Goal: Transaction & Acquisition: Book appointment/travel/reservation

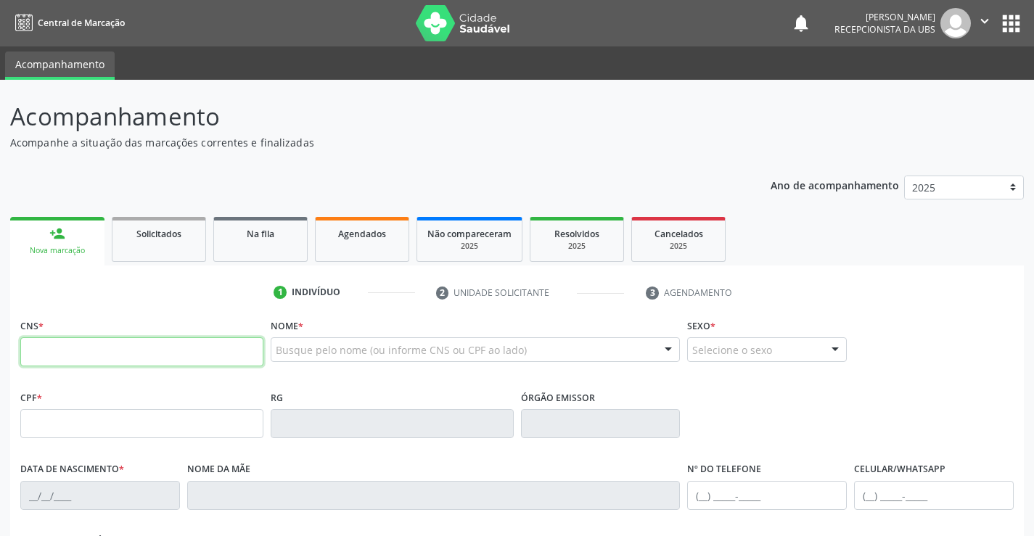
paste input "705 6094 1822 0210"
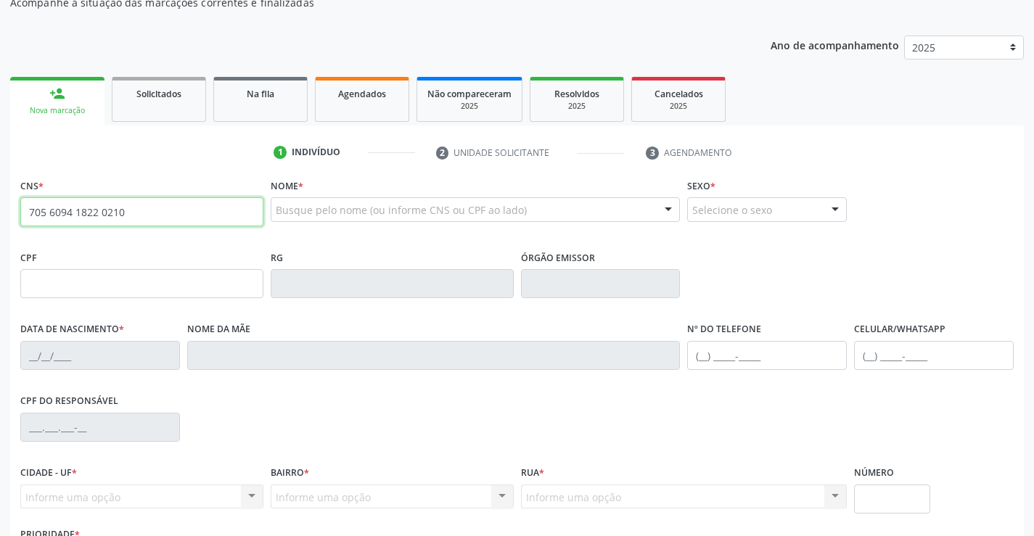
type input "705 6094 1822 0210"
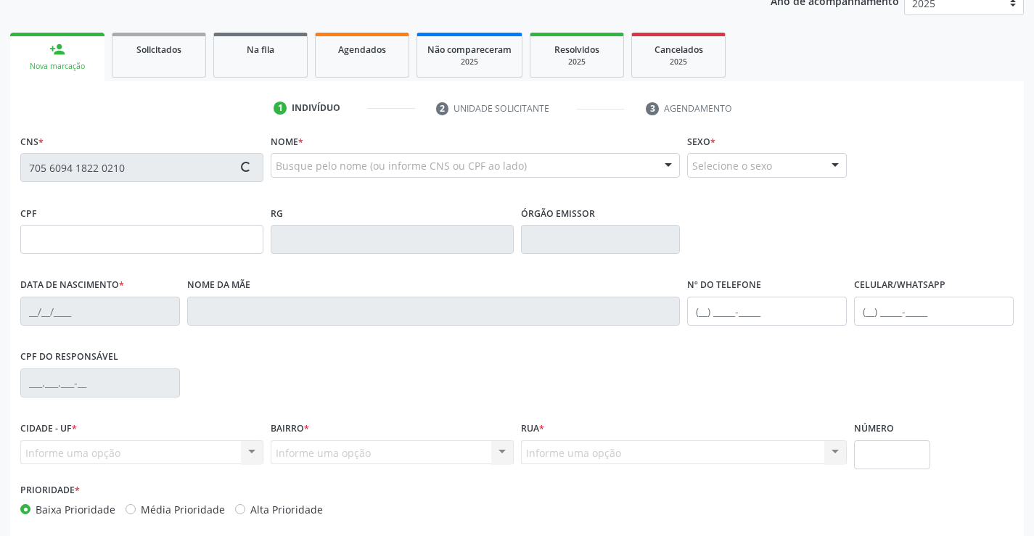
scroll to position [218, 0]
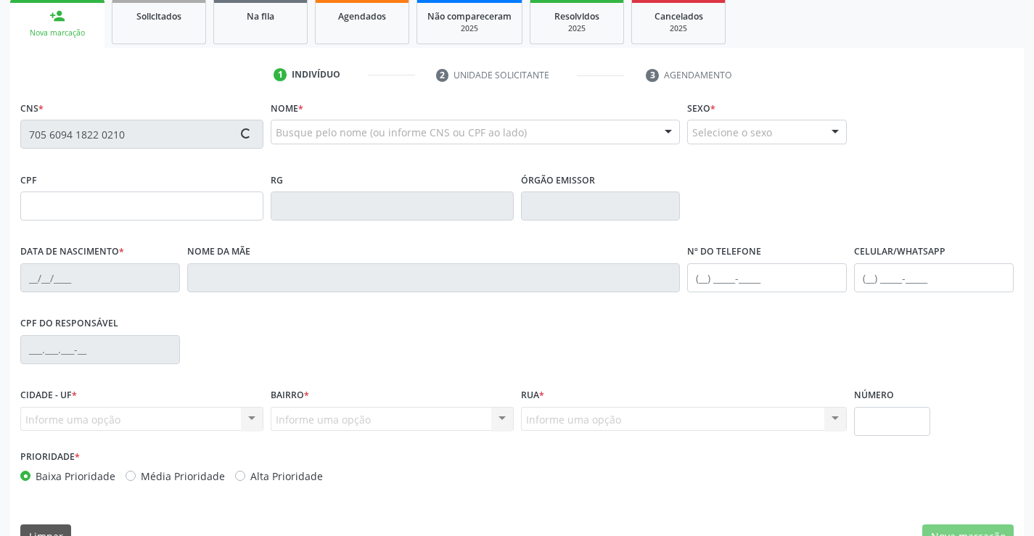
type input "000.267.684-29"
type input "[DATE]"
type input "[PERSON_NAME]"
type input "[PHONE_NUMBER]"
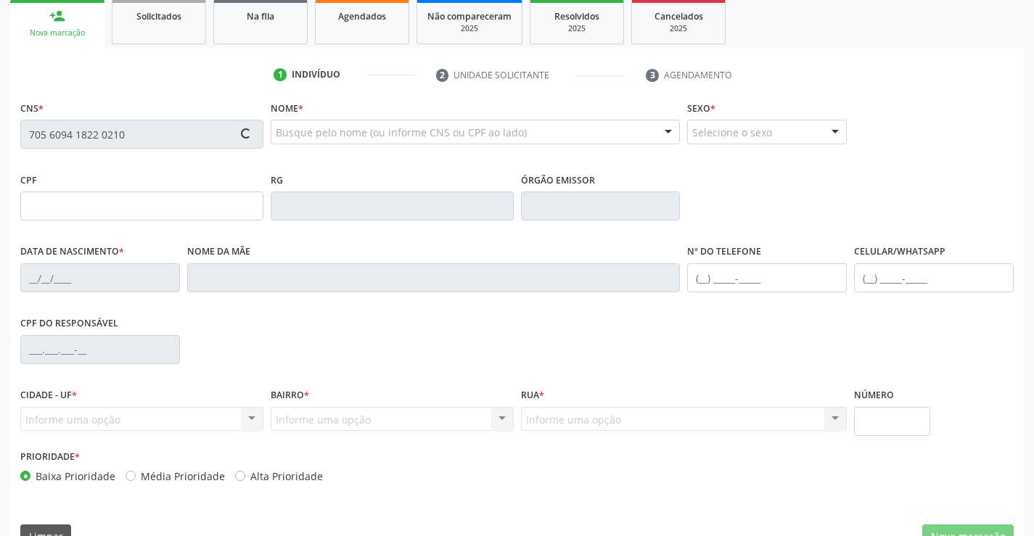
type input "1069"
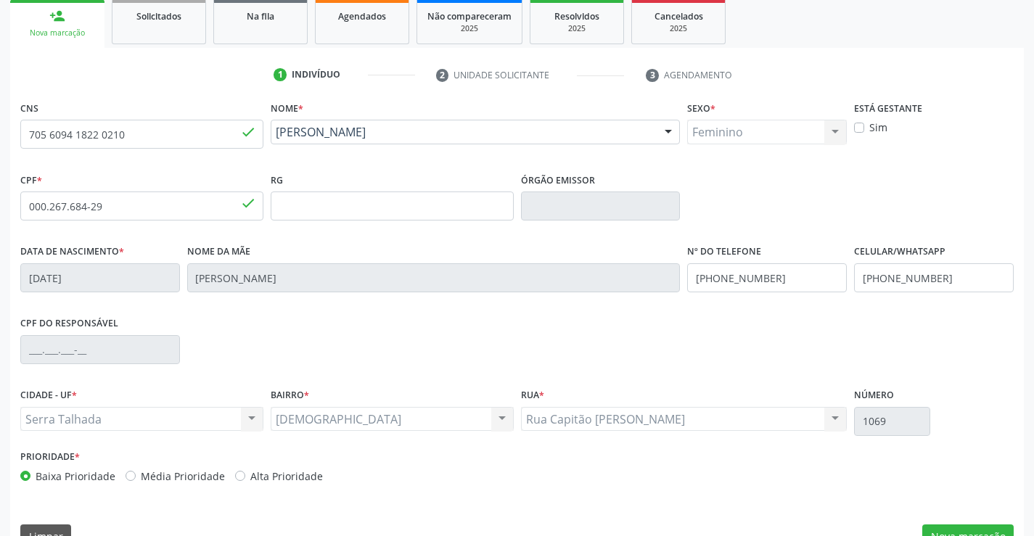
scroll to position [250, 0]
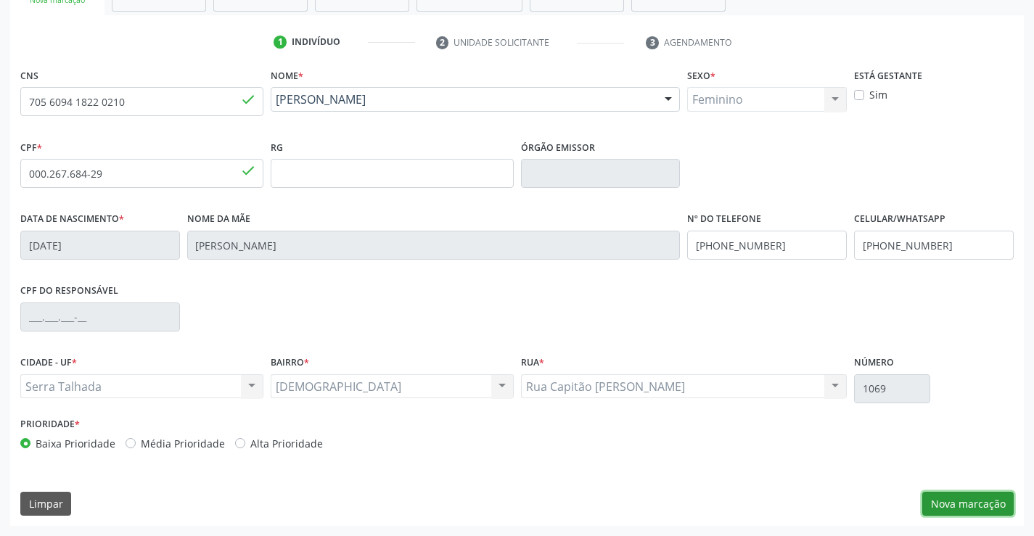
click at [963, 500] on button "Nova marcação" at bounding box center [967, 504] width 91 height 25
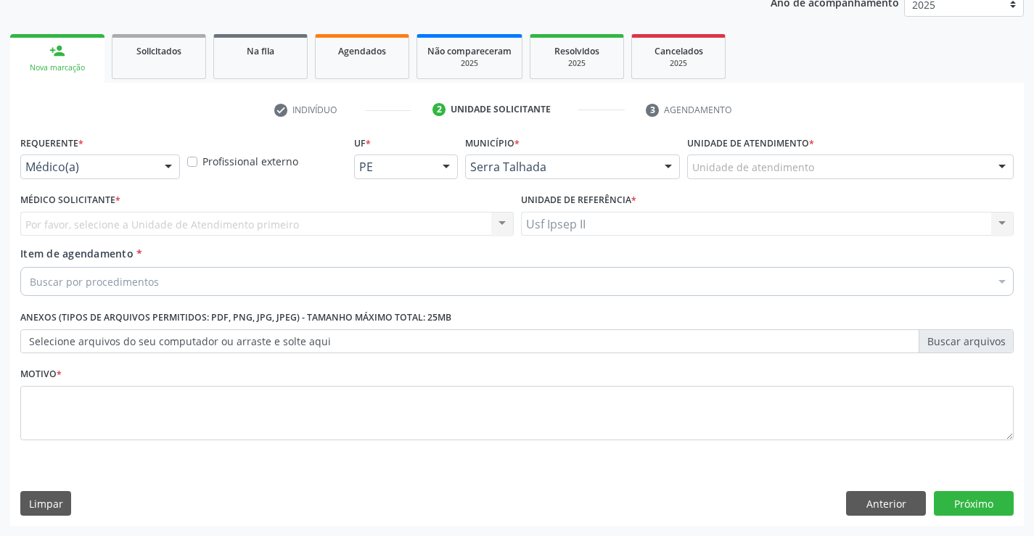
scroll to position [183, 0]
click at [267, 226] on div "Por favor, selecione a Unidade de Atendimento primeiro Nenhum resultado encontr…" at bounding box center [266, 224] width 493 height 25
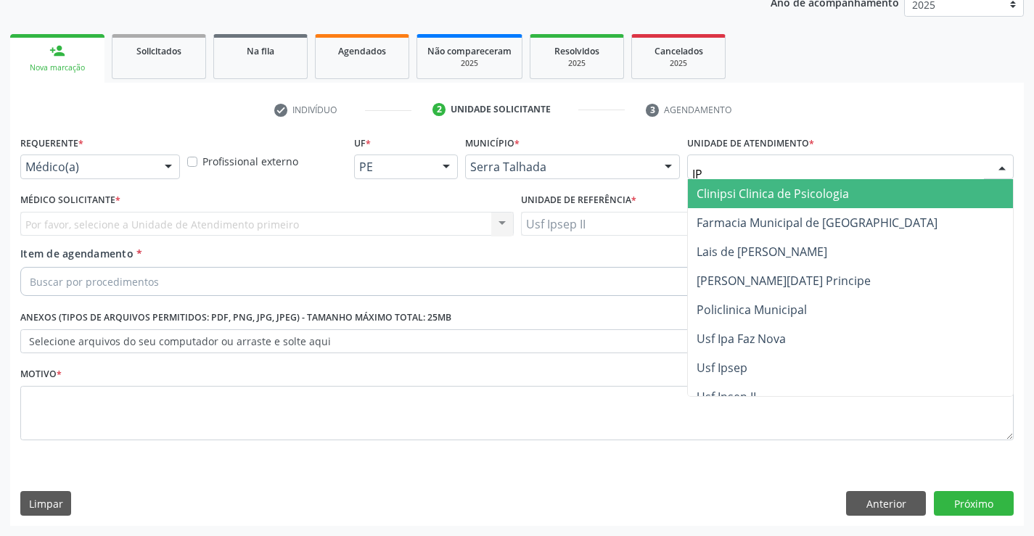
type input "IPS"
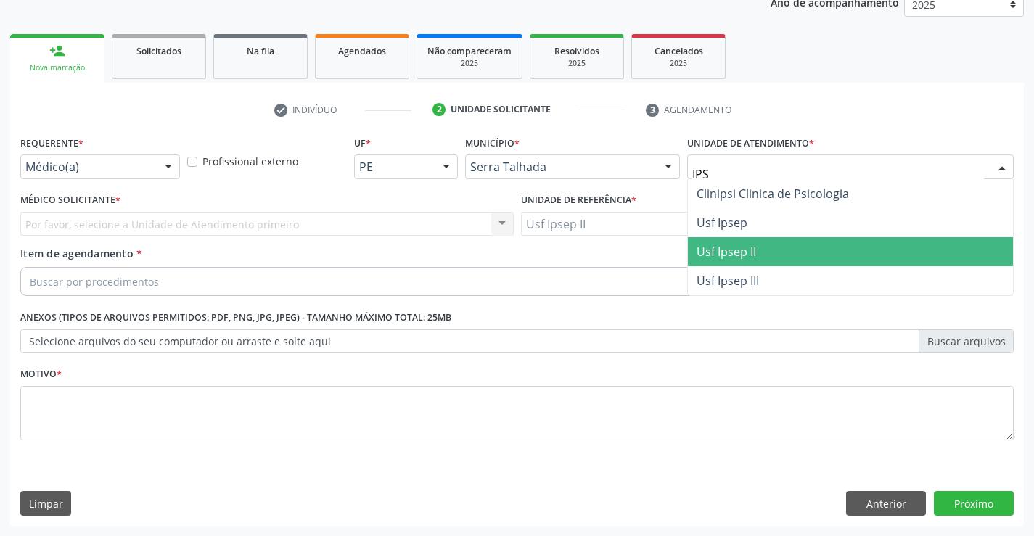
click at [727, 239] on span "Usf Ipsep II" at bounding box center [850, 251] width 325 height 29
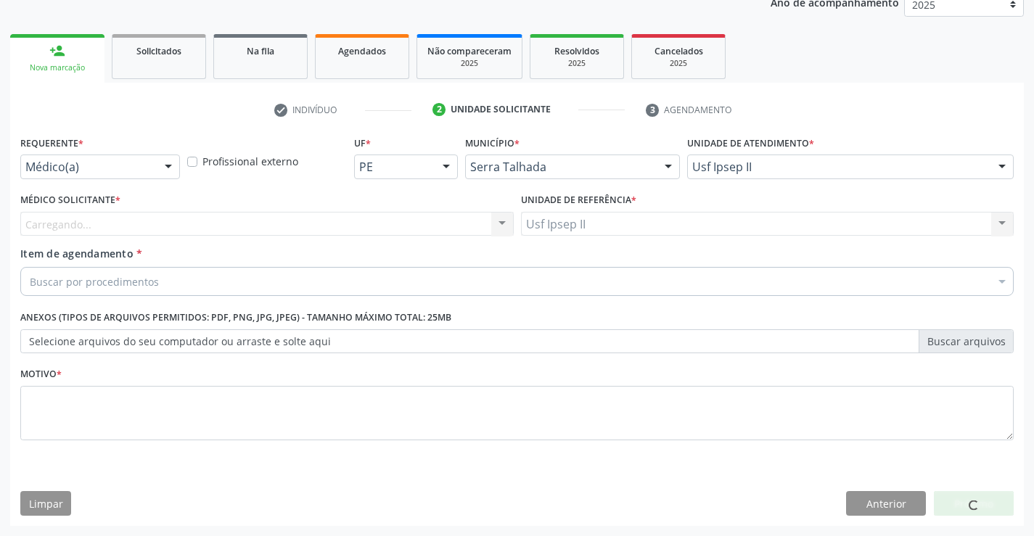
click at [173, 218] on div "Carregando... Nenhum resultado encontrado para: " " Não há nenhuma opção para s…" at bounding box center [266, 224] width 493 height 25
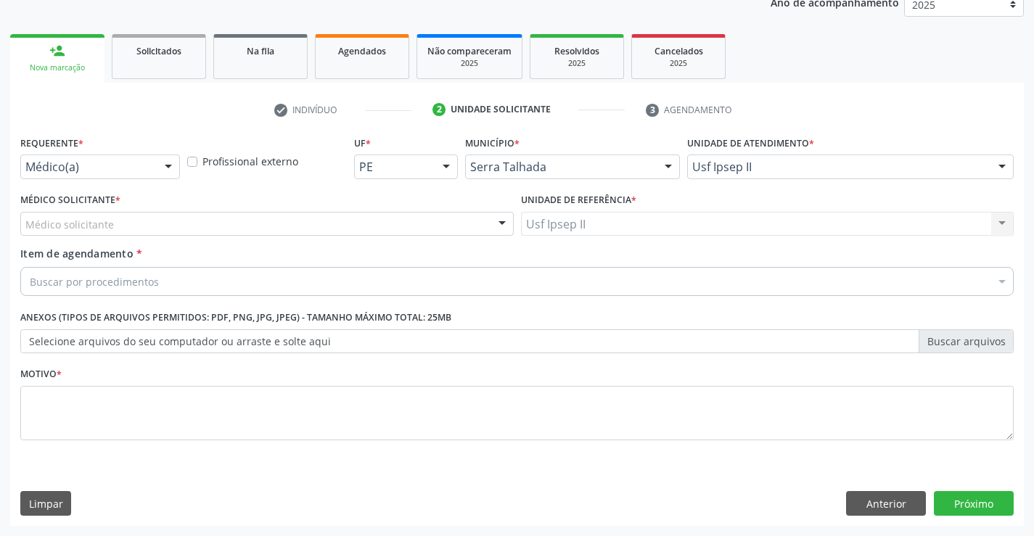
click at [161, 223] on div "Médico solicitante" at bounding box center [266, 224] width 493 height 25
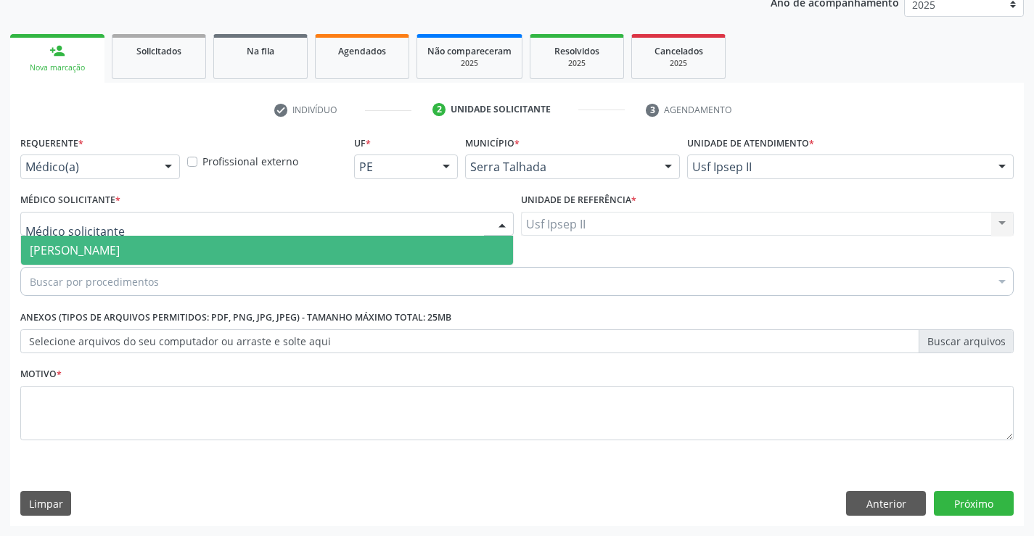
click at [120, 250] on span "[PERSON_NAME]" at bounding box center [75, 250] width 90 height 16
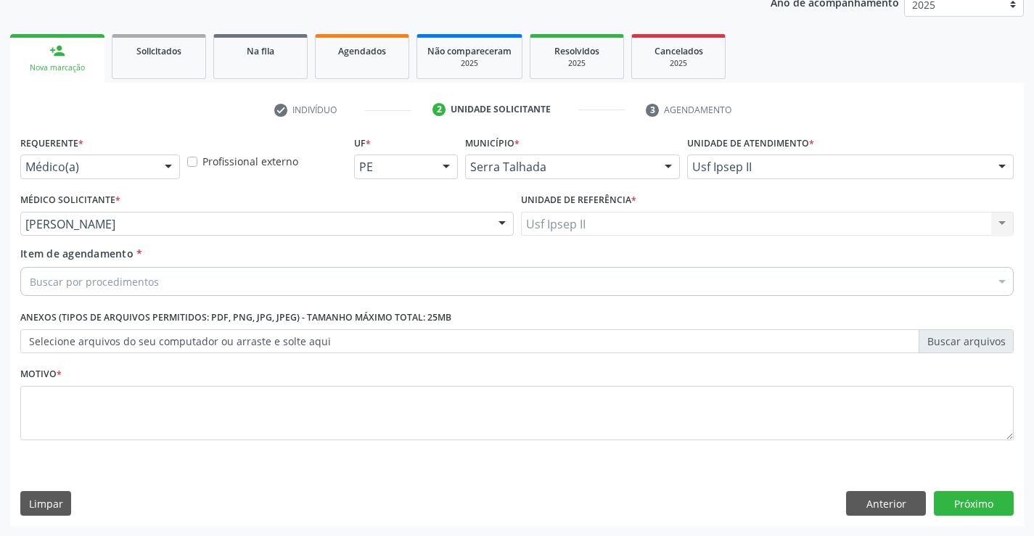
click at [158, 289] on div "Buscar por procedimentos" at bounding box center [516, 281] width 993 height 29
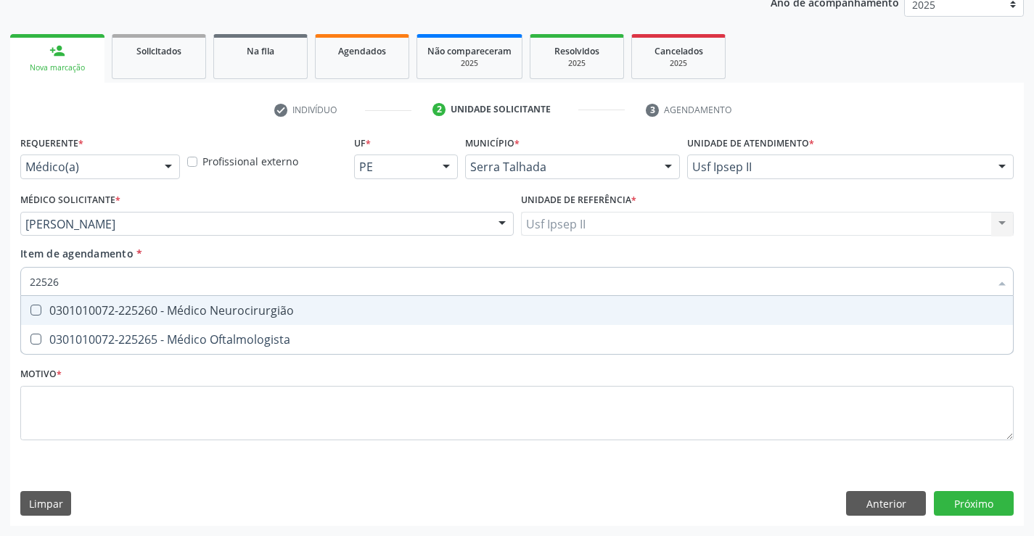
type input "225265"
click at [160, 305] on div "0301010072-225265 - Médico Oftalmologista" at bounding box center [517, 311] width 974 height 12
checkbox Oftalmologista "true"
click at [128, 413] on div "Requerente * Médico(a) Médico(a) Enfermeiro(a) Paciente Nenhum resultado encont…" at bounding box center [516, 296] width 993 height 329
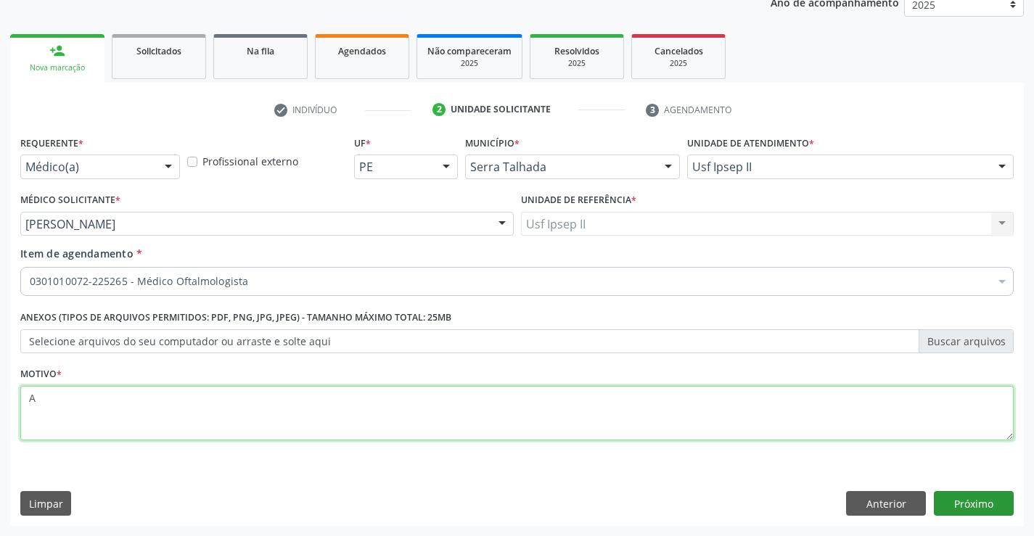
type textarea "A"
click at [955, 502] on button "Próximo" at bounding box center [974, 503] width 80 height 25
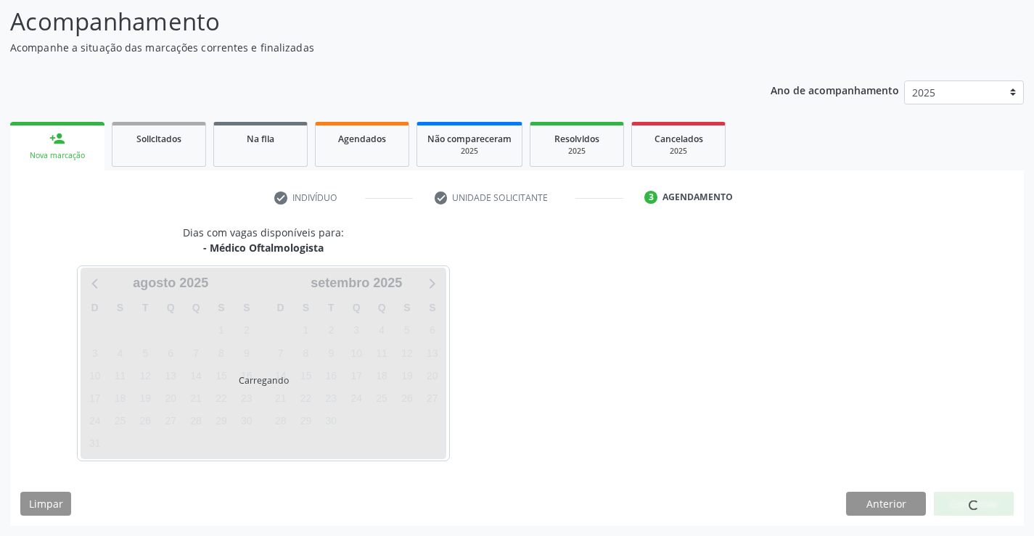
scroll to position [95, 0]
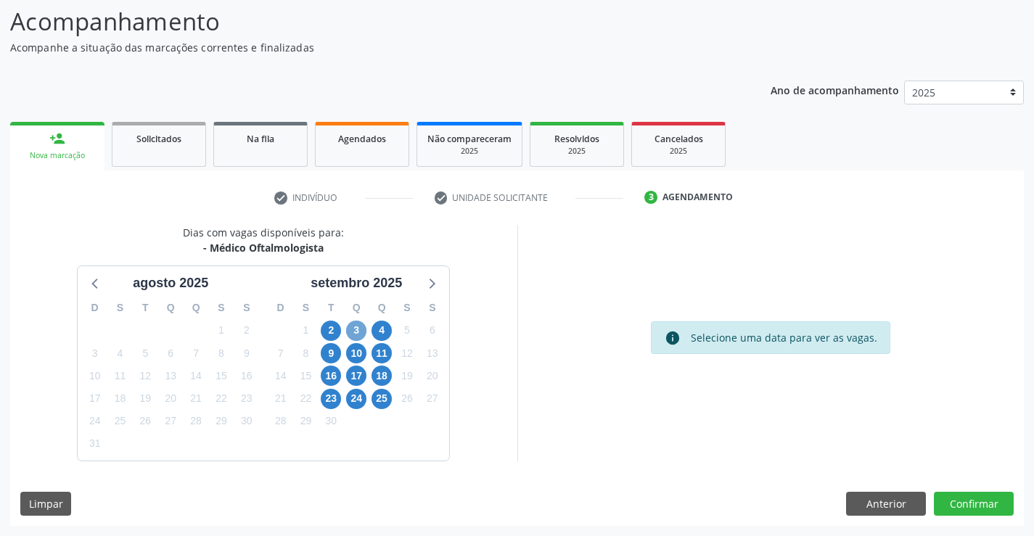
click at [353, 329] on span "3" at bounding box center [356, 331] width 20 height 20
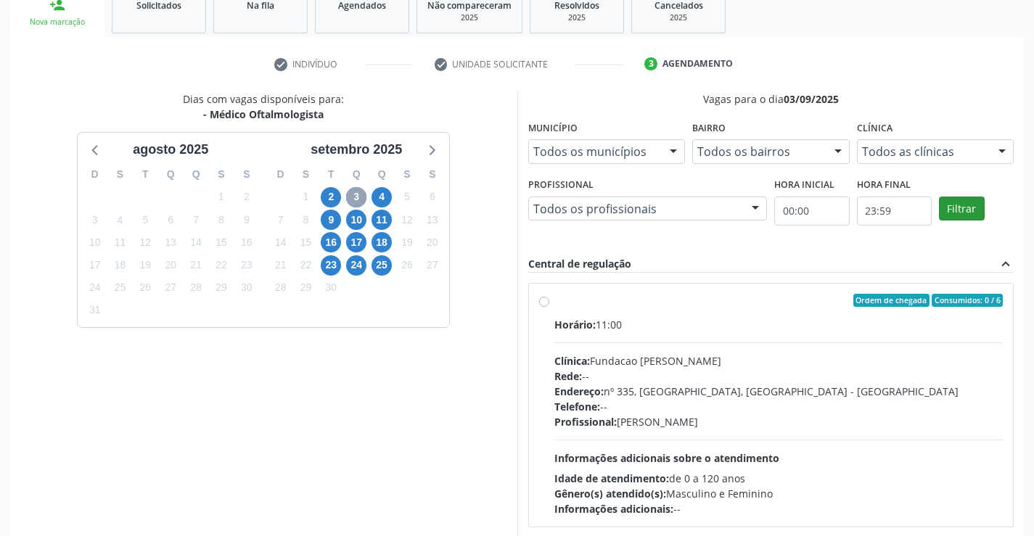
scroll to position [240, 0]
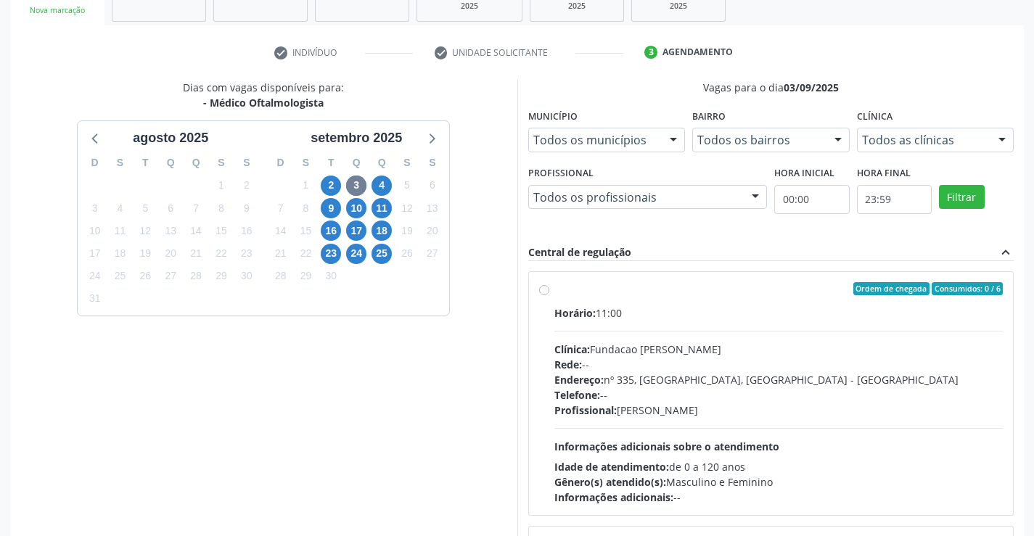
click at [991, 139] on div at bounding box center [1002, 140] width 22 height 25
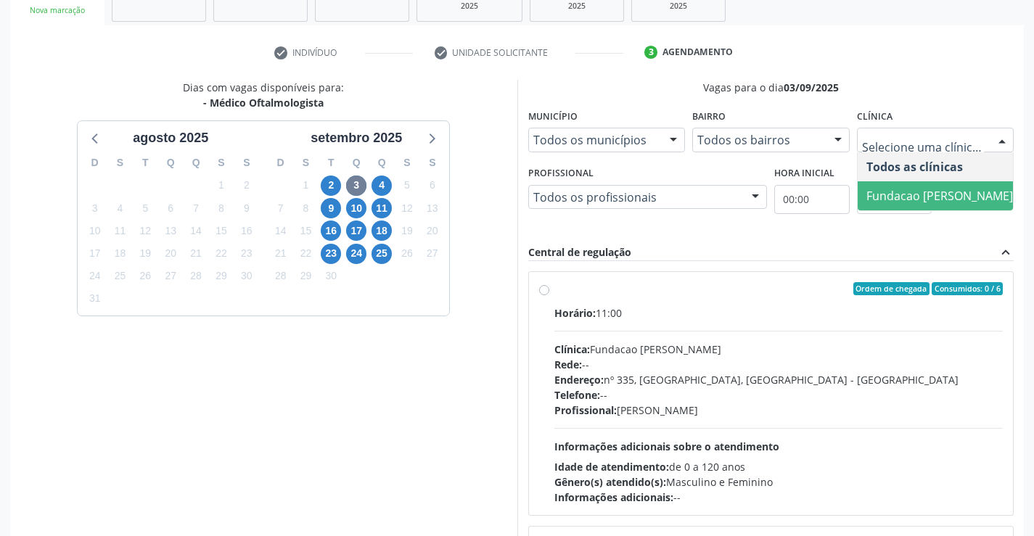
click at [919, 188] on span "Fundacao [PERSON_NAME]" at bounding box center [939, 196] width 147 height 16
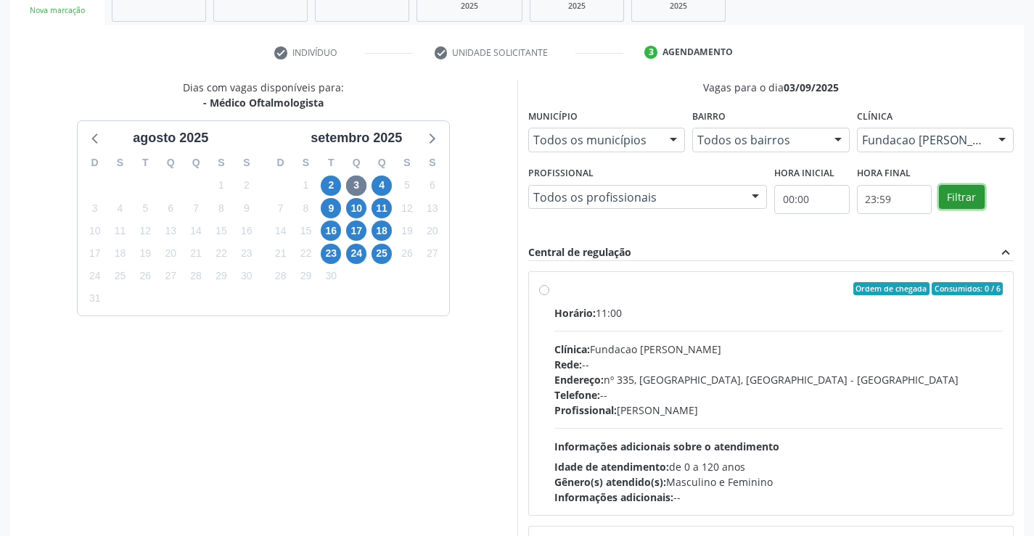
click at [964, 195] on button "Filtrar" at bounding box center [962, 197] width 46 height 25
click at [686, 207] on div "Todos os profissionais" at bounding box center [647, 197] width 239 height 25
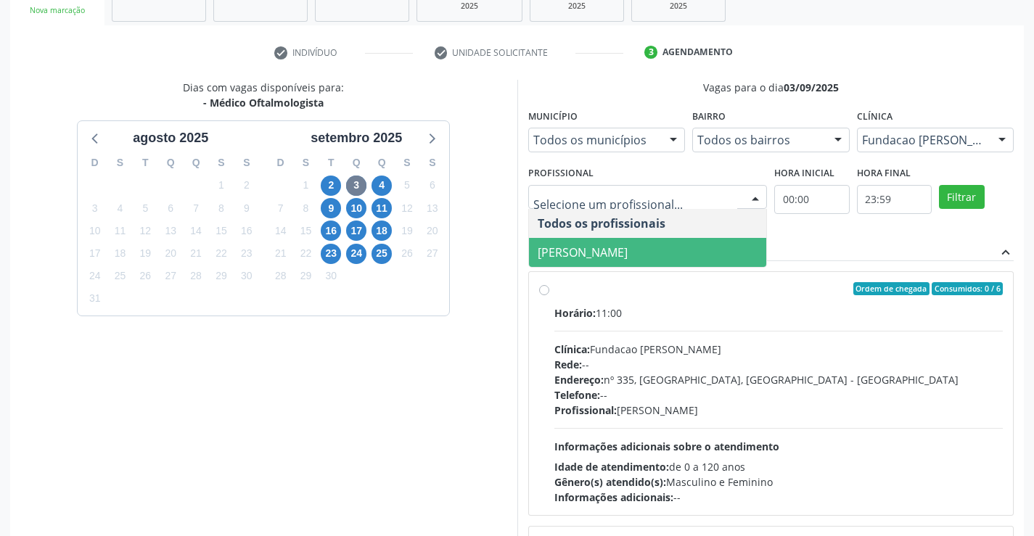
click at [628, 250] on span "[PERSON_NAME]" at bounding box center [583, 253] width 90 height 16
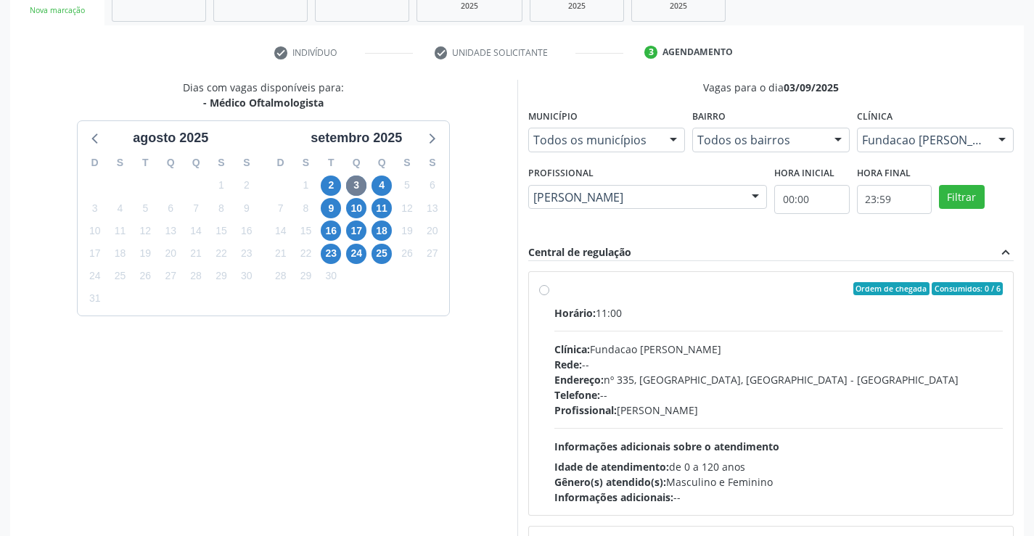
click at [694, 343] on div "Clínica: Fundacao [PERSON_NAME]" at bounding box center [778, 349] width 449 height 15
click at [549, 295] on input "Ordem de chegada Consumidos: 0 / 6 Horário: 11:00 Clínica: [PERSON_NAME] Rede: …" at bounding box center [544, 288] width 10 height 13
radio input "true"
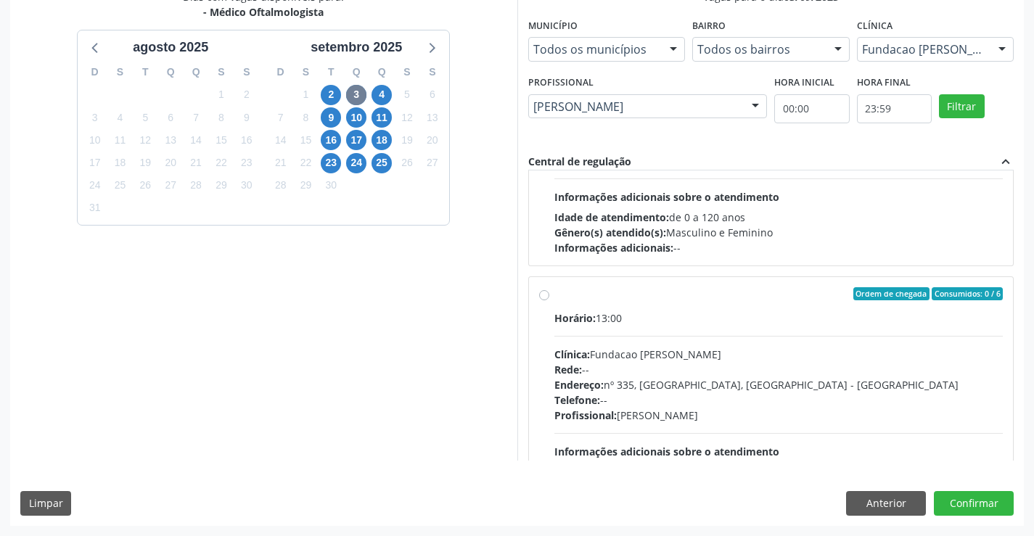
scroll to position [580, 0]
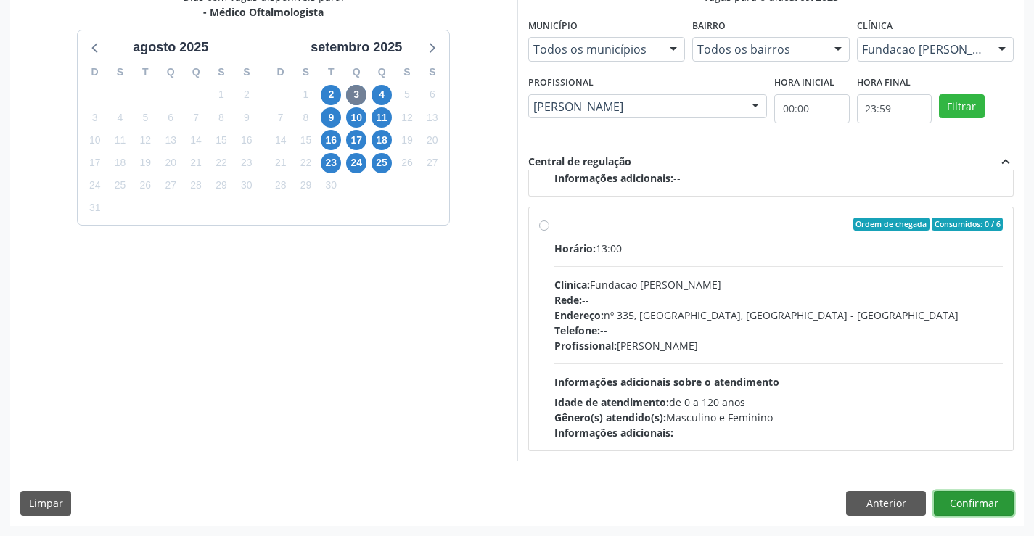
click at [982, 507] on button "Confirmar" at bounding box center [974, 503] width 80 height 25
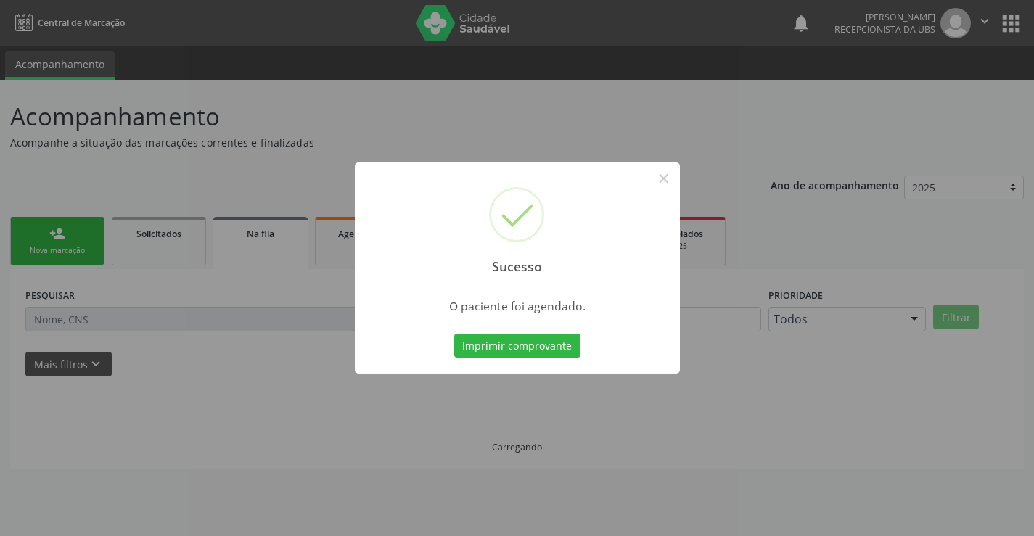
scroll to position [0, 0]
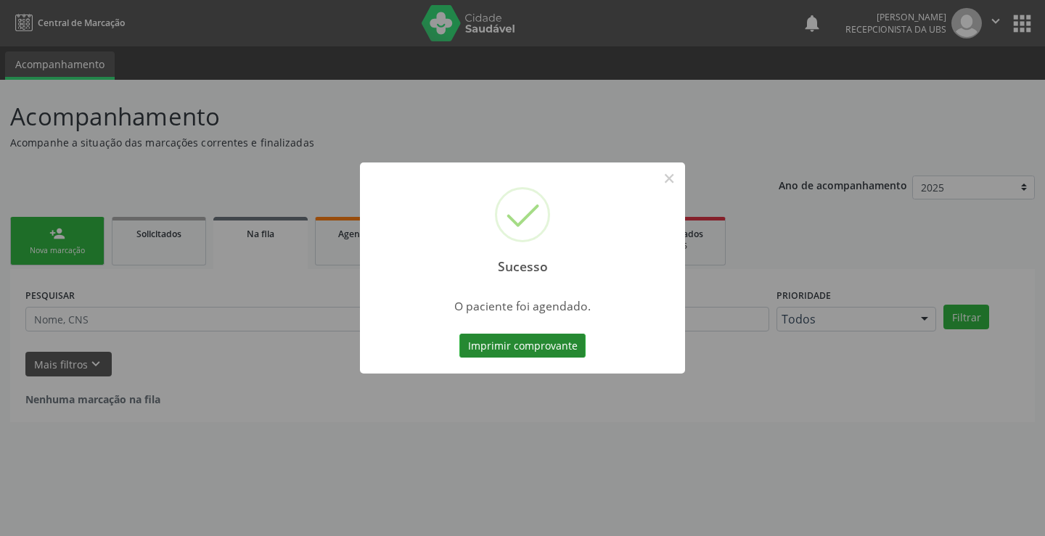
click at [560, 342] on button "Imprimir comprovante" at bounding box center [522, 346] width 126 height 25
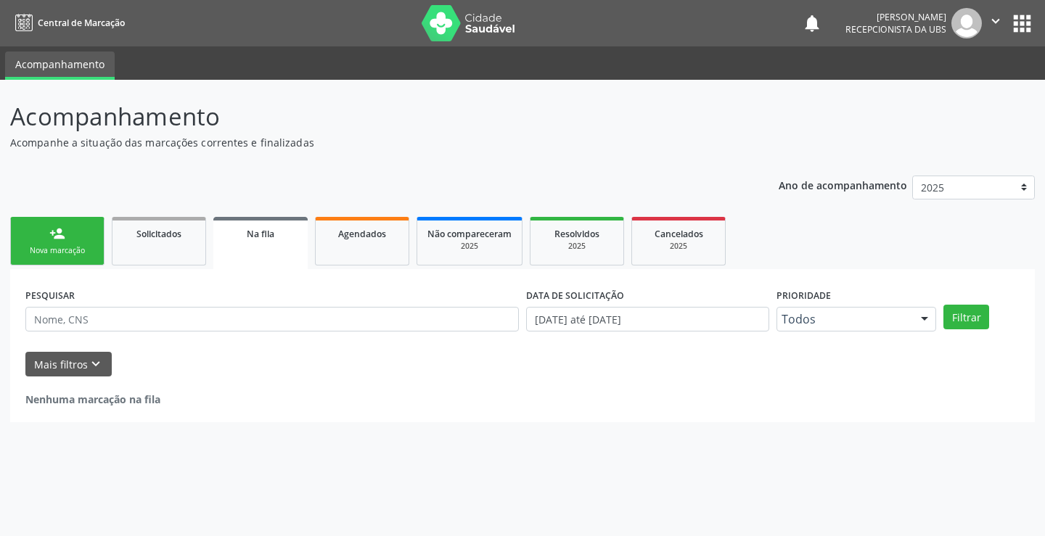
click at [89, 231] on link "person_add Nova marcação" at bounding box center [57, 241] width 94 height 49
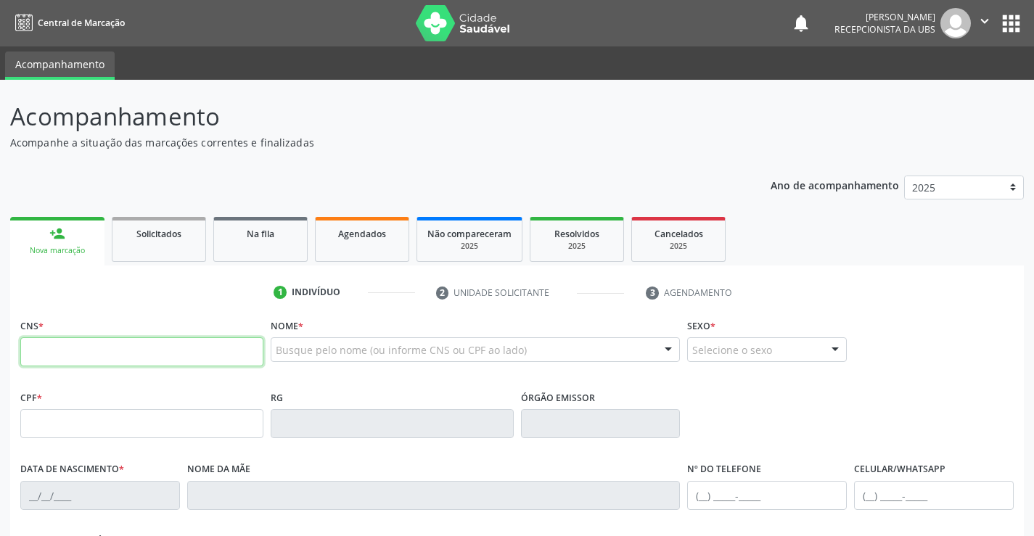
click at [130, 351] on input "text" at bounding box center [141, 351] width 243 height 29
paste input "705 6094 1822 0210"
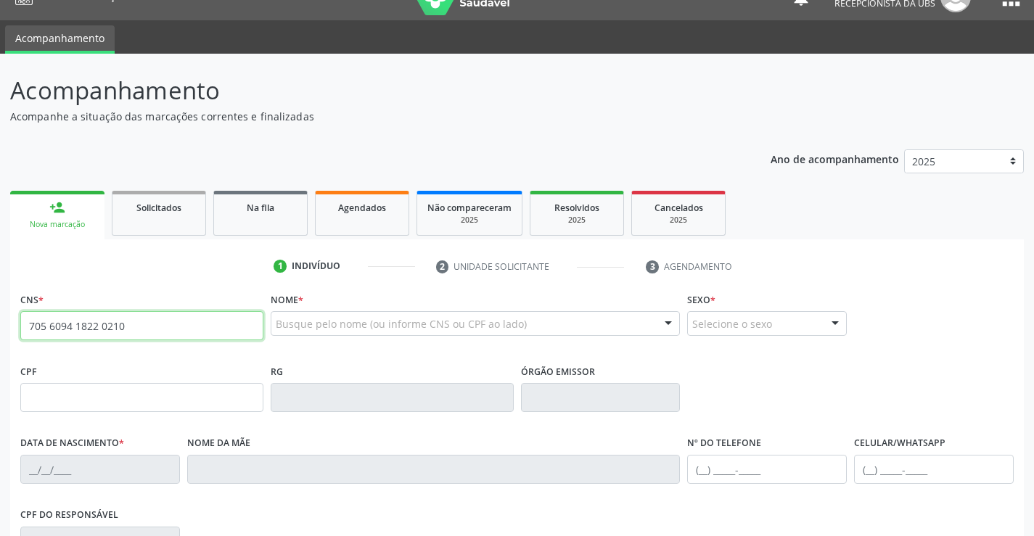
type input "705 6094 1822 0210"
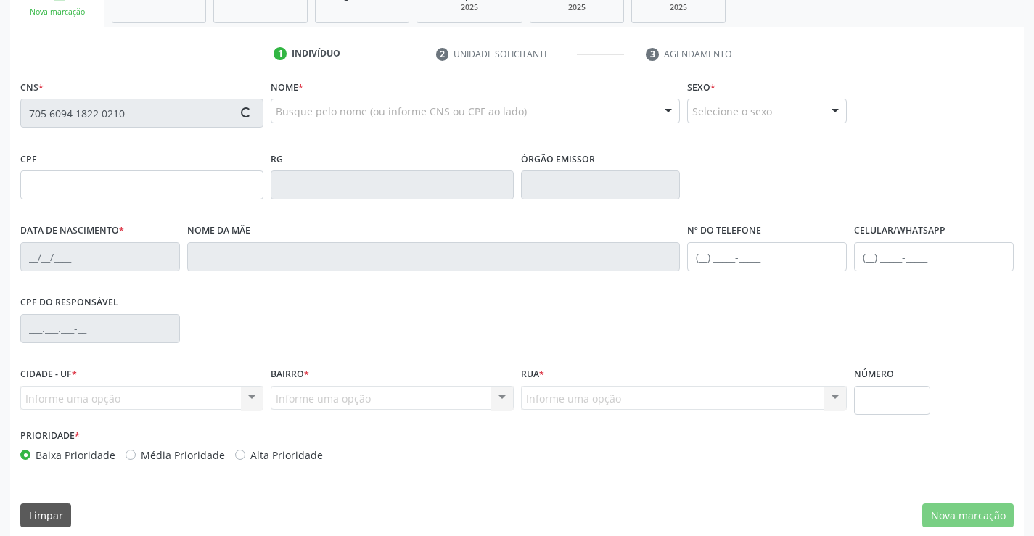
type input "000.267.684-29"
type input "[DATE]"
type input "[PERSON_NAME]"
type input "[PHONE_NUMBER]"
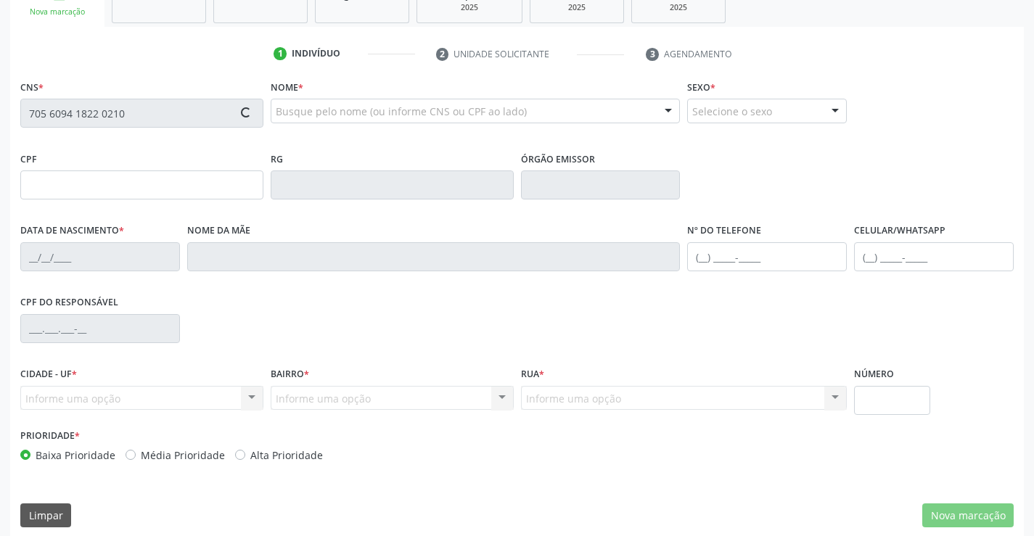
type input "1069"
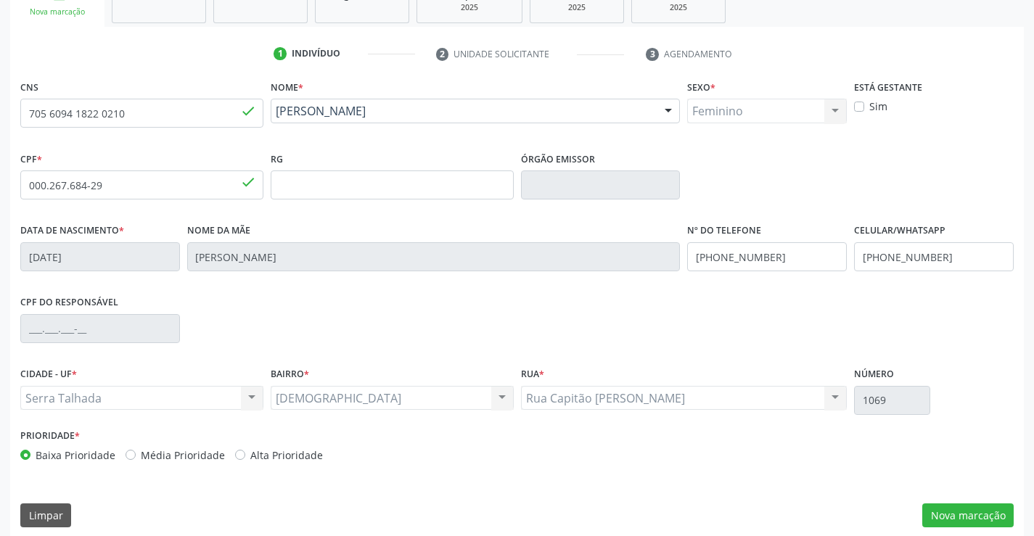
scroll to position [250, 0]
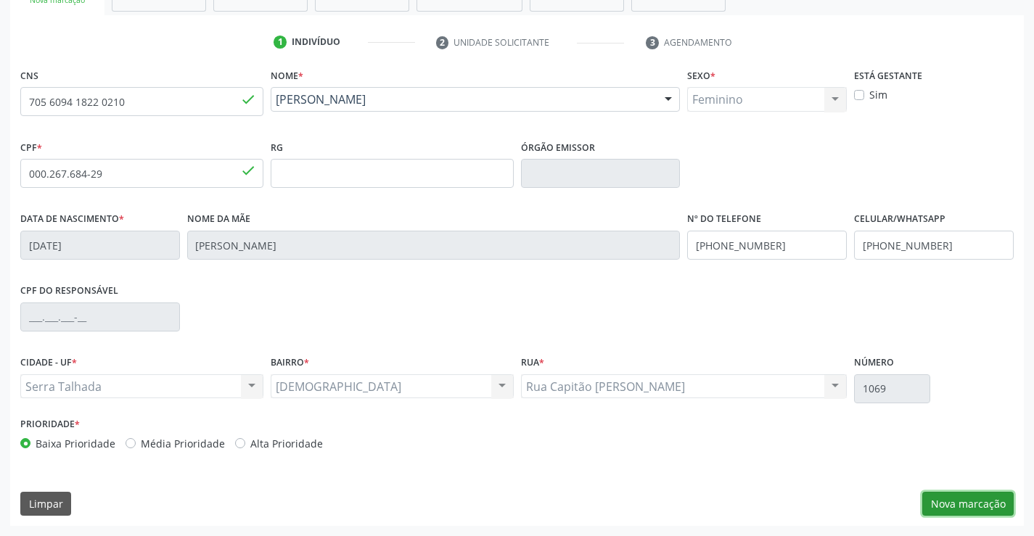
click at [949, 504] on button "Nova marcação" at bounding box center [967, 504] width 91 height 25
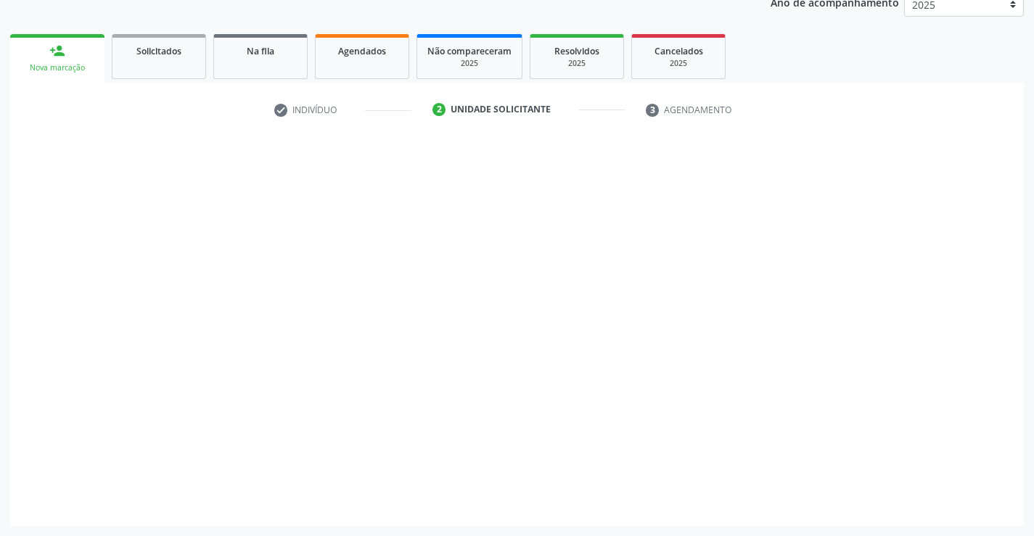
scroll to position [183, 0]
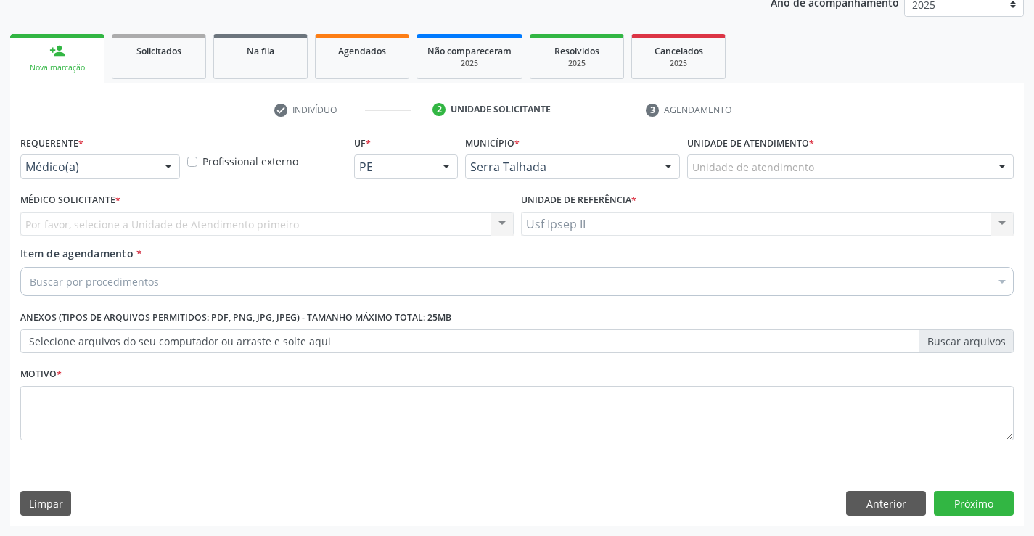
click at [842, 170] on div "Unidade de atendimento" at bounding box center [850, 167] width 326 height 25
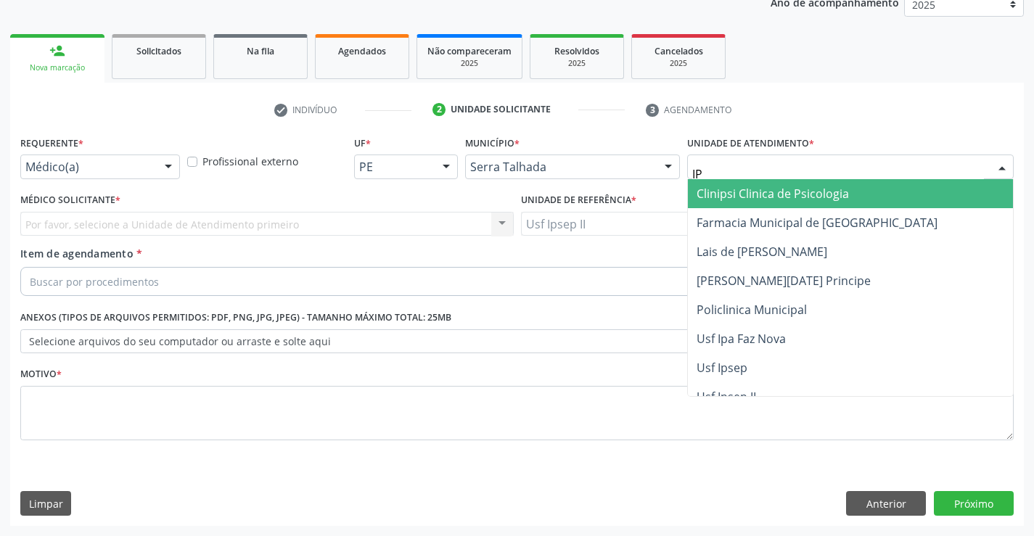
type input "IPS"
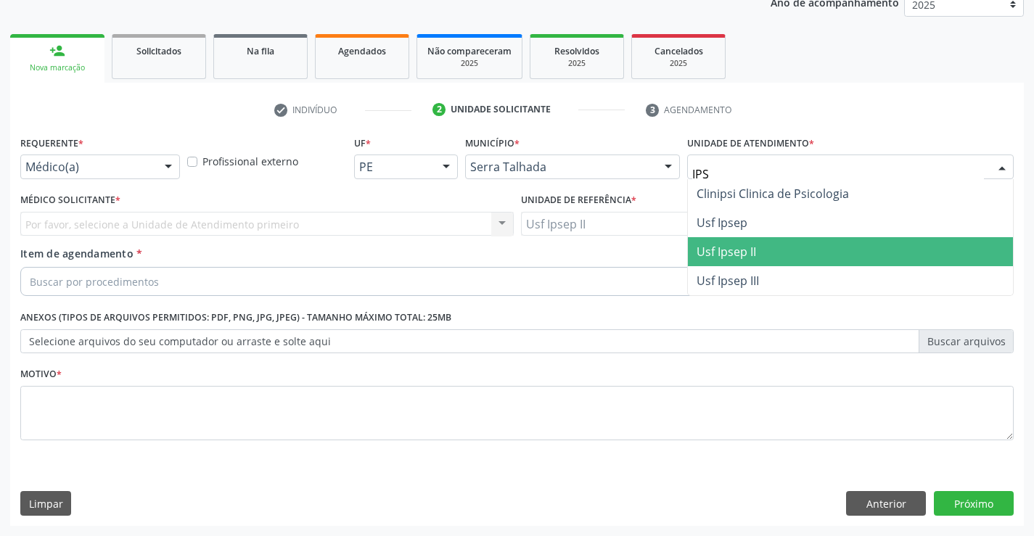
click at [770, 257] on span "Usf Ipsep II" at bounding box center [850, 251] width 325 height 29
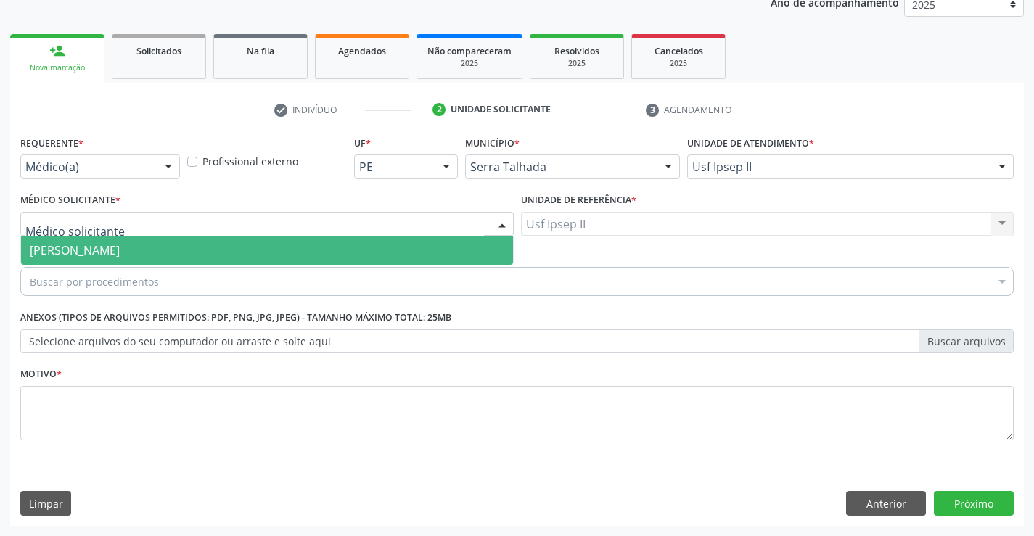
click at [111, 239] on span "[PERSON_NAME]" at bounding box center [267, 250] width 492 height 29
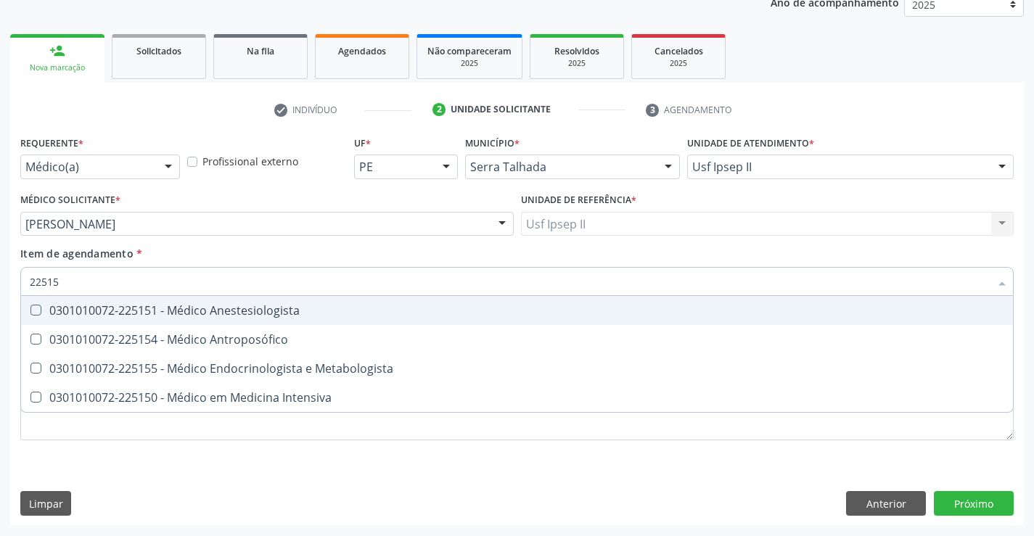
type input "225155"
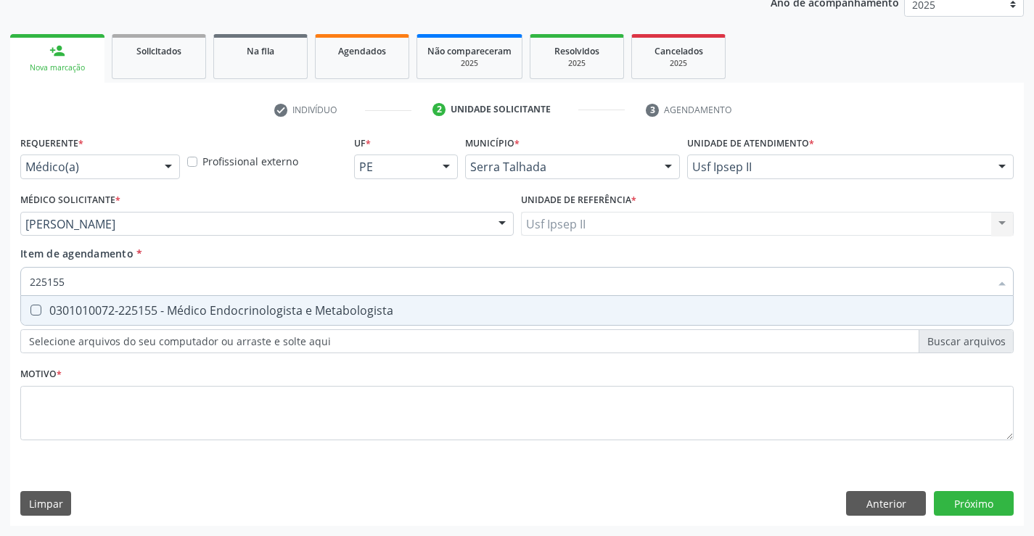
click at [192, 308] on div "0301010072-225155 - Médico Endocrinologista e Metabologista" at bounding box center [517, 311] width 974 height 12
checkbox Metabologista "true"
click at [165, 408] on div "Requerente * Médico(a) Médico(a) Enfermeiro(a) Paciente Nenhum resultado encont…" at bounding box center [516, 296] width 993 height 329
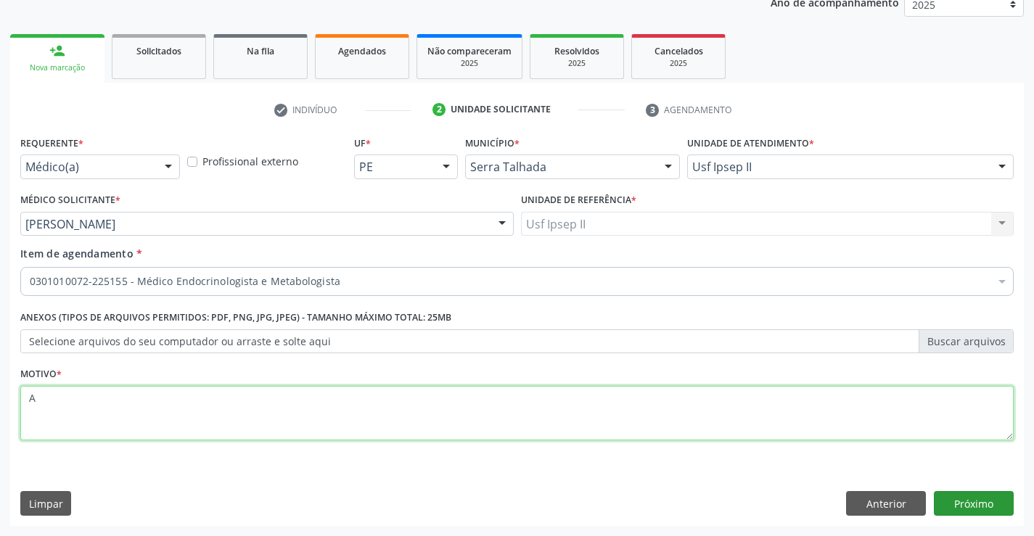
type textarea "A"
click at [967, 504] on button "Próximo" at bounding box center [974, 503] width 80 height 25
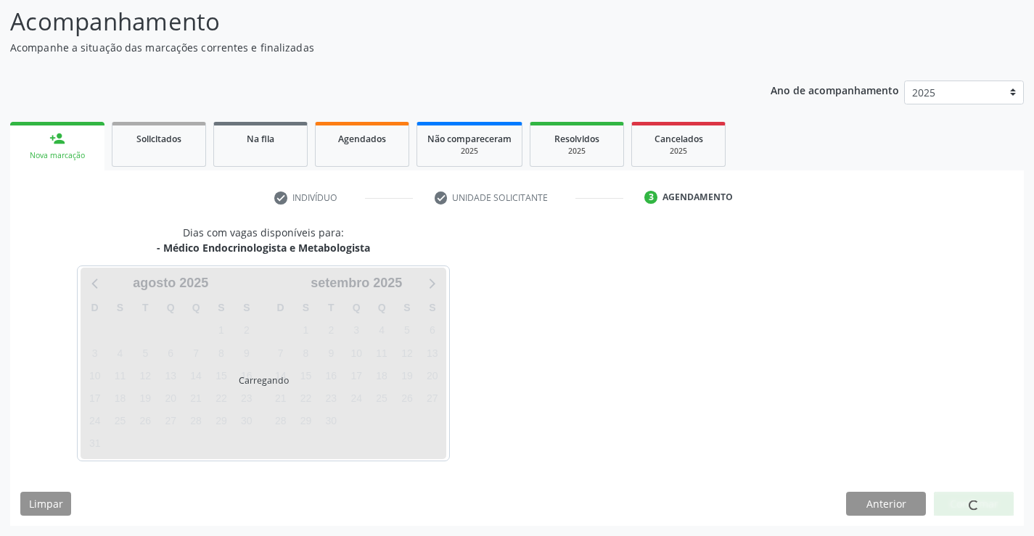
scroll to position [95, 0]
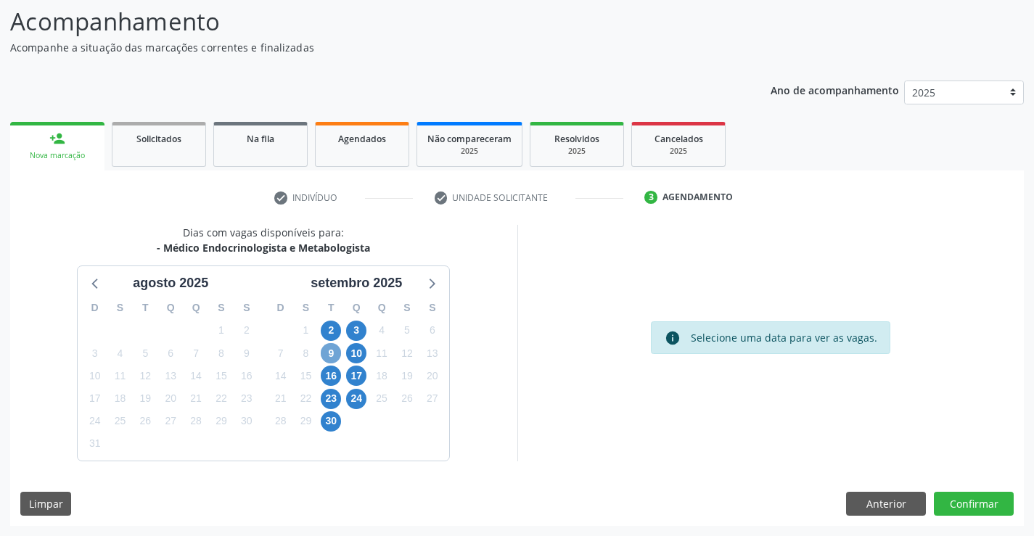
click at [334, 357] on span "9" at bounding box center [331, 353] width 20 height 20
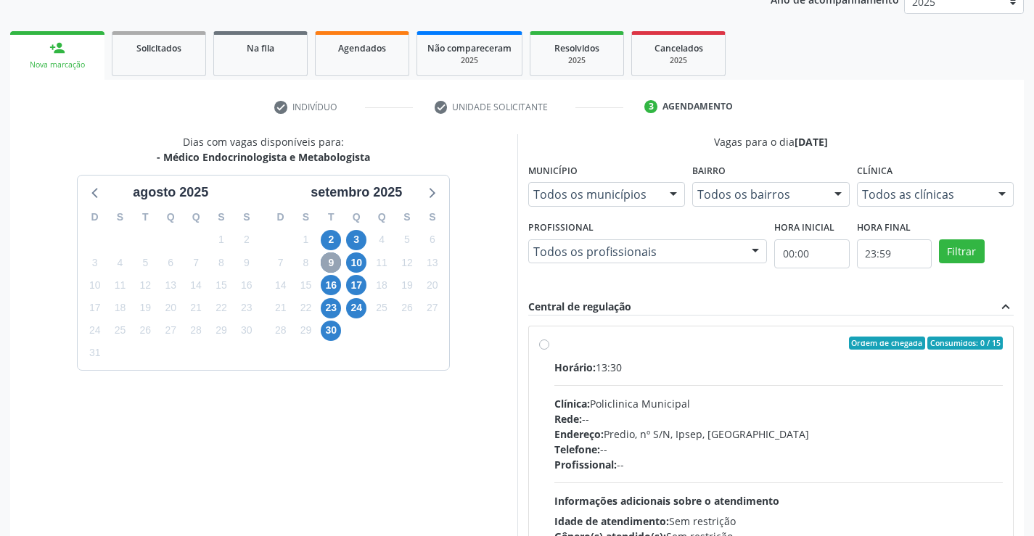
scroll to position [240, 0]
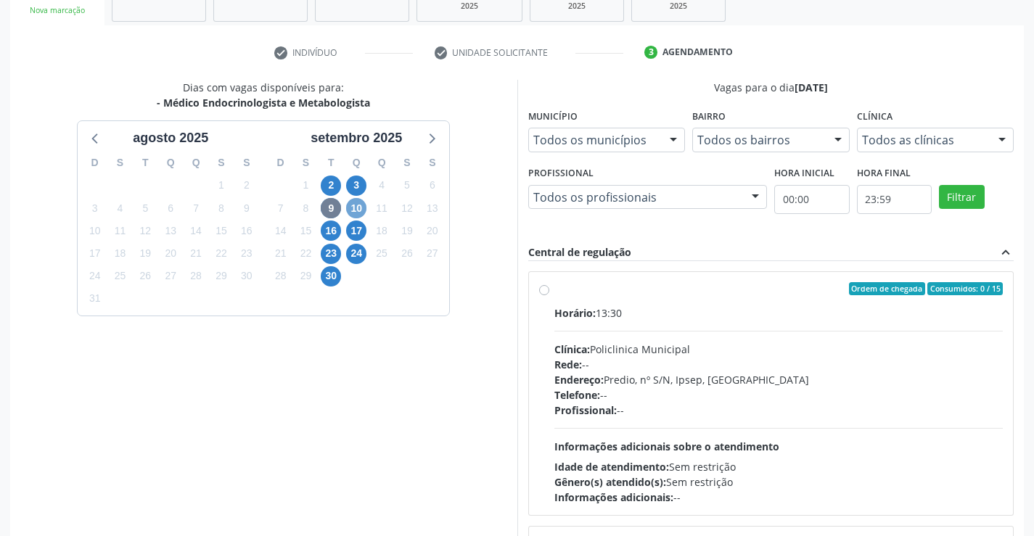
click at [358, 210] on span "10" at bounding box center [356, 208] width 20 height 20
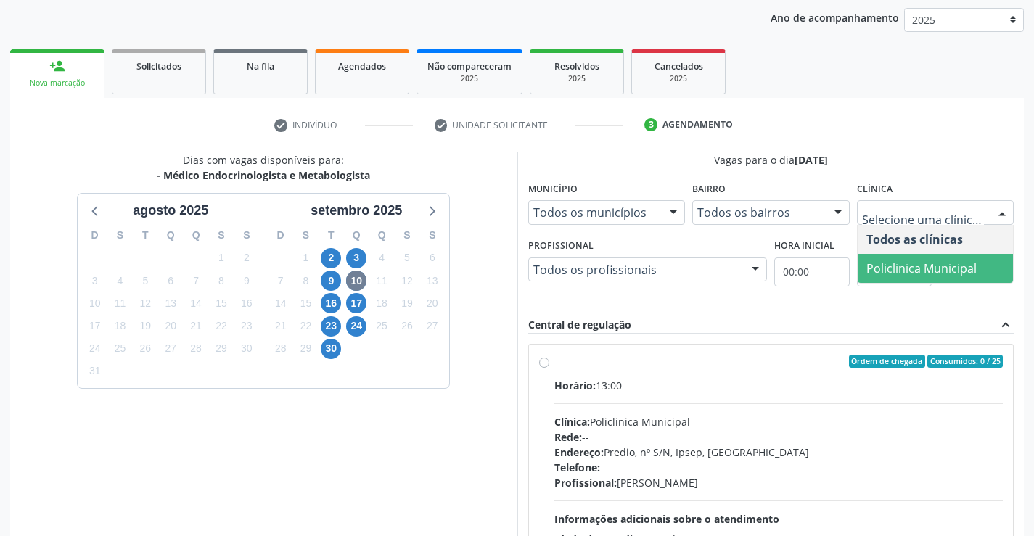
click at [910, 268] on span "Policlinica Municipal" at bounding box center [921, 268] width 110 height 16
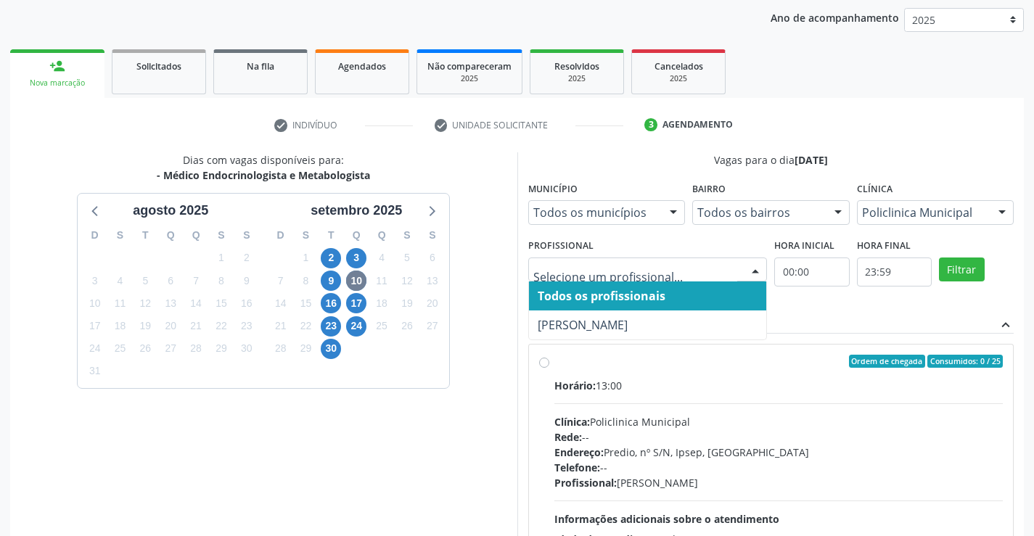
click at [675, 247] on div "Profissional Todos os profissionais [PERSON_NAME] resultado encontrado para: " …" at bounding box center [647, 258] width 239 height 46
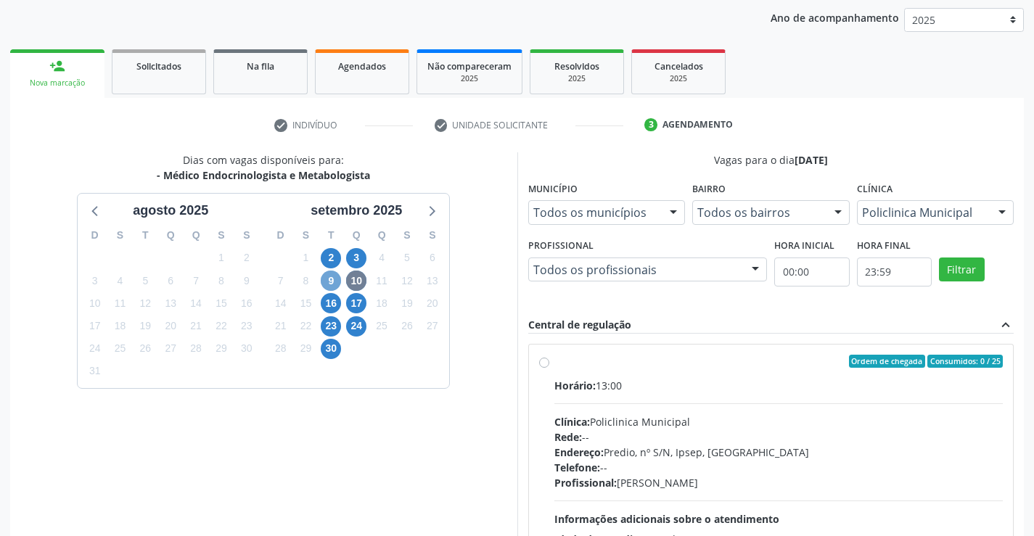
click at [329, 279] on span "9" at bounding box center [331, 281] width 20 height 20
click at [334, 307] on span "16" at bounding box center [331, 303] width 20 height 20
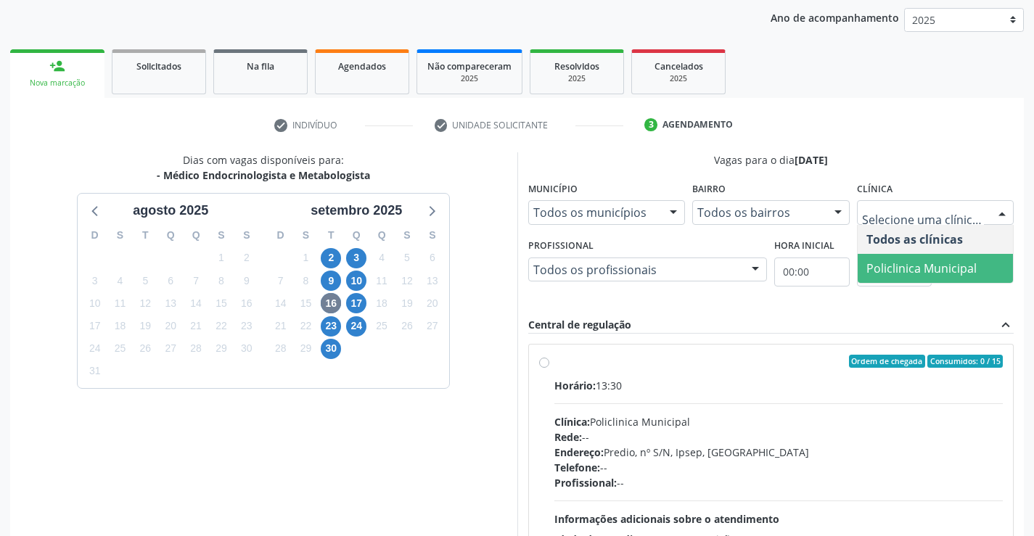
click at [914, 264] on span "Policlinica Municipal" at bounding box center [921, 268] width 110 height 16
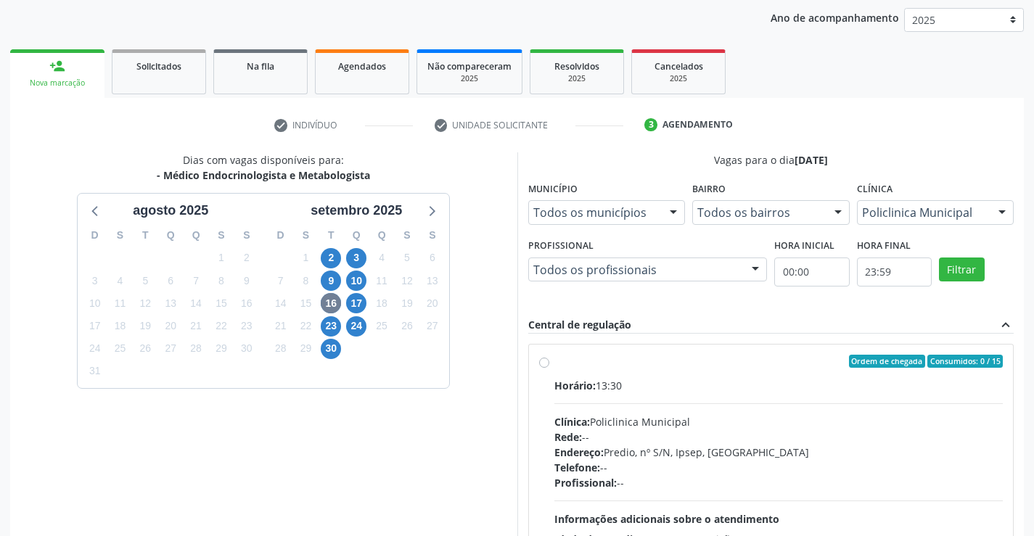
click at [655, 261] on div "Todos os profissionais" at bounding box center [647, 270] width 239 height 25
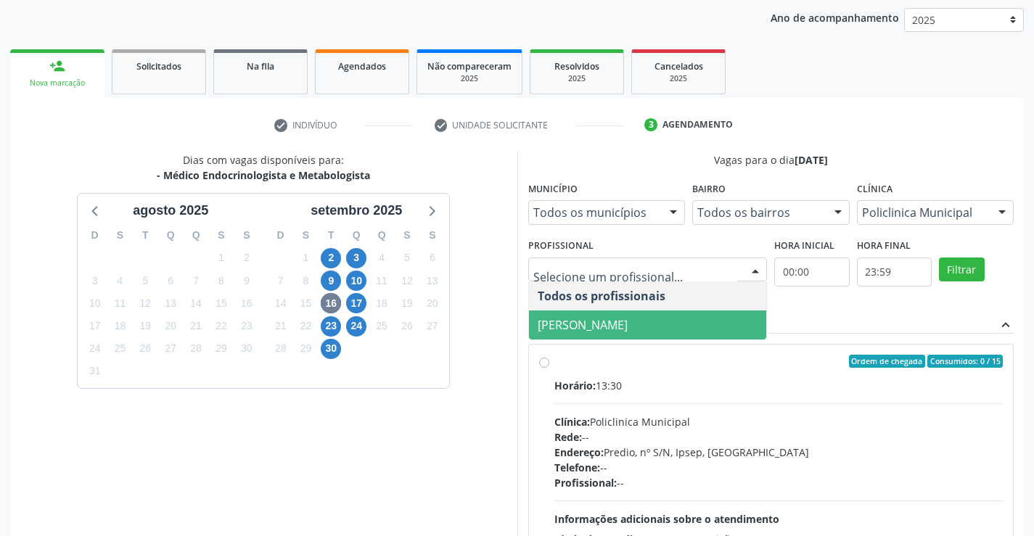
click at [631, 316] on span "[PERSON_NAME]" at bounding box center [648, 325] width 238 height 29
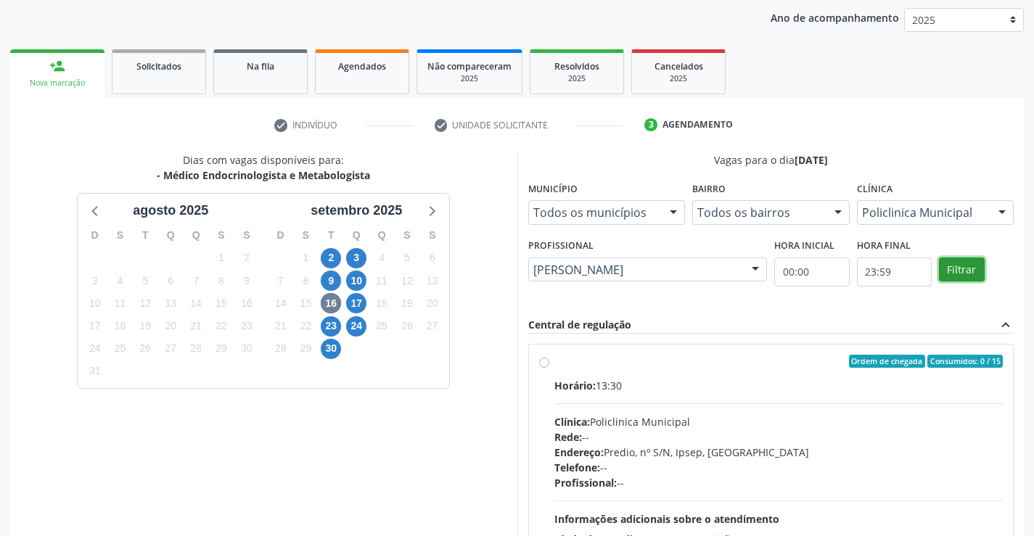
click at [974, 263] on button "Filtrar" at bounding box center [962, 270] width 46 height 25
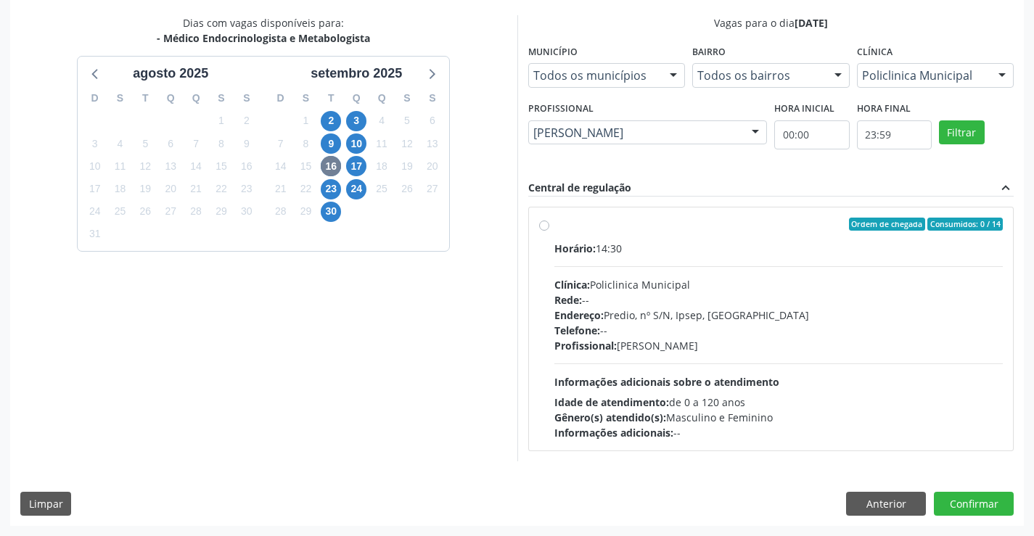
click at [719, 301] on div "Rede: --" at bounding box center [778, 299] width 449 height 15
click at [549, 231] on input "Ordem de chegada Consumidos: 0 / 14 Horário: 14:30 Clínica: Policlinica Municip…" at bounding box center [544, 224] width 10 height 13
radio input "true"
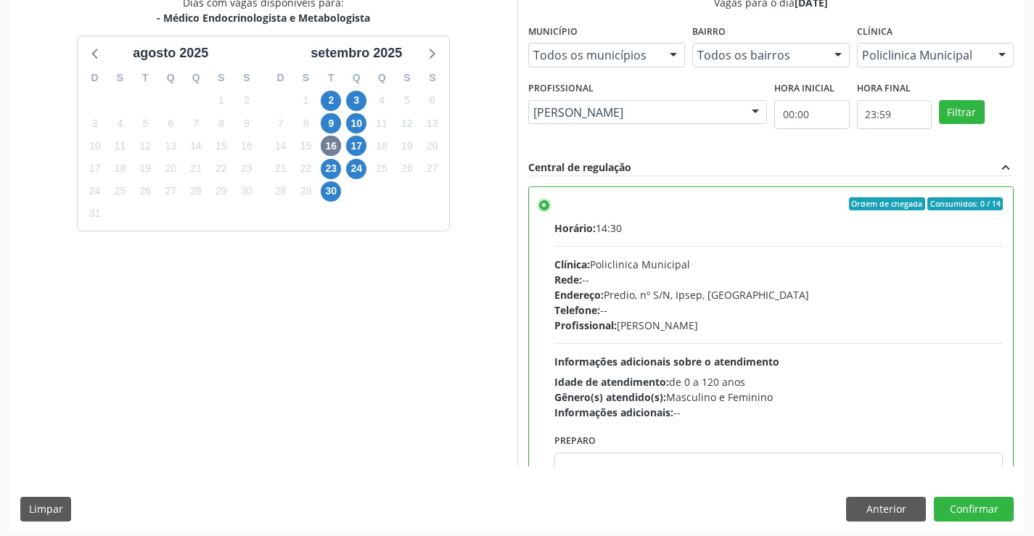
scroll to position [331, 0]
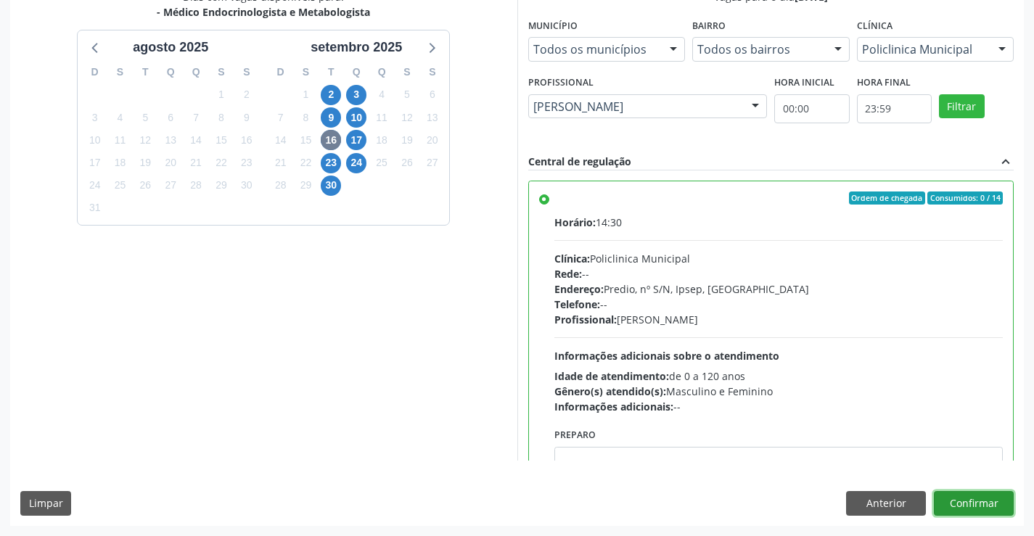
click at [978, 501] on button "Confirmar" at bounding box center [974, 503] width 80 height 25
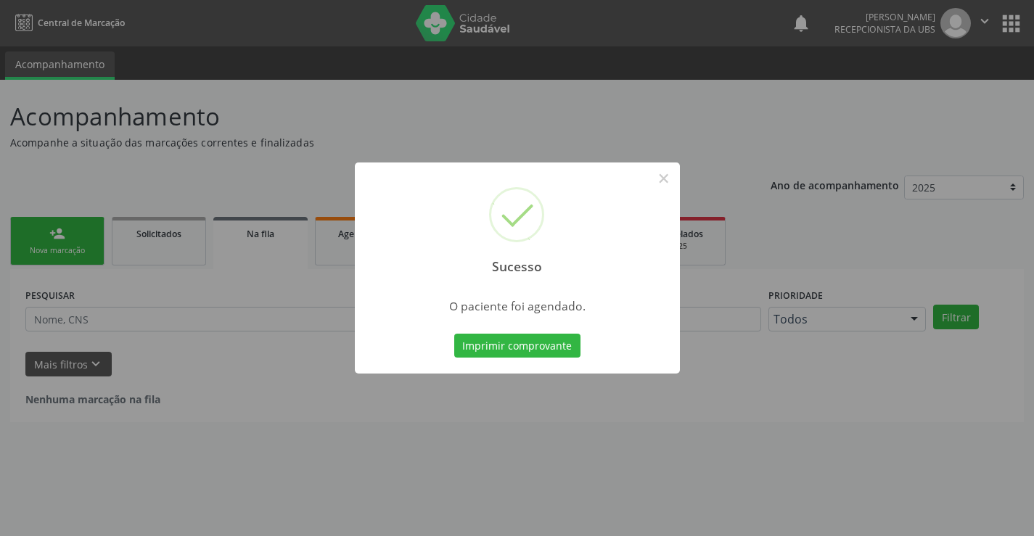
scroll to position [0, 0]
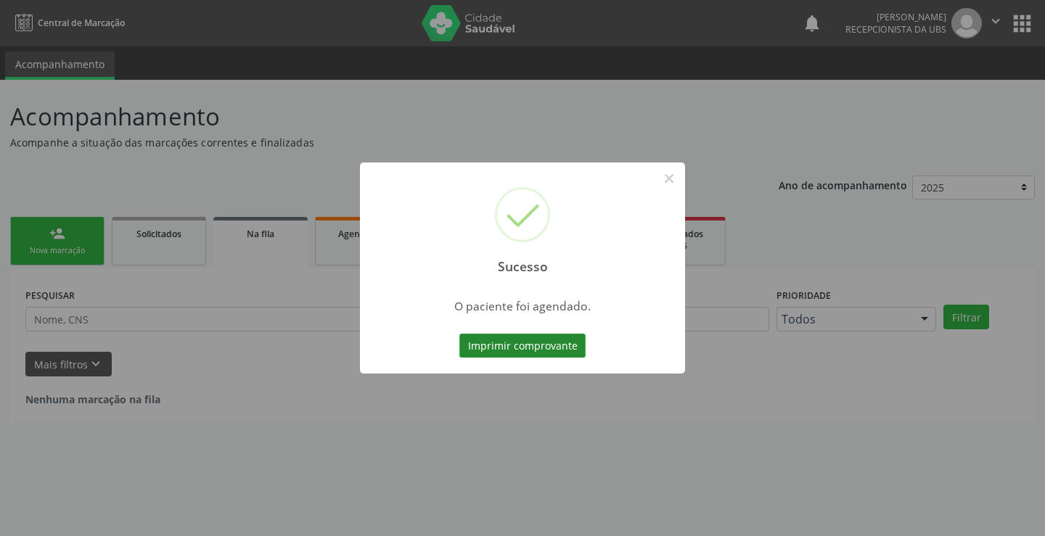
click at [563, 353] on button "Imprimir comprovante" at bounding box center [522, 346] width 126 height 25
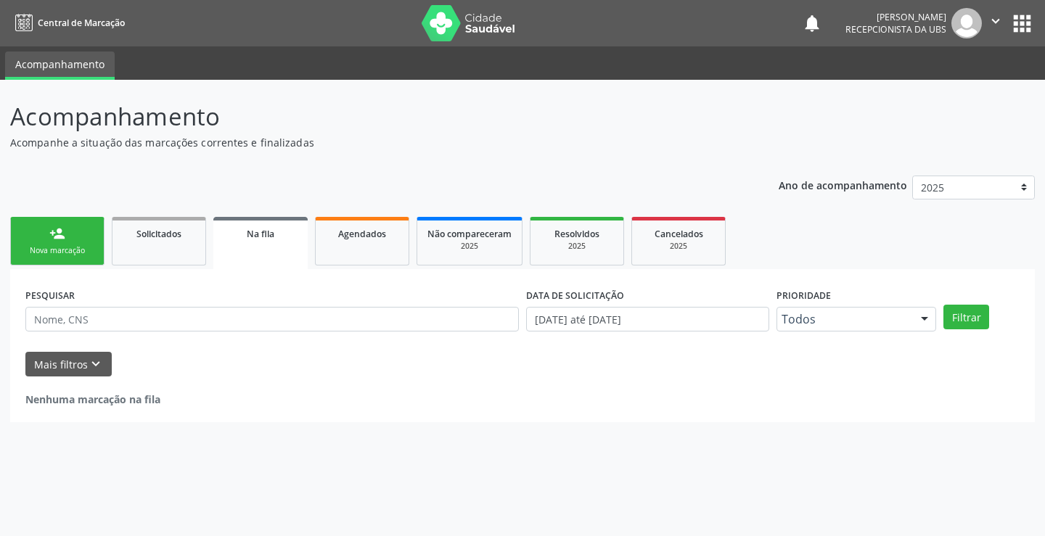
click at [49, 241] on link "person_add Nova marcação" at bounding box center [57, 241] width 94 height 49
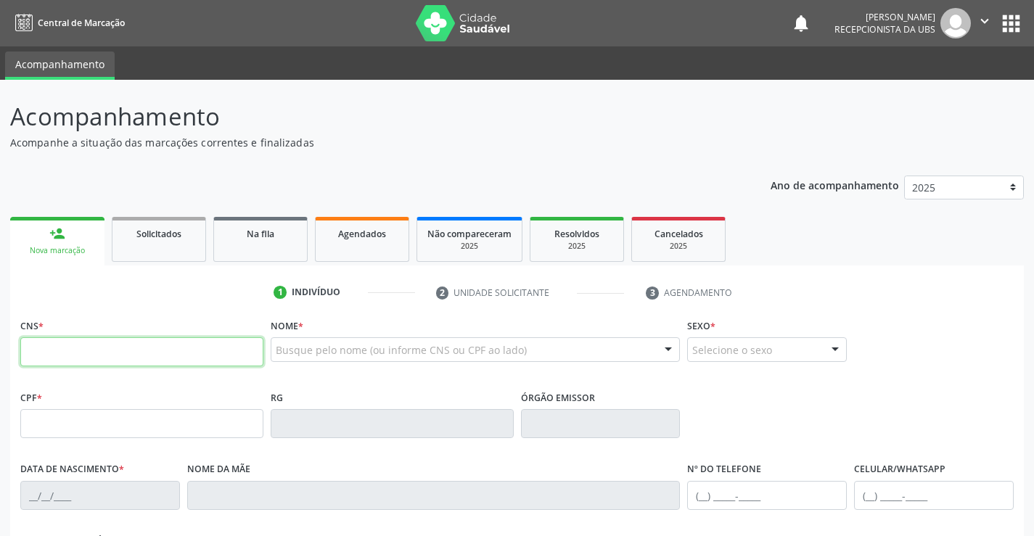
click at [138, 349] on input "text" at bounding box center [141, 351] width 243 height 29
paste input "898 0029 8817 0705"
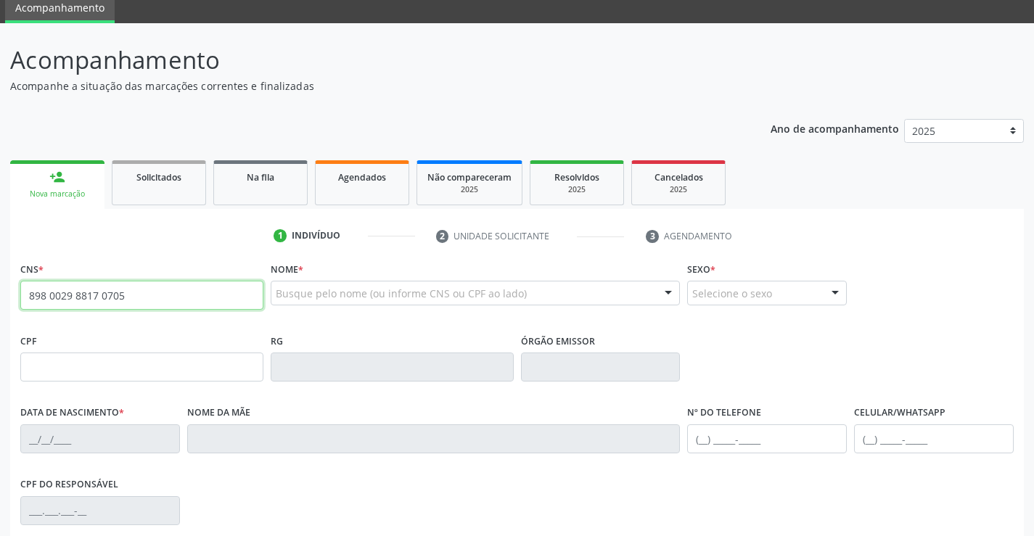
type input "898 0029 8817 0705"
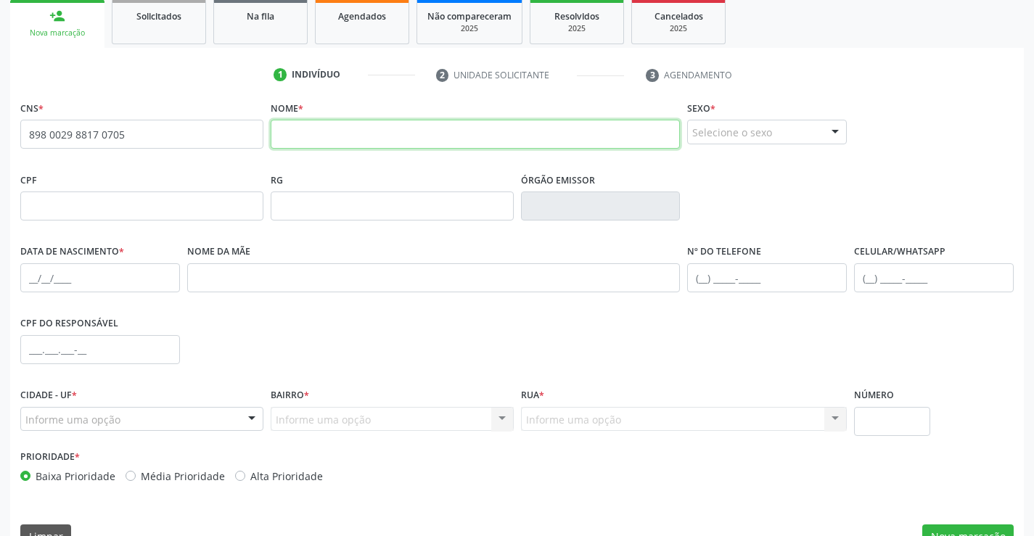
click at [316, 128] on input "text" at bounding box center [476, 134] width 410 height 29
paste input "[PERSON_NAME]"
type input "[PERSON_NAME]"
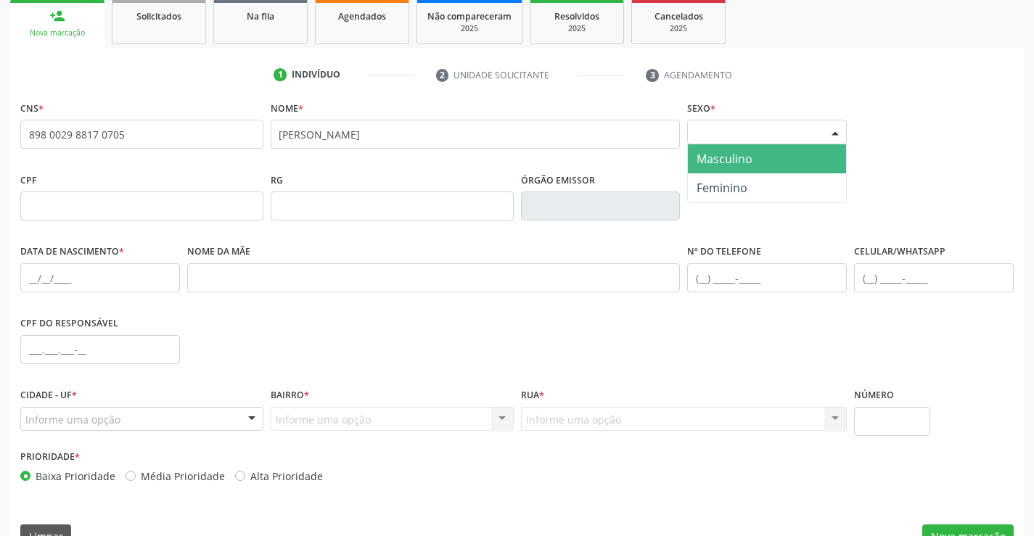
click at [768, 143] on div "Selecione o sexo" at bounding box center [767, 132] width 160 height 25
click at [760, 171] on span "Masculino" at bounding box center [767, 158] width 158 height 29
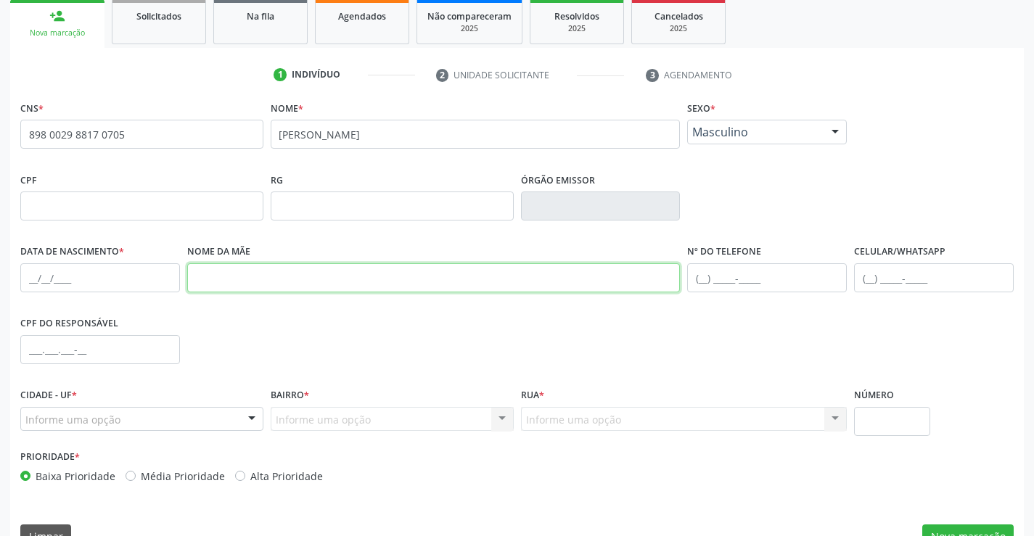
click at [322, 275] on input "text" at bounding box center [433, 277] width 493 height 29
paste input "[PERSON_NAME]"
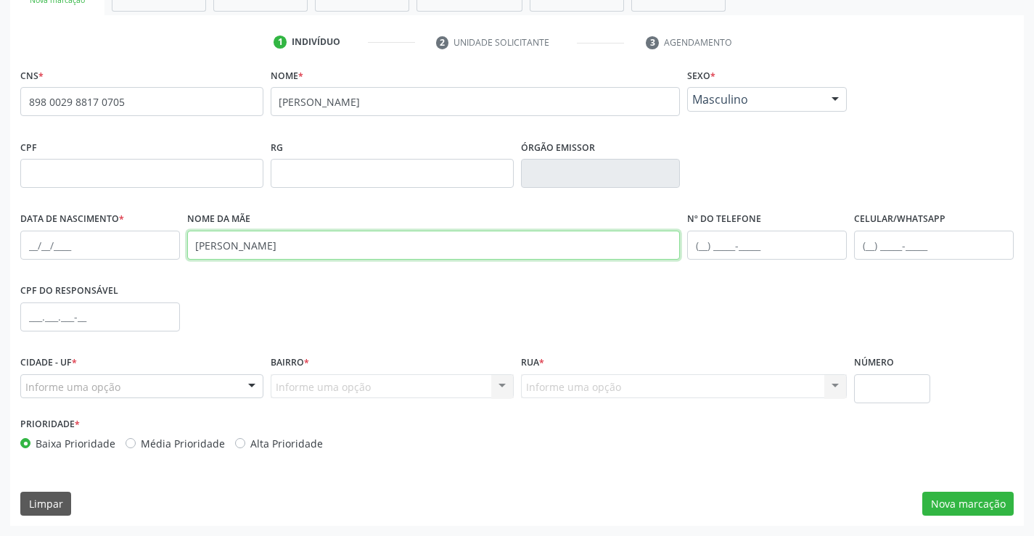
type input "[PERSON_NAME]"
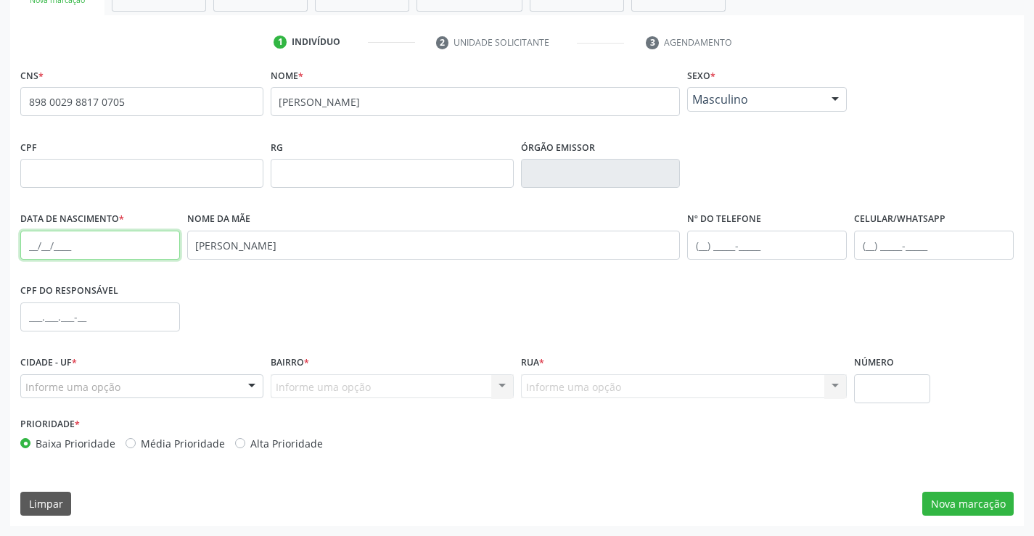
click at [89, 253] on input "text" at bounding box center [100, 245] width 160 height 29
type input "[DATE]"
click at [665, 298] on div "CPF do responsável" at bounding box center [517, 316] width 1001 height 72
click at [250, 395] on div at bounding box center [252, 387] width 22 height 25
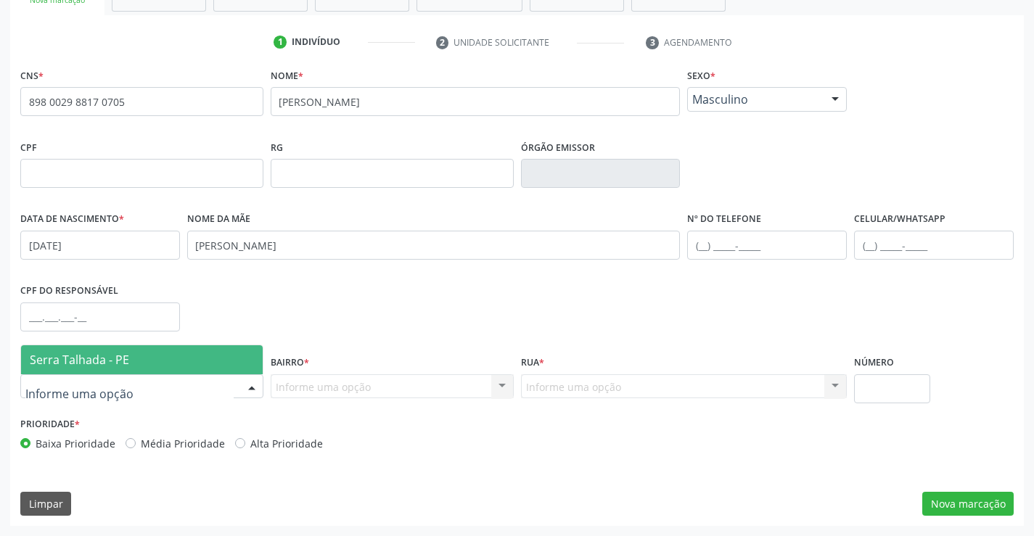
click at [238, 358] on span "Serra Talhada - PE" at bounding box center [142, 359] width 242 height 29
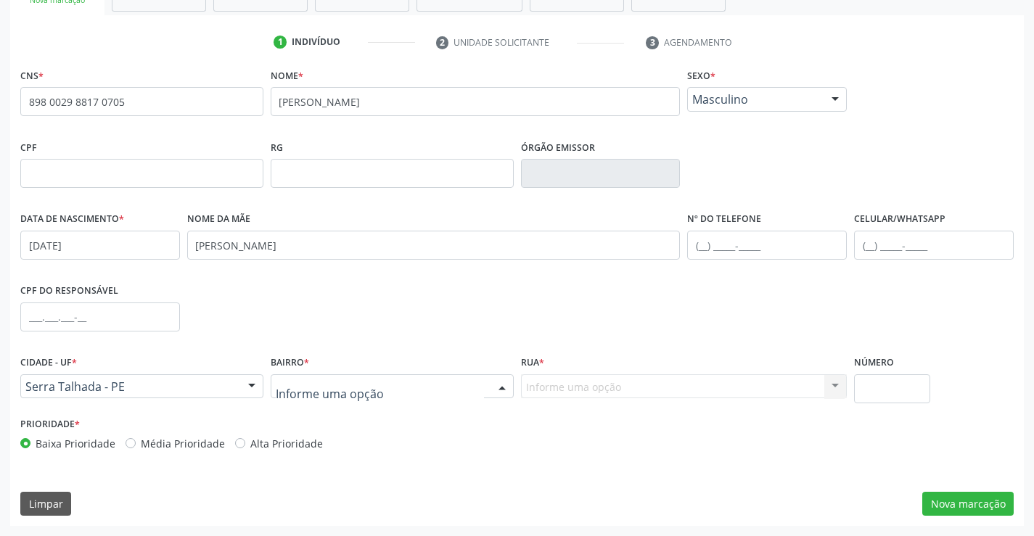
click at [506, 388] on div at bounding box center [502, 387] width 22 height 25
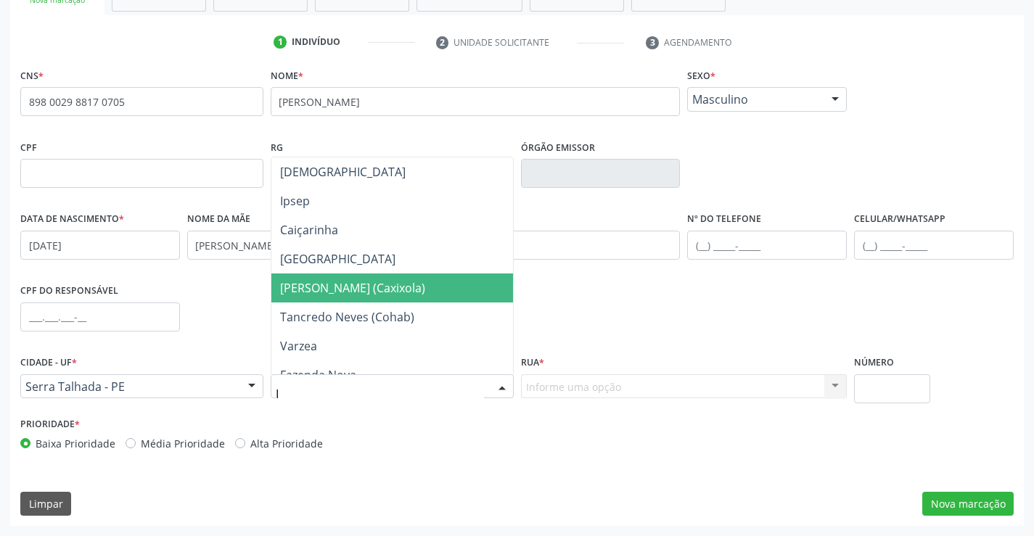
scroll to position [247, 0]
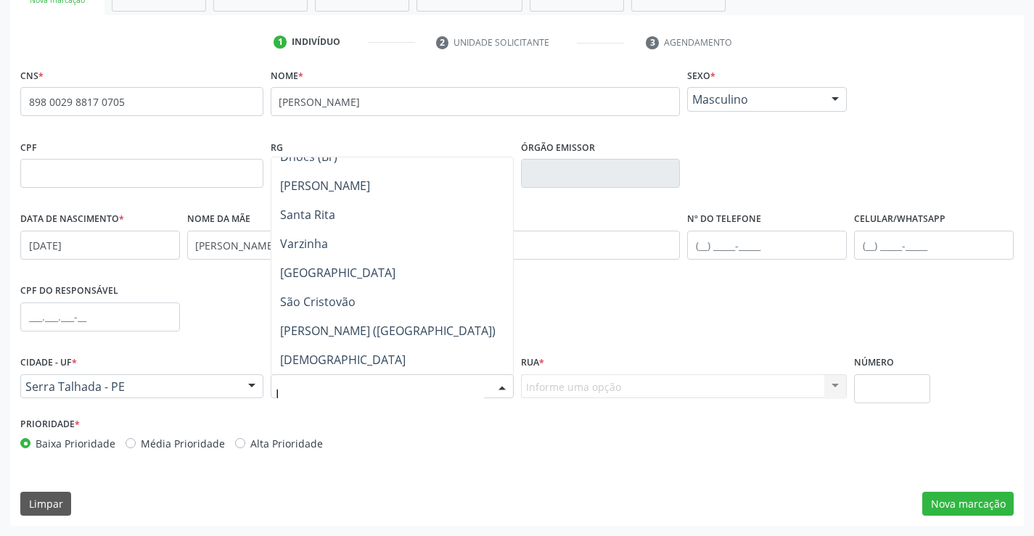
type input "IP"
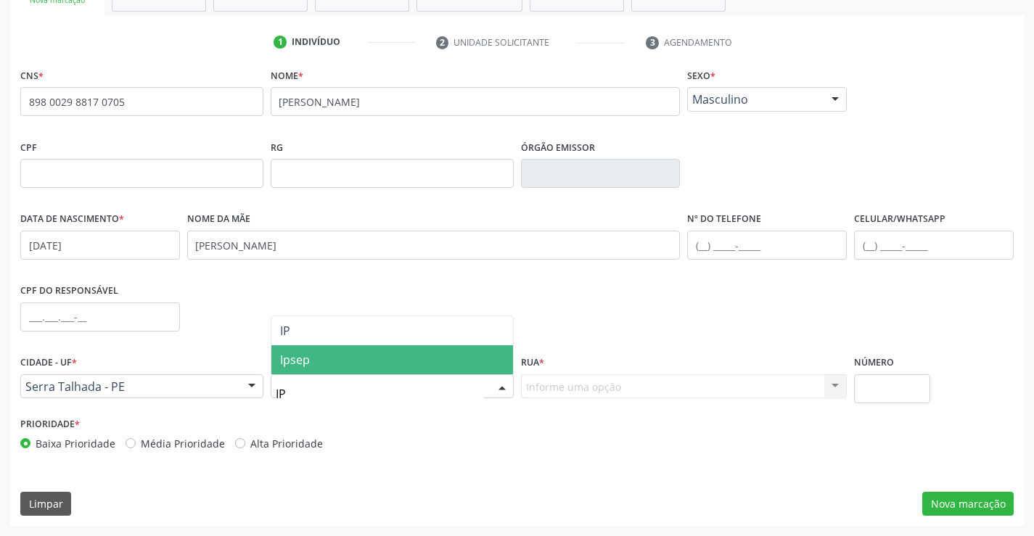
scroll to position [0, 0]
click at [299, 349] on span "Ipsep" at bounding box center [392, 359] width 242 height 29
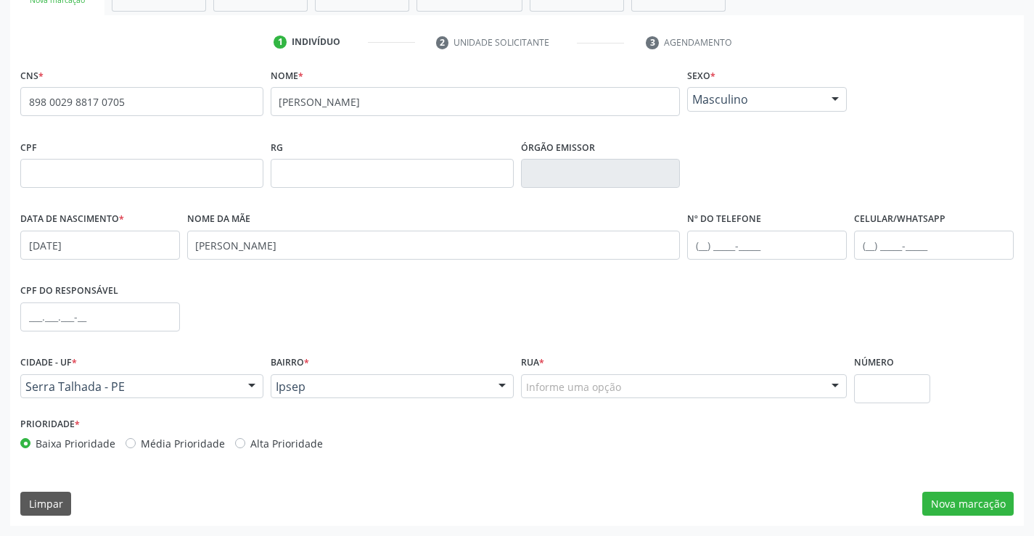
click at [675, 387] on div "Informe uma opção" at bounding box center [684, 386] width 326 height 25
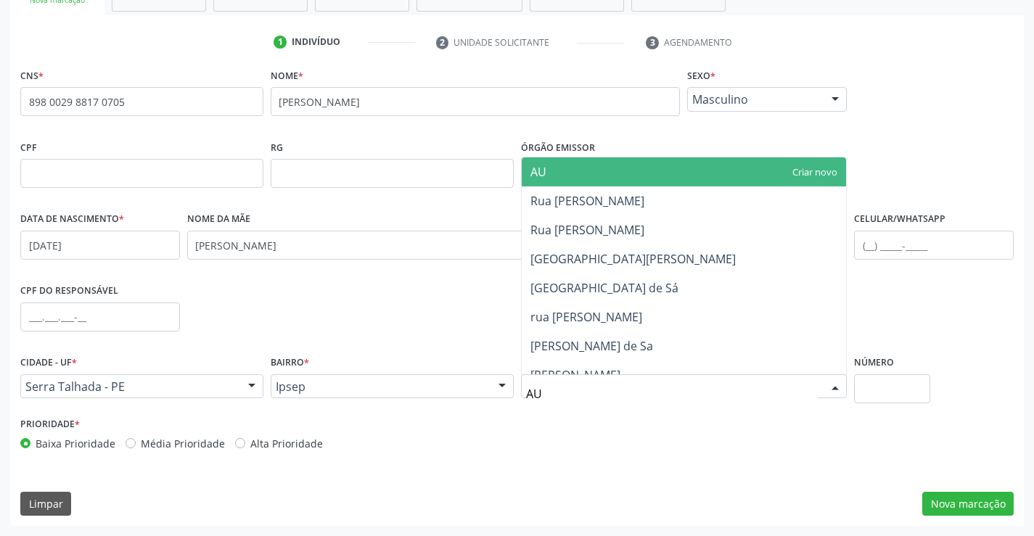
type input "AUG"
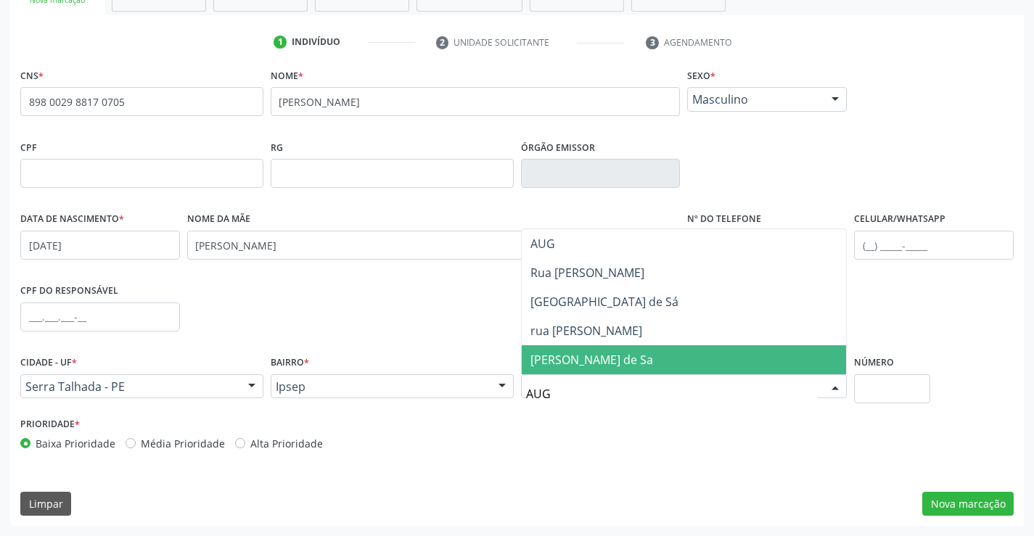
click at [665, 357] on span "[PERSON_NAME] de Sa" at bounding box center [684, 359] width 325 height 29
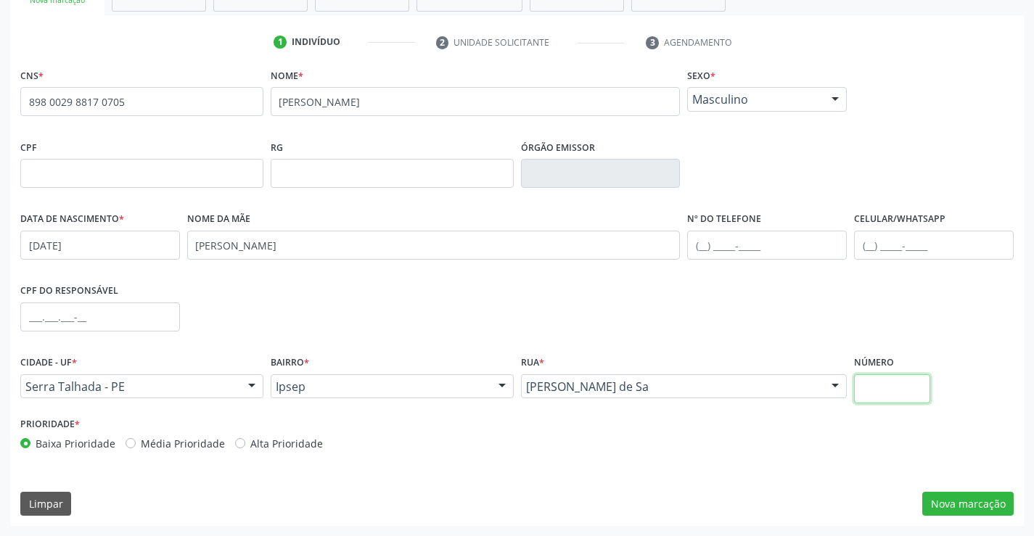
click at [913, 388] on input "text" at bounding box center [892, 388] width 76 height 29
type input "160"
click at [960, 507] on button "Nova marcação" at bounding box center [967, 504] width 91 height 25
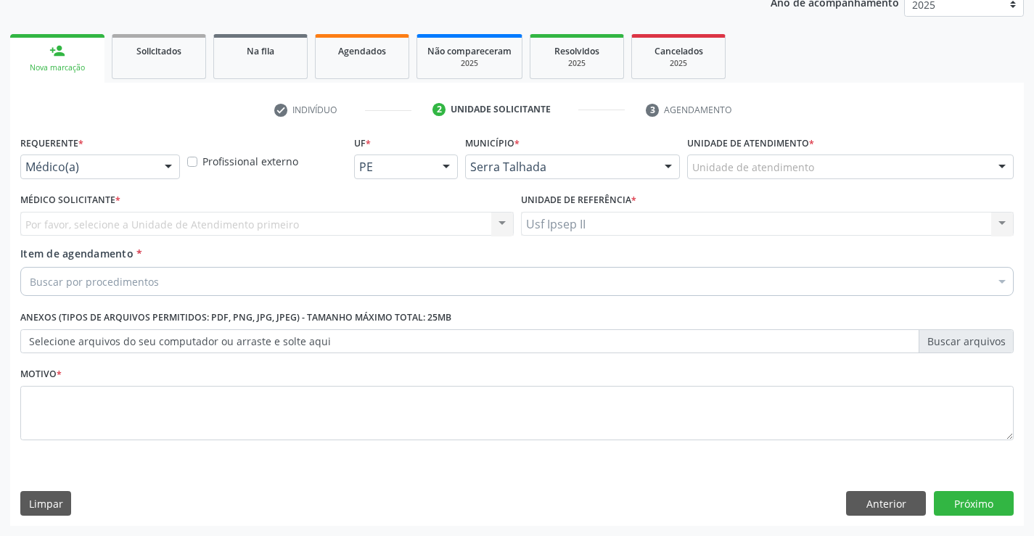
scroll to position [183, 0]
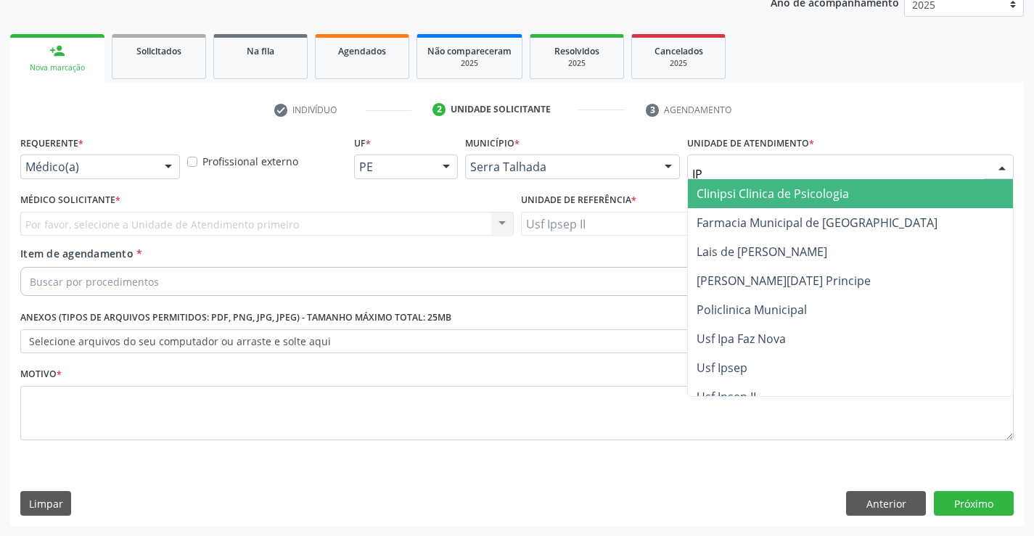
type input "IPS"
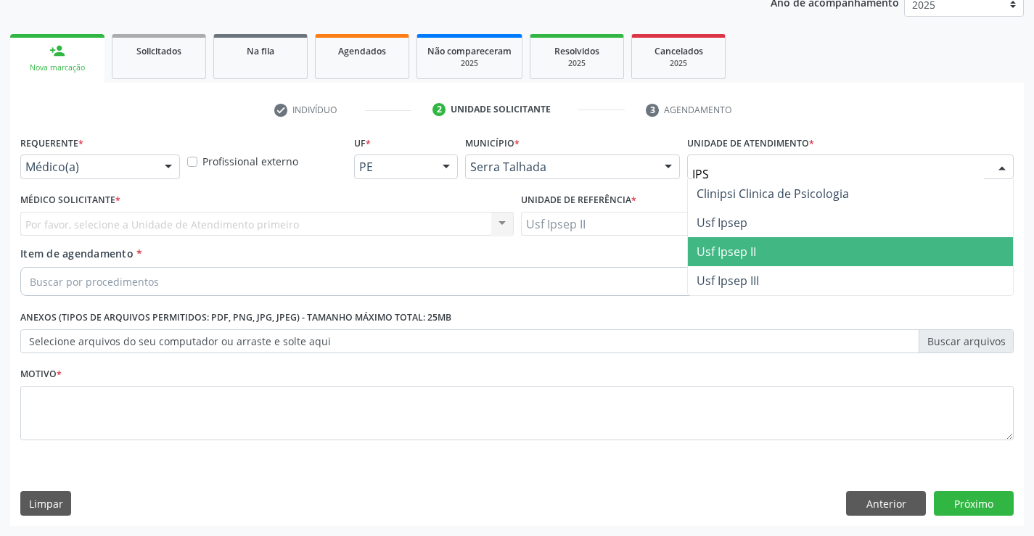
click at [748, 255] on span "Usf Ipsep II" at bounding box center [726, 252] width 59 height 16
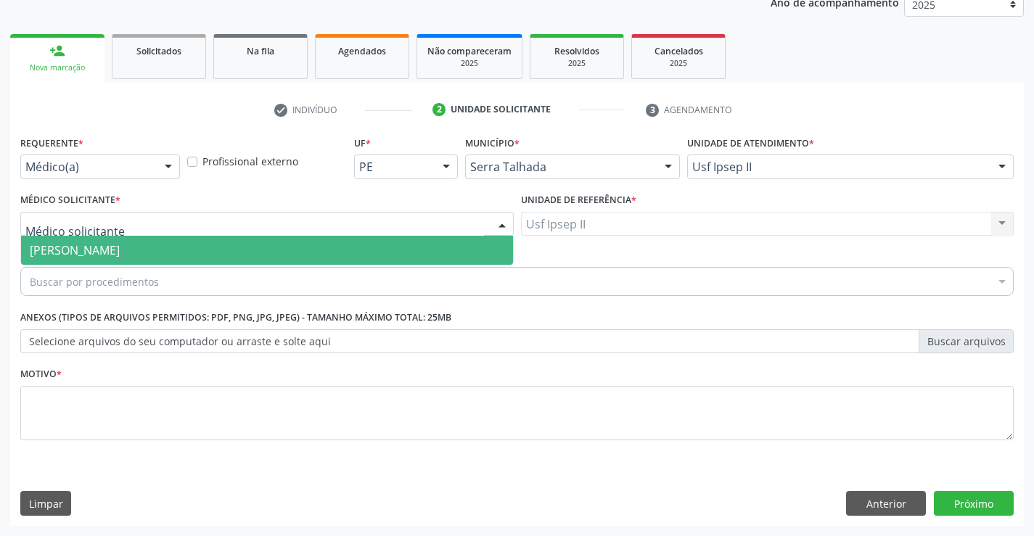
click at [193, 221] on div at bounding box center [266, 224] width 493 height 25
click at [162, 239] on span "[PERSON_NAME]" at bounding box center [267, 250] width 492 height 29
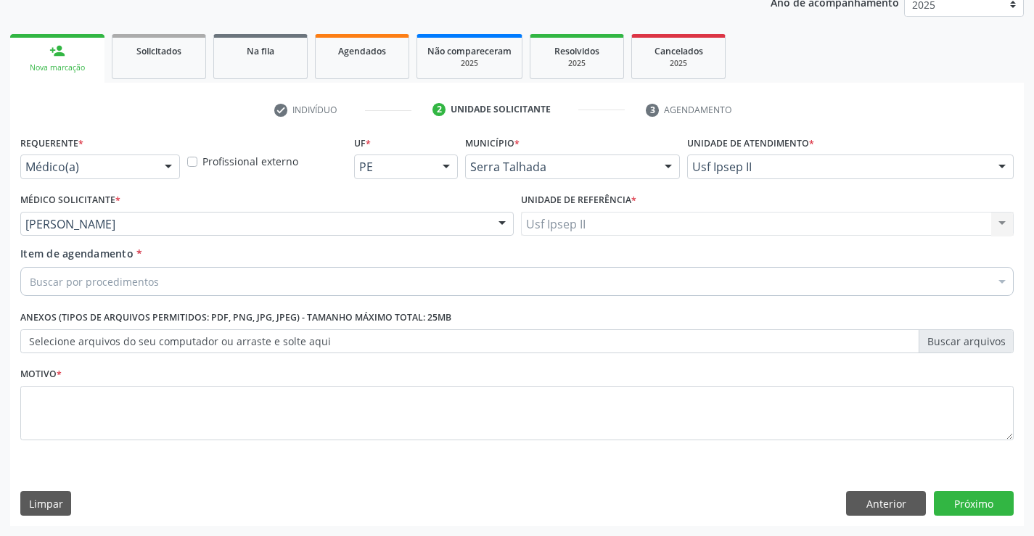
click at [176, 279] on div "Buscar por procedimentos" at bounding box center [516, 281] width 993 height 29
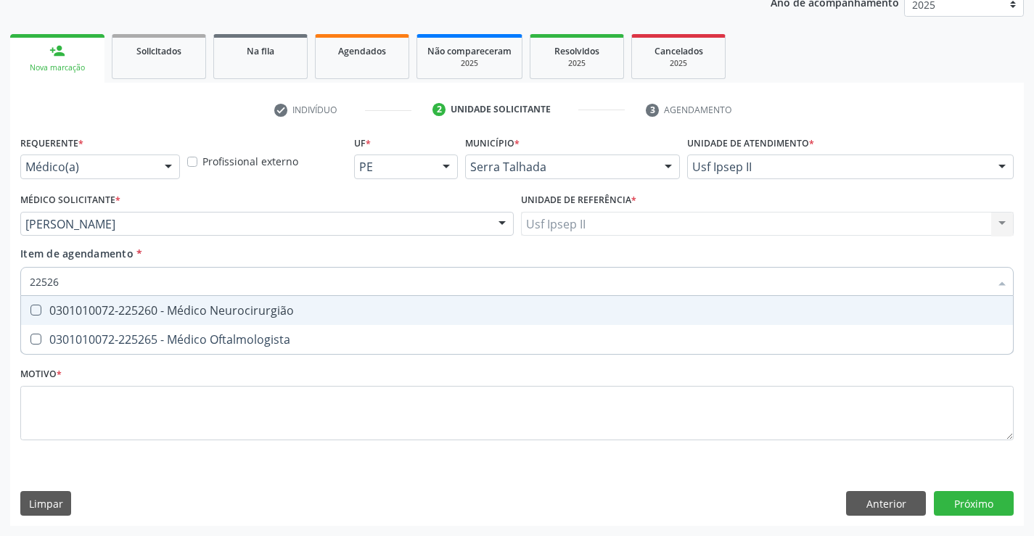
type input "225265"
click at [147, 306] on div "0301010072-225265 - Médico Oftalmologista" at bounding box center [517, 311] width 974 height 12
checkbox Oftalmologista "true"
click at [119, 406] on div "Requerente * Médico(a) Médico(a) Enfermeiro(a) Paciente Nenhum resultado encont…" at bounding box center [516, 296] width 993 height 329
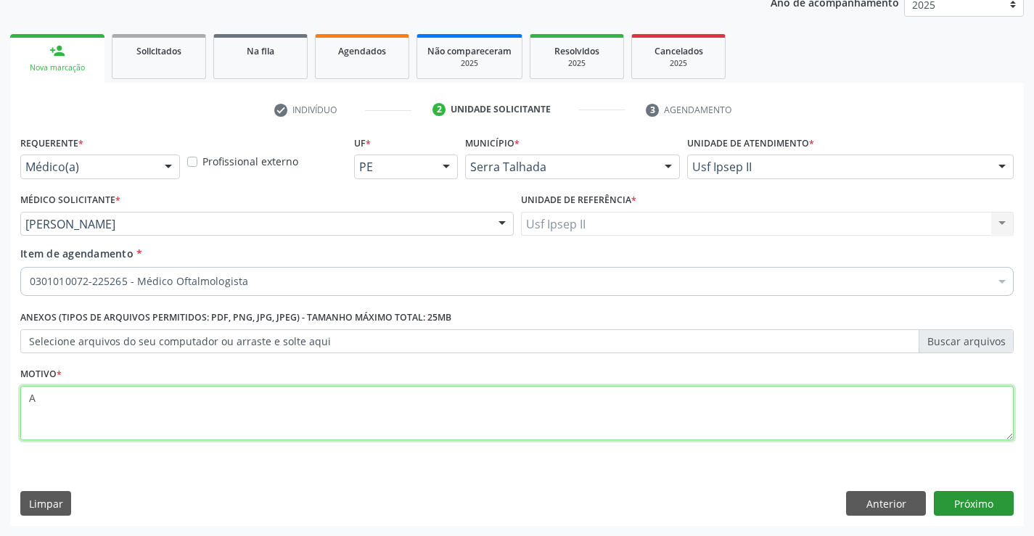
type textarea "A"
click at [950, 498] on button "Próximo" at bounding box center [974, 503] width 80 height 25
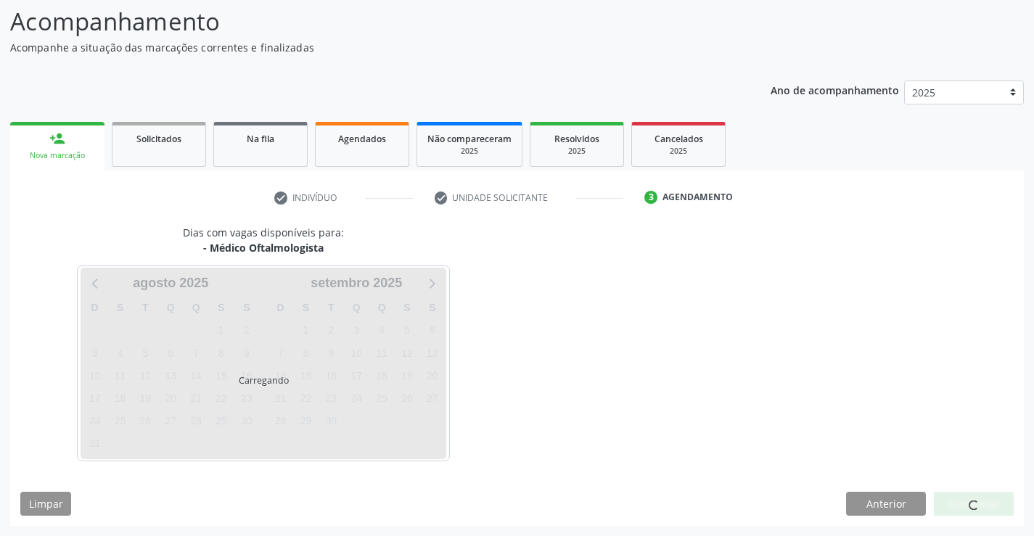
scroll to position [95, 0]
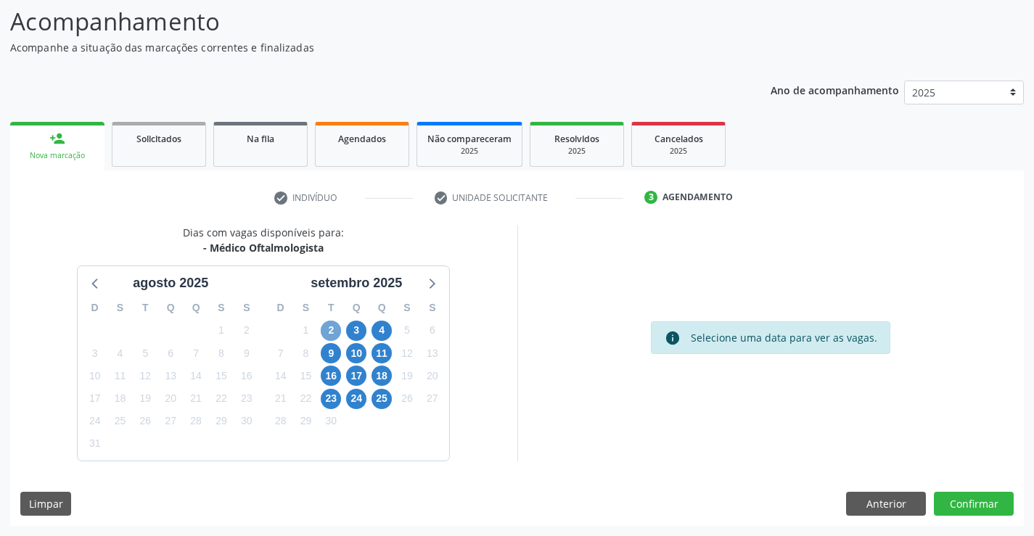
click at [335, 333] on span "2" at bounding box center [331, 331] width 20 height 20
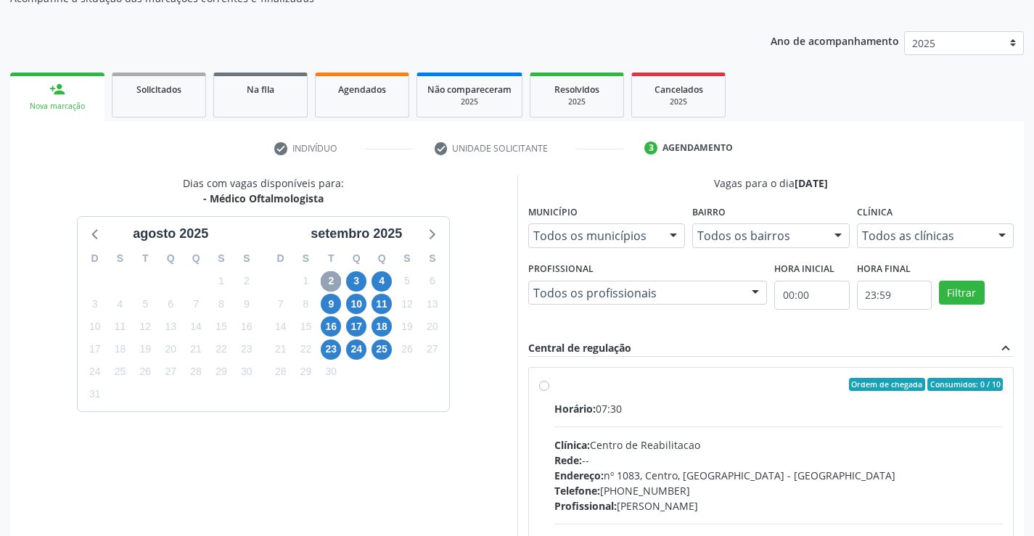
scroll to position [168, 0]
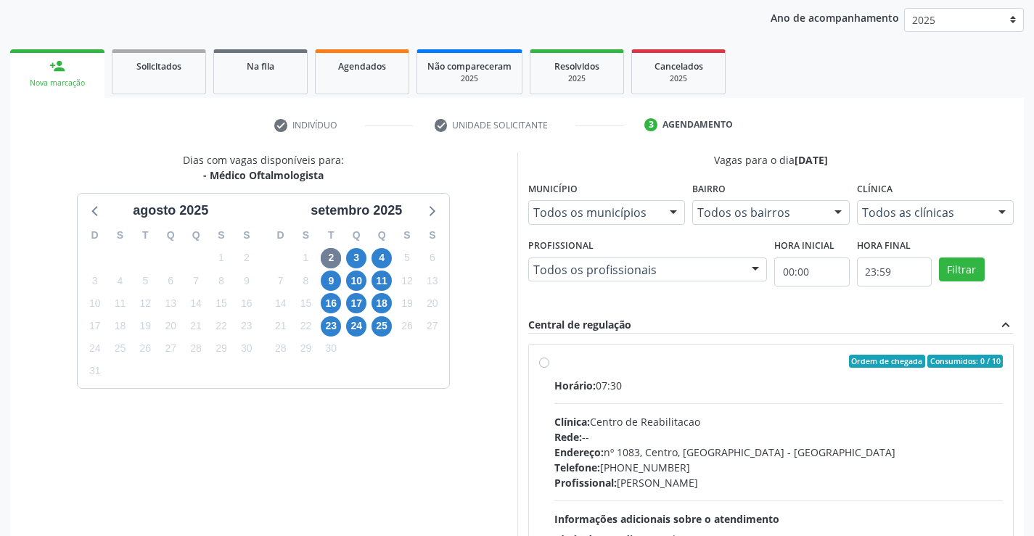
drag, startPoint x: 1001, startPoint y: 204, endPoint x: 988, endPoint y: 245, distance: 42.5
click at [1001, 205] on div at bounding box center [1002, 213] width 22 height 25
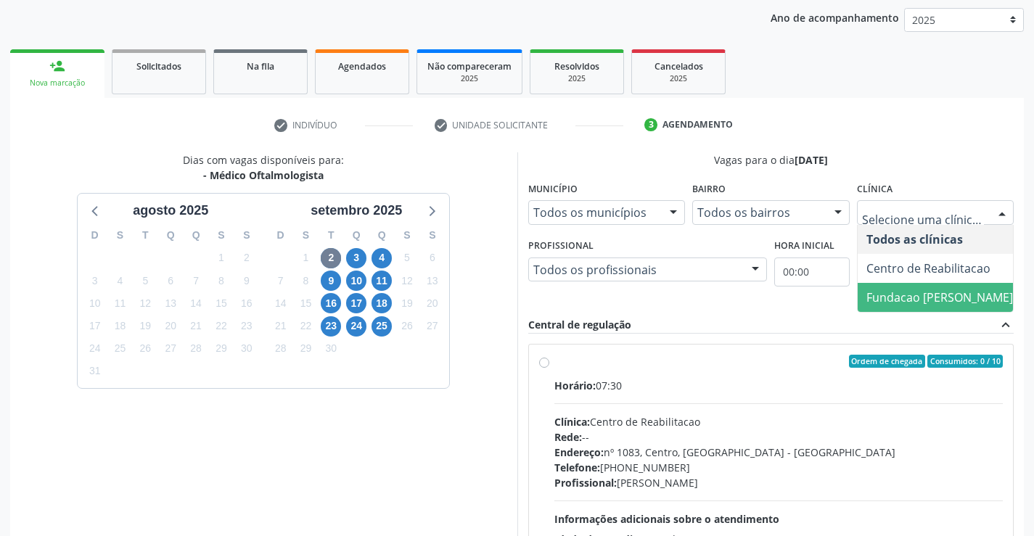
click at [948, 297] on span "Fundacao [PERSON_NAME]" at bounding box center [939, 297] width 147 height 16
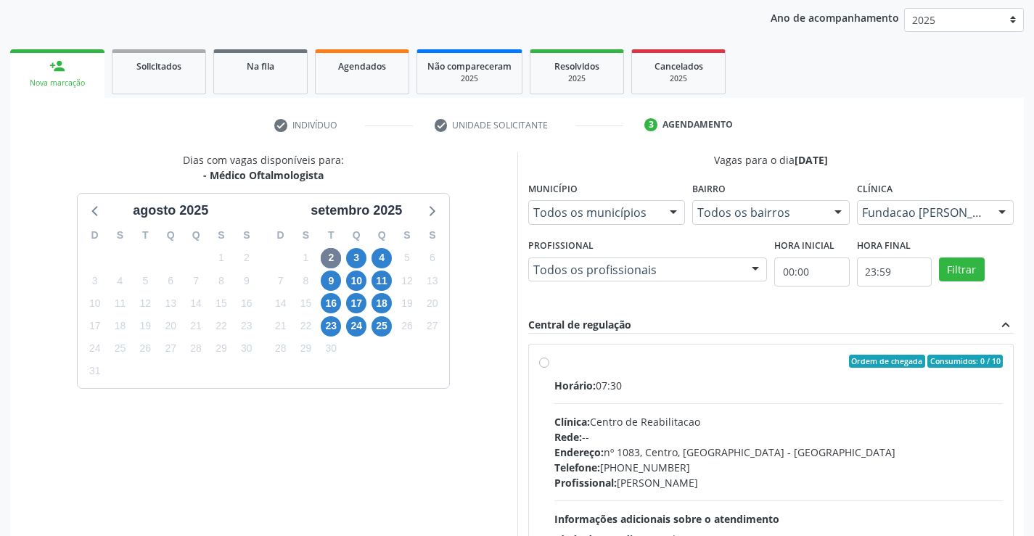
click at [749, 272] on div at bounding box center [755, 270] width 22 height 25
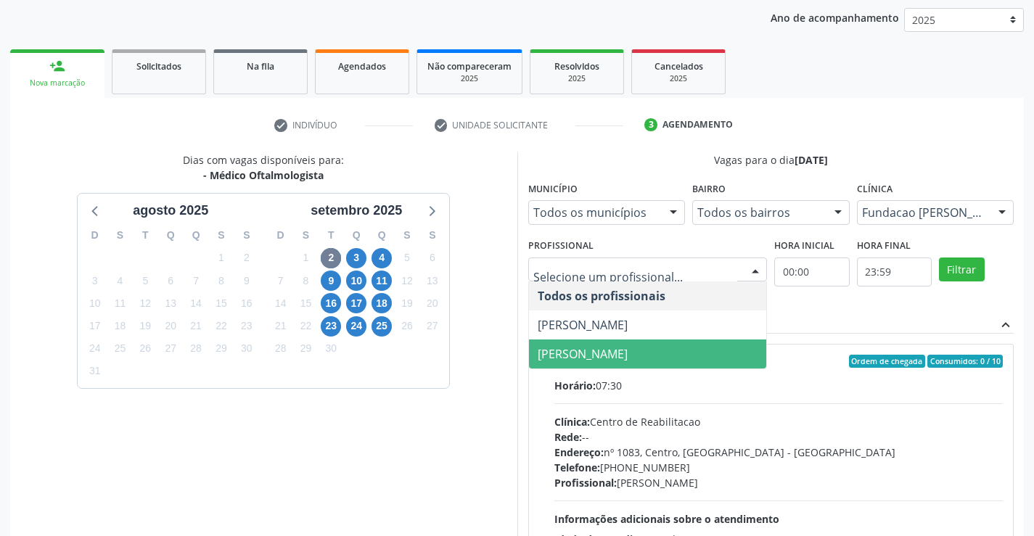
click at [628, 355] on span "[PERSON_NAME]" at bounding box center [583, 354] width 90 height 16
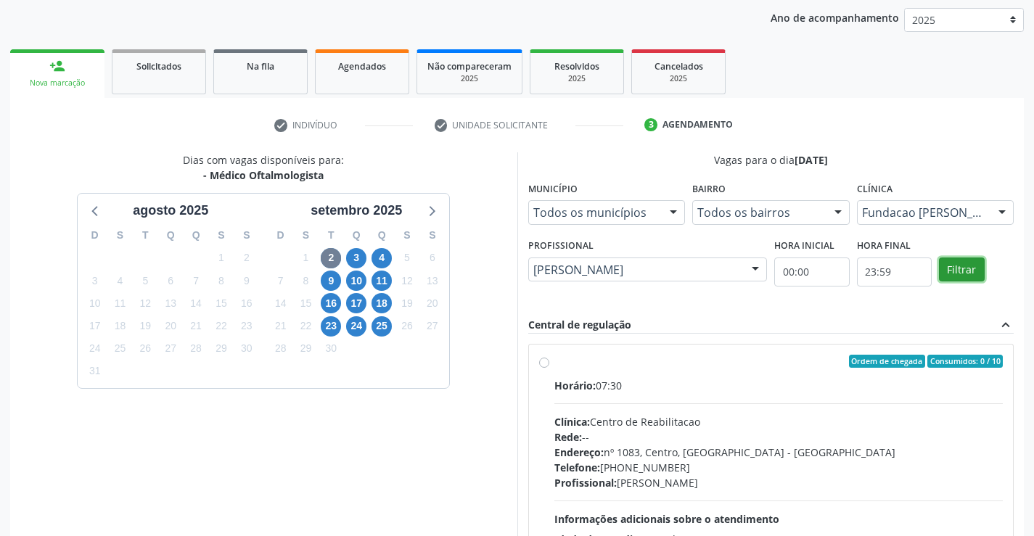
click at [962, 273] on button "Filtrar" at bounding box center [962, 270] width 46 height 25
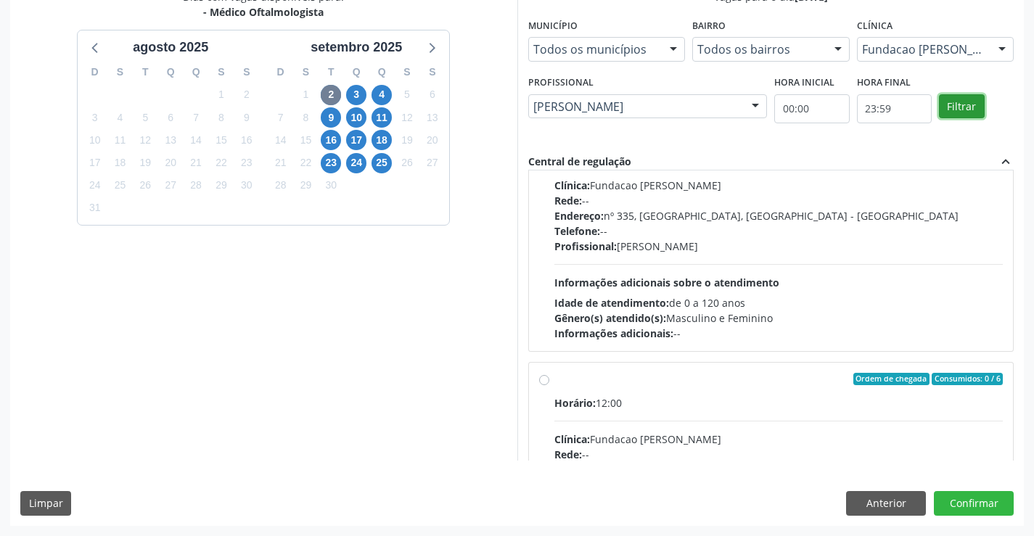
scroll to position [0, 0]
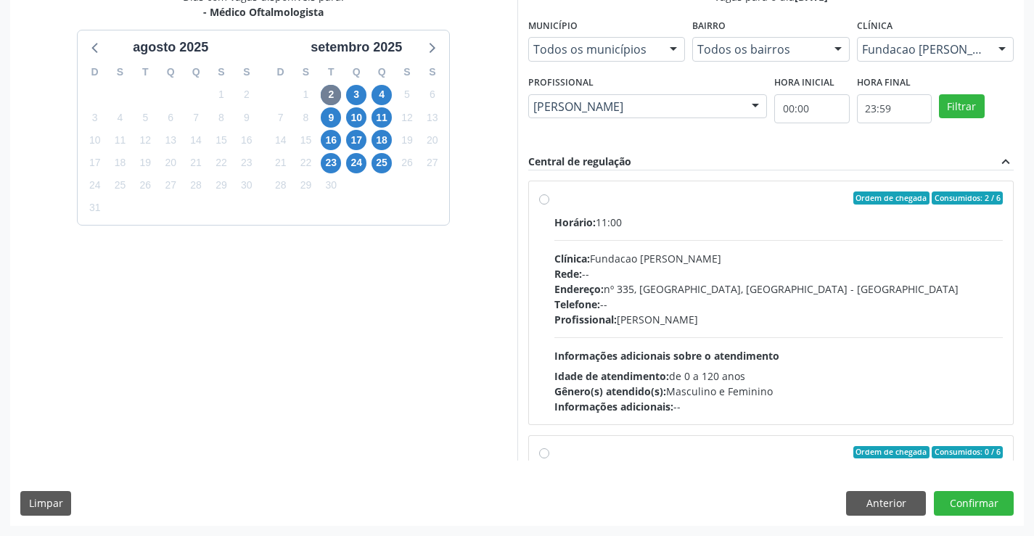
click at [623, 213] on label "Ordem de chegada Consumidos: 2 / 6 Horário: 11:00 Clínica: Fundacao [PERSON_NAM…" at bounding box center [778, 303] width 449 height 223
click at [549, 205] on input "Ordem de chegada Consumidos: 2 / 6 Horário: 11:00 Clínica: Fundacao [PERSON_NAM…" at bounding box center [544, 198] width 10 height 13
radio input "true"
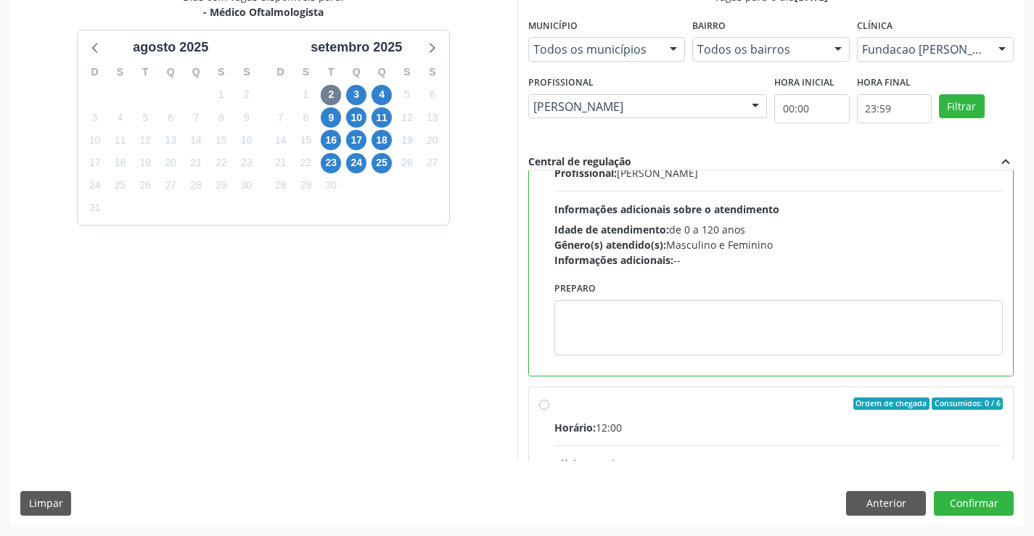
scroll to position [145, 0]
click at [974, 511] on button "Confirmar" at bounding box center [974, 503] width 80 height 25
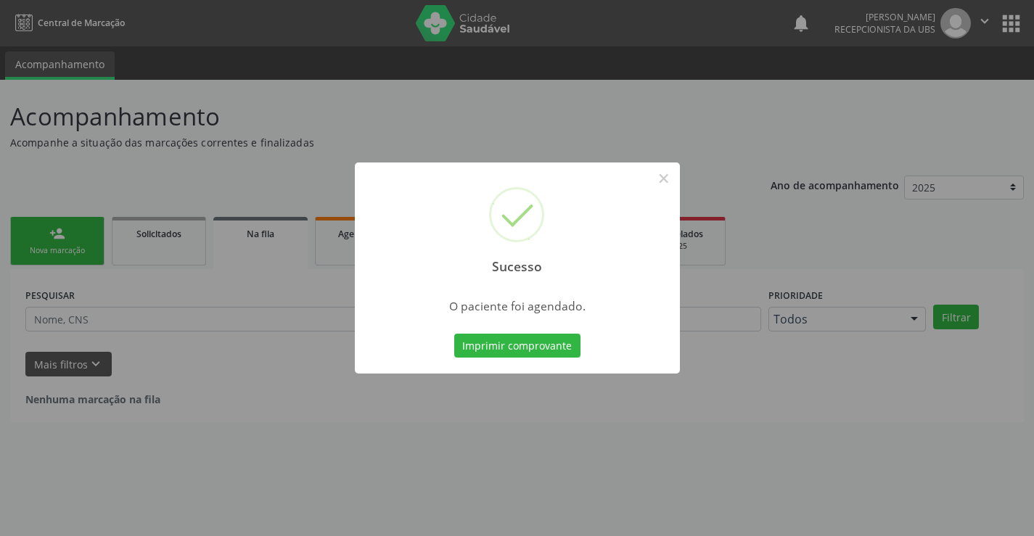
scroll to position [0, 0]
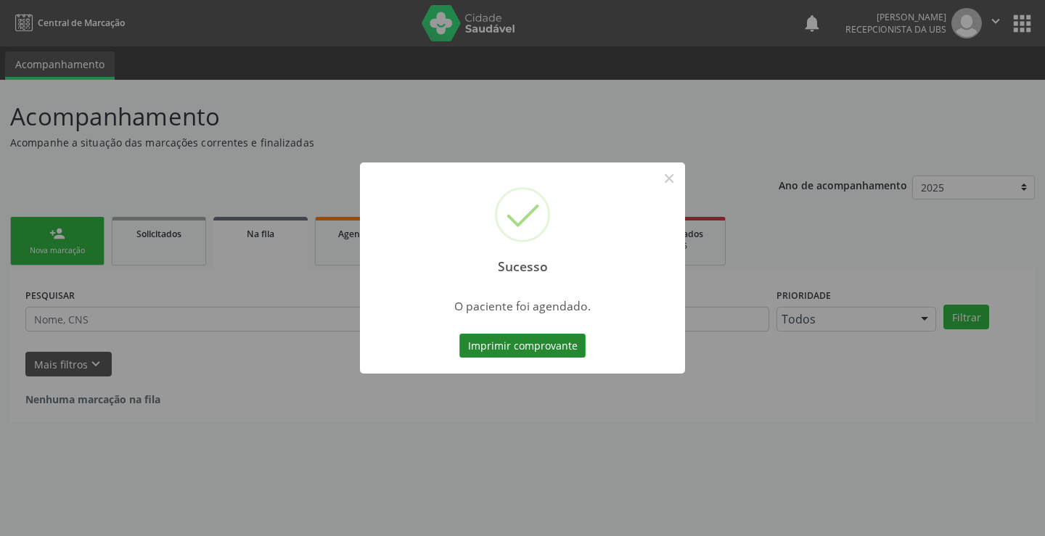
click at [538, 348] on button "Imprimir comprovante" at bounding box center [522, 346] width 126 height 25
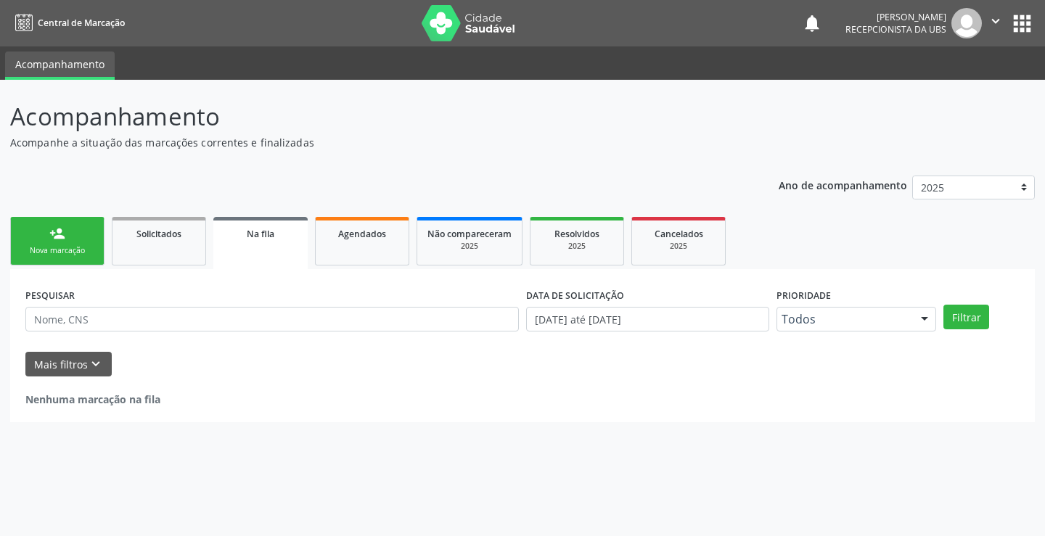
click at [73, 245] on div "Nova marcação" at bounding box center [57, 250] width 73 height 11
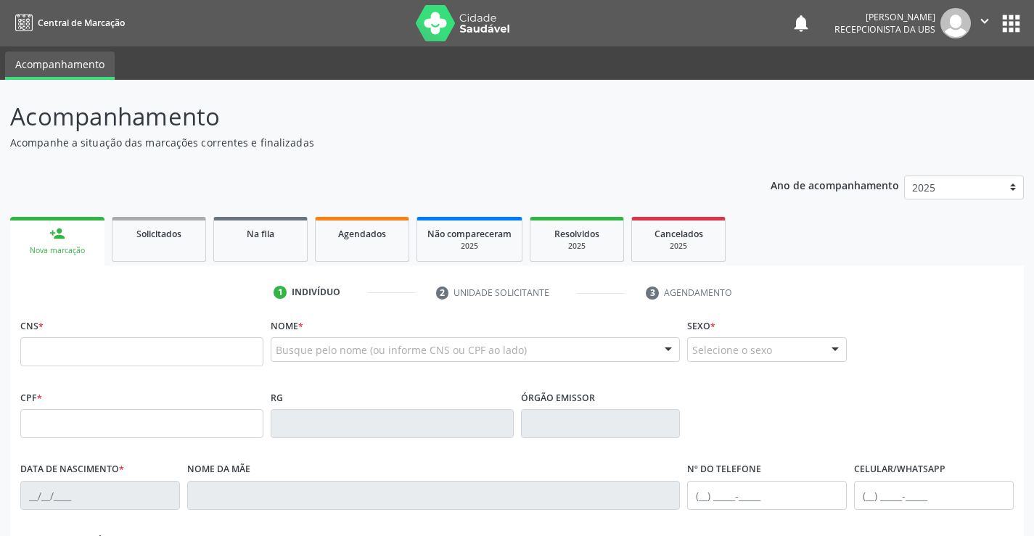
click at [652, 387] on div "Órgão emissor" at bounding box center [601, 413] width 160 height 52
click at [370, 235] on span "Agendados" at bounding box center [362, 234] width 48 height 12
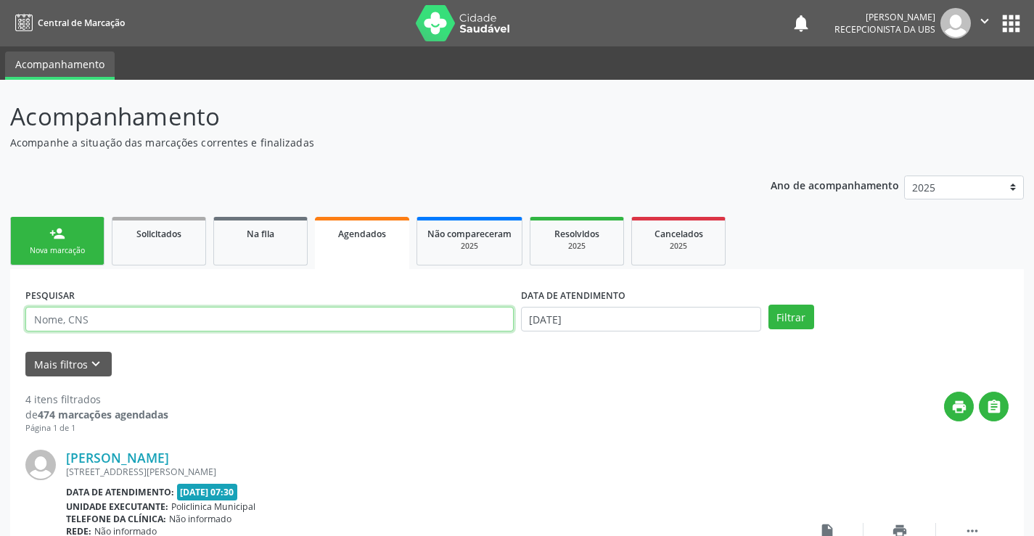
click at [276, 319] on input "text" at bounding box center [269, 319] width 488 height 25
type input "[PERSON_NAME]"
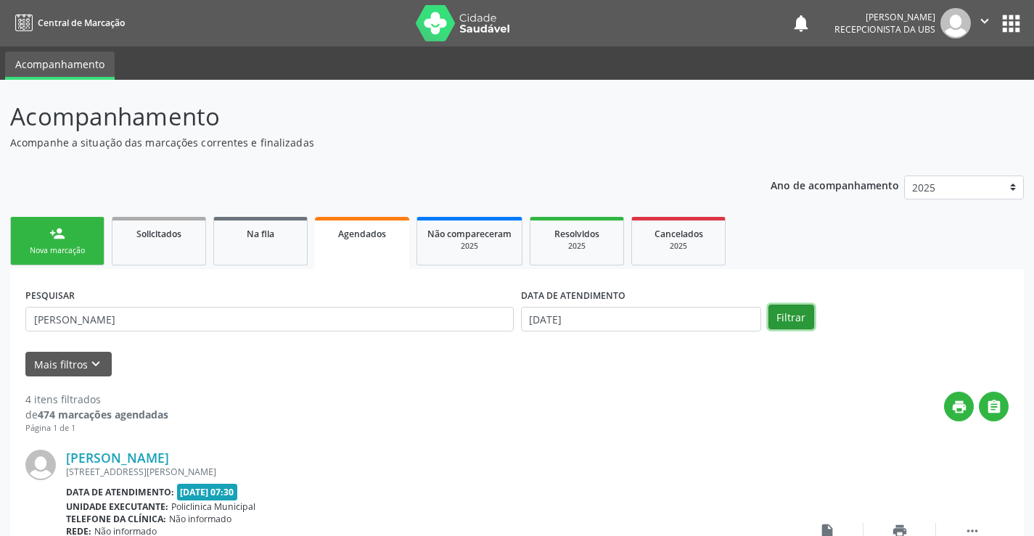
click at [812, 314] on button "Filtrar" at bounding box center [791, 317] width 46 height 25
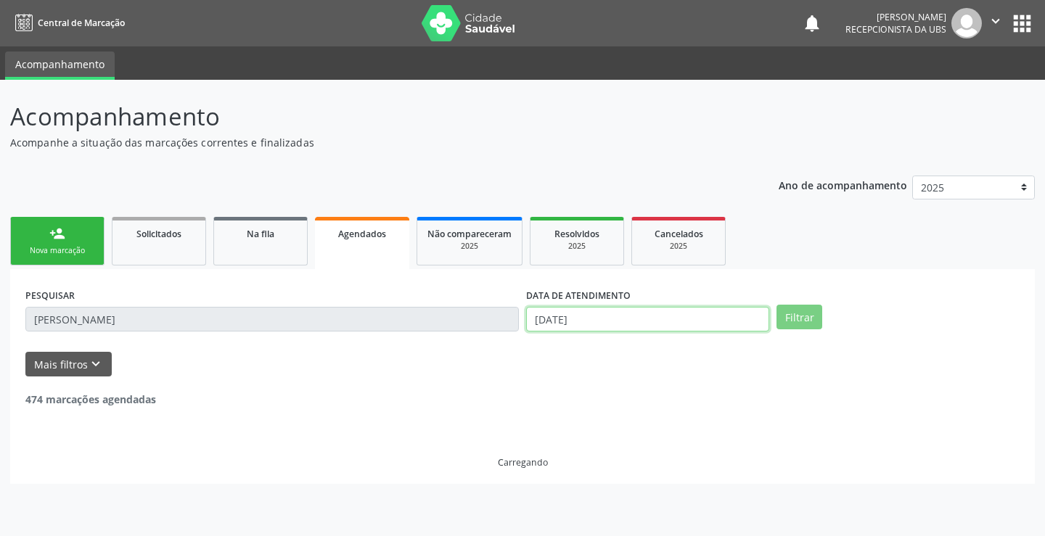
click at [689, 317] on input "[DATE]" at bounding box center [647, 319] width 243 height 25
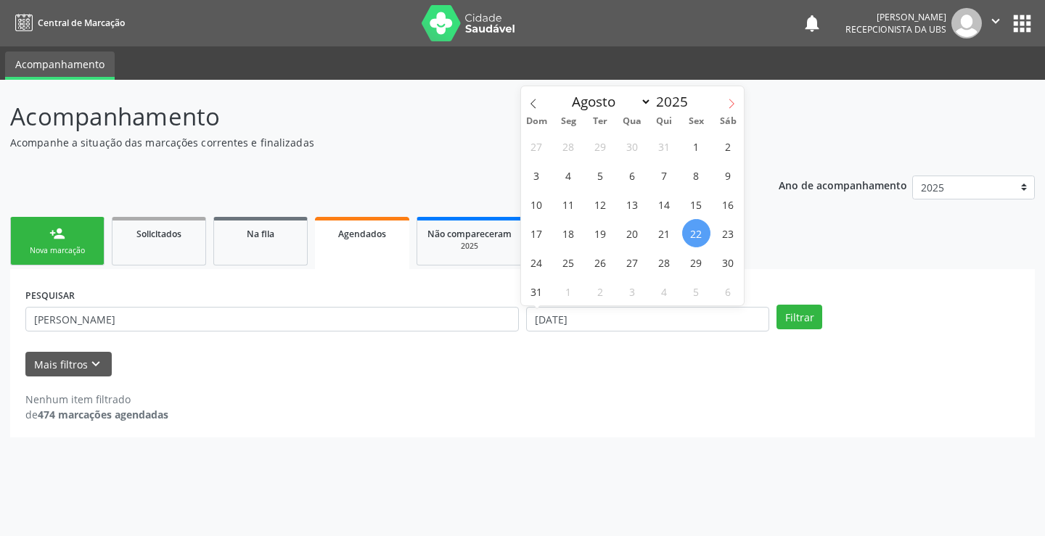
click at [734, 105] on icon at bounding box center [731, 104] width 10 height 10
select select "8"
click at [598, 144] on span "2" at bounding box center [600, 146] width 28 height 28
type input "[DATE]"
click at [598, 144] on span "2" at bounding box center [600, 146] width 28 height 28
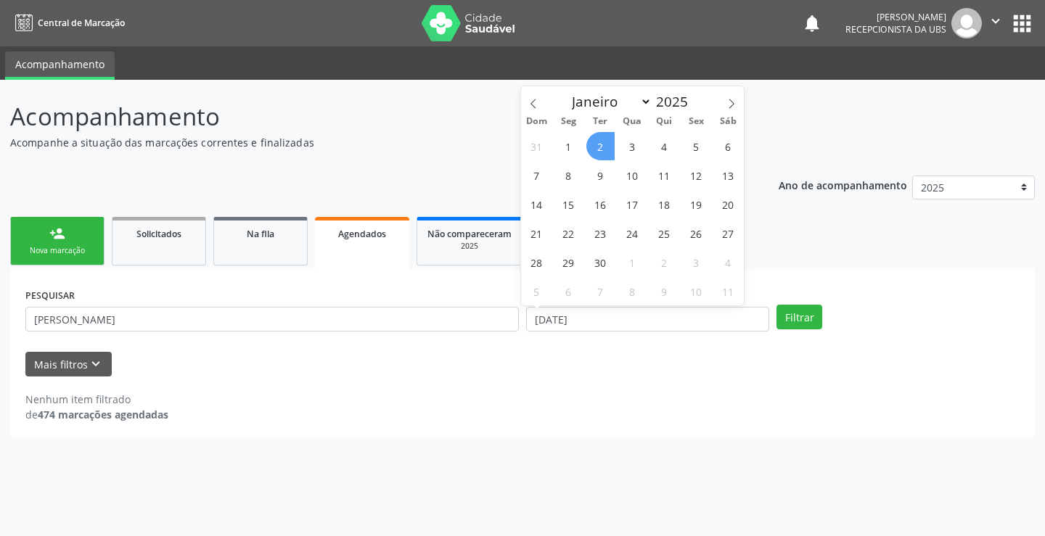
select select "8"
click at [694, 324] on input "[DATE]" at bounding box center [647, 319] width 243 height 25
click at [694, 147] on span "5" at bounding box center [696, 146] width 28 height 28
type input "[DATE]"
click at [612, 146] on span "2" at bounding box center [600, 146] width 28 height 28
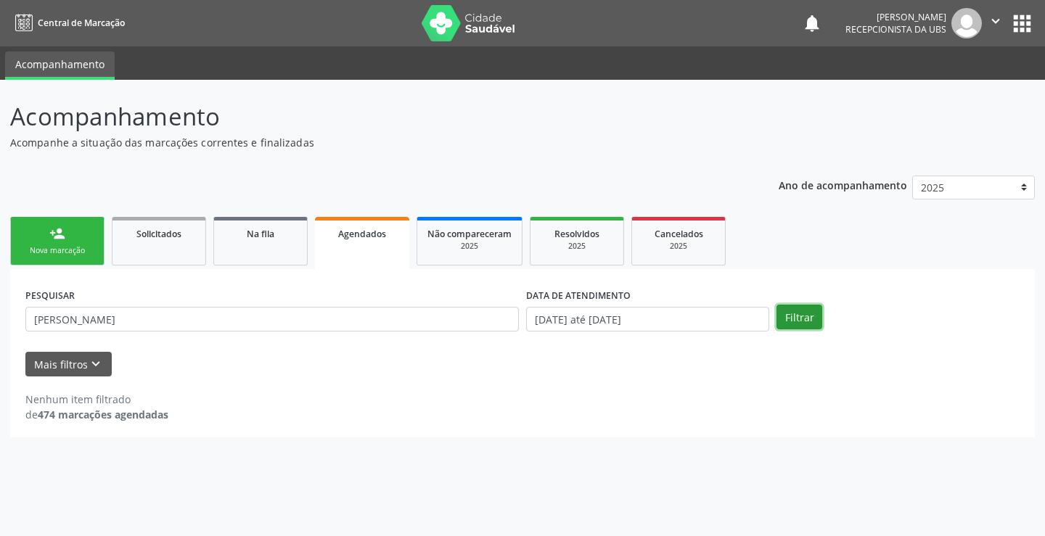
click at [792, 313] on button "Filtrar" at bounding box center [799, 317] width 46 height 25
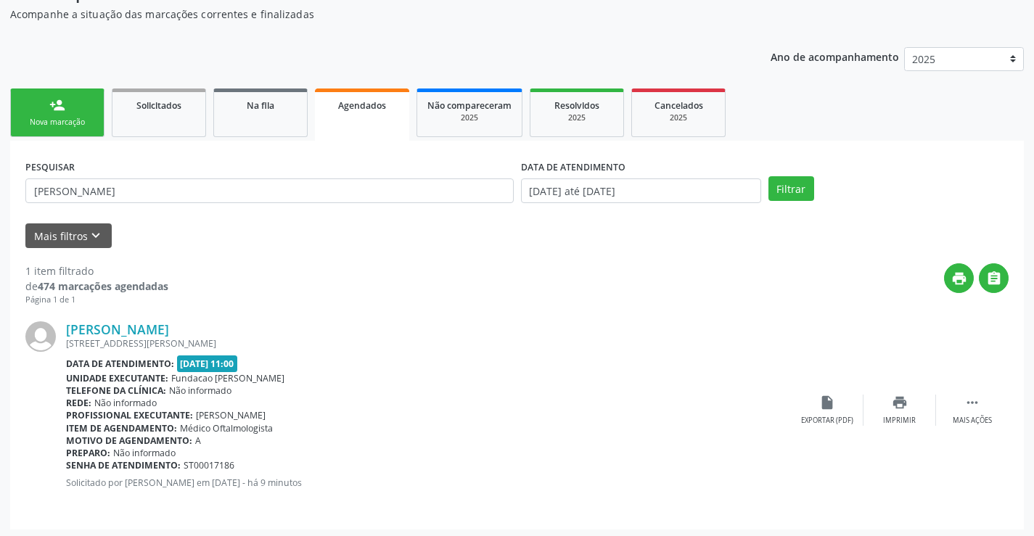
scroll to position [132, 0]
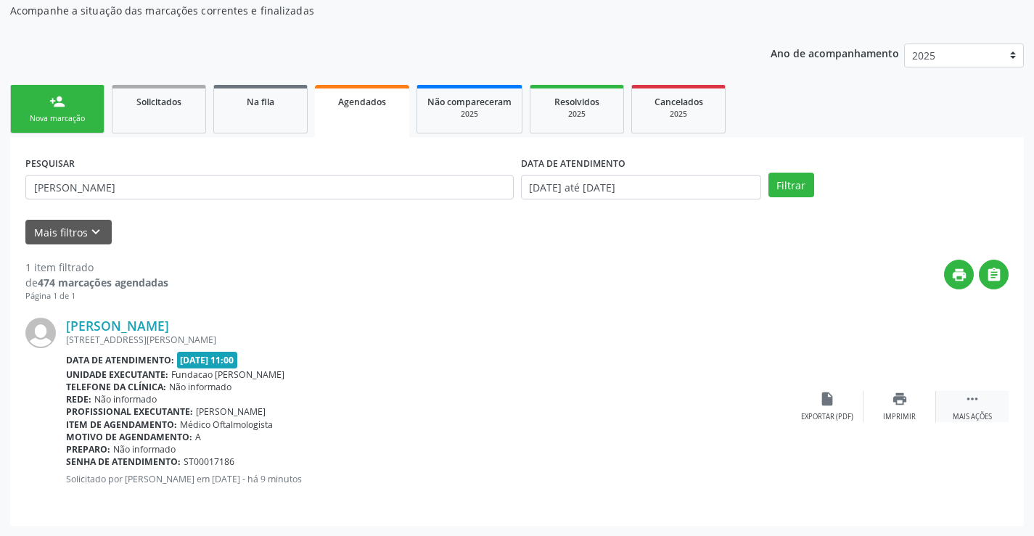
click at [977, 392] on icon "" at bounding box center [972, 399] width 16 height 16
click at [895, 407] on icon "edit" at bounding box center [900, 399] width 16 height 16
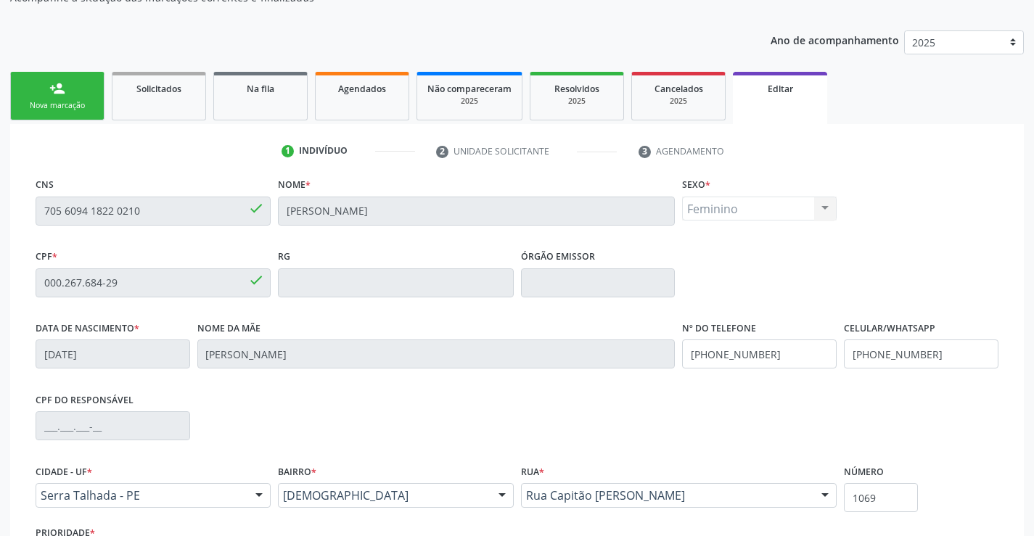
scroll to position [270, 0]
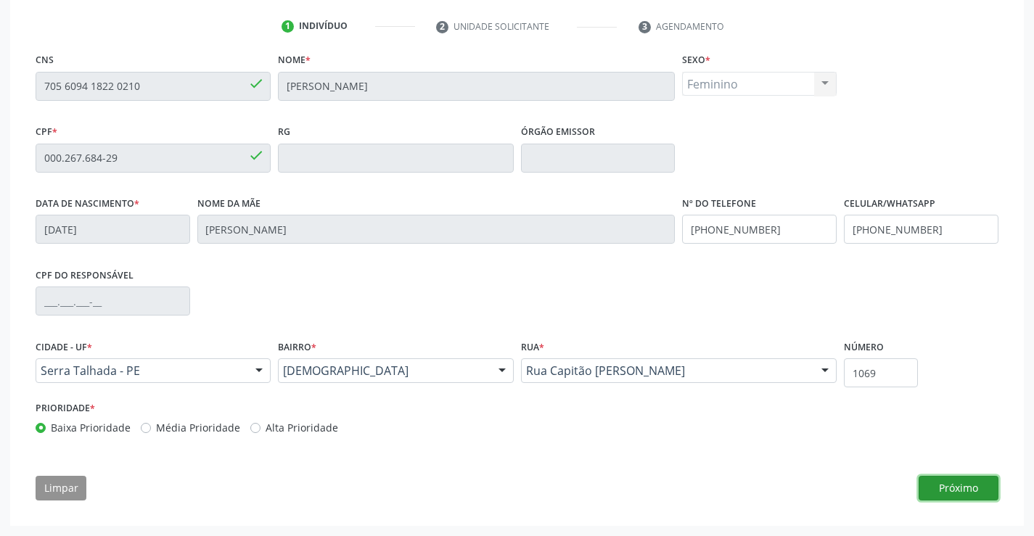
click at [946, 486] on button "Próximo" at bounding box center [959, 488] width 80 height 25
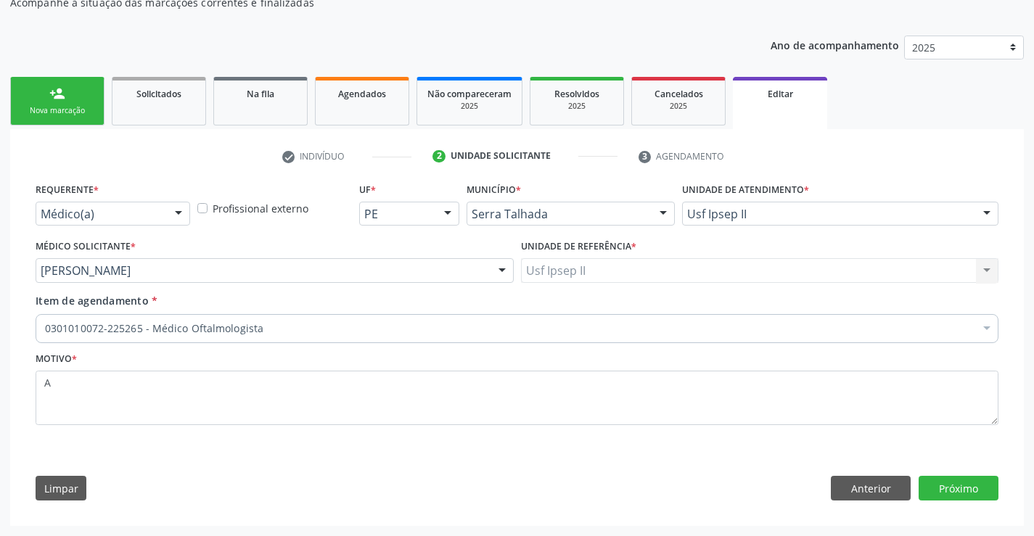
scroll to position [140, 0]
click at [943, 488] on button "Próximo" at bounding box center [959, 488] width 80 height 25
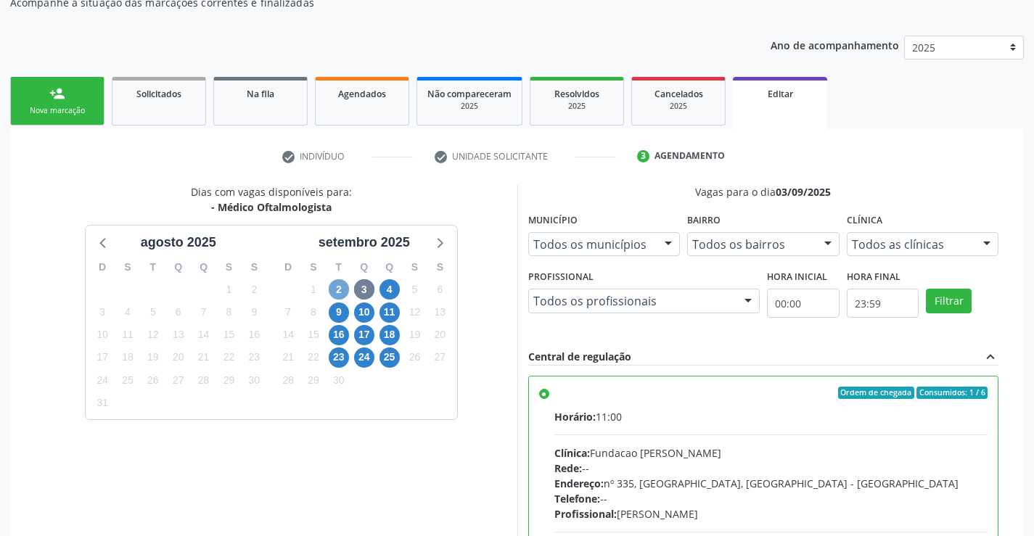
click at [345, 292] on span "2" at bounding box center [339, 289] width 20 height 20
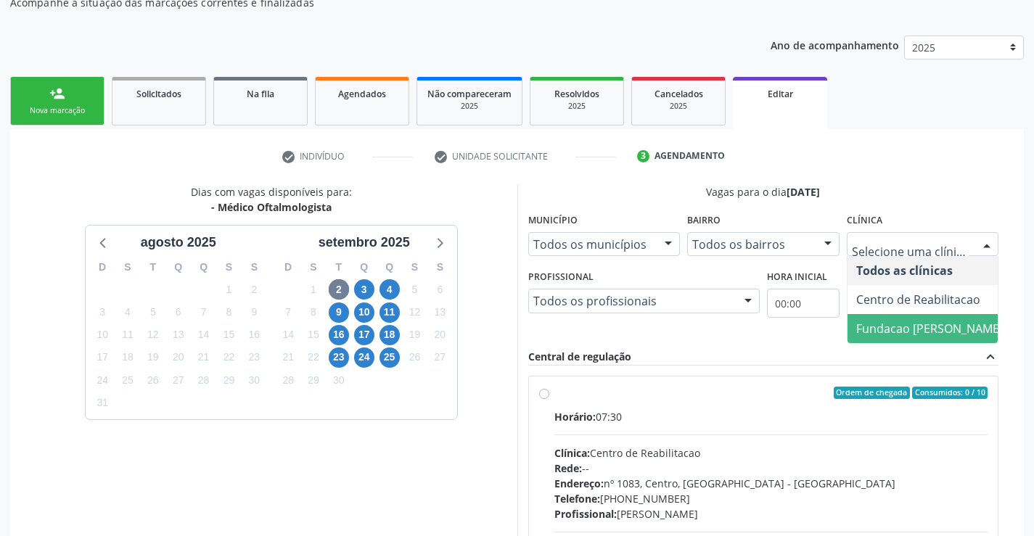
click at [892, 329] on span "Fundacao [PERSON_NAME]" at bounding box center [929, 329] width 147 height 16
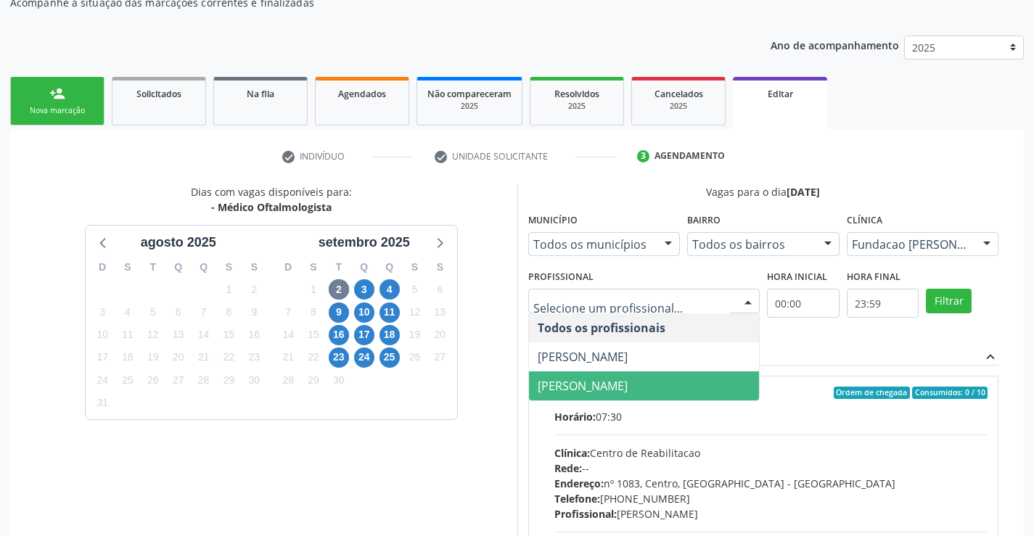
drag, startPoint x: 594, startPoint y: 379, endPoint x: 625, endPoint y: 371, distance: 32.4
click at [594, 380] on span "[PERSON_NAME]" at bounding box center [583, 386] width 90 height 16
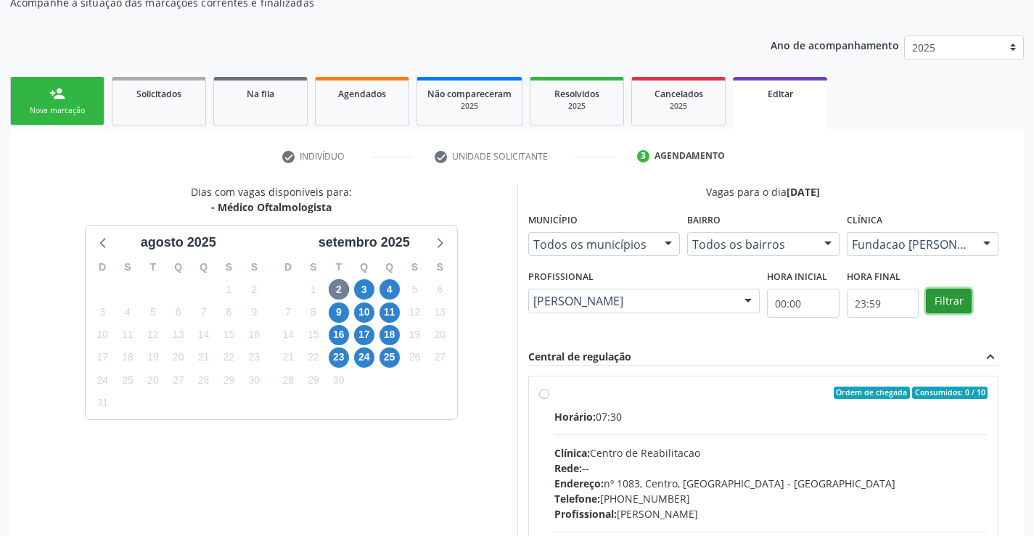
click at [949, 308] on button "Filtrar" at bounding box center [949, 301] width 46 height 25
radio input "true"
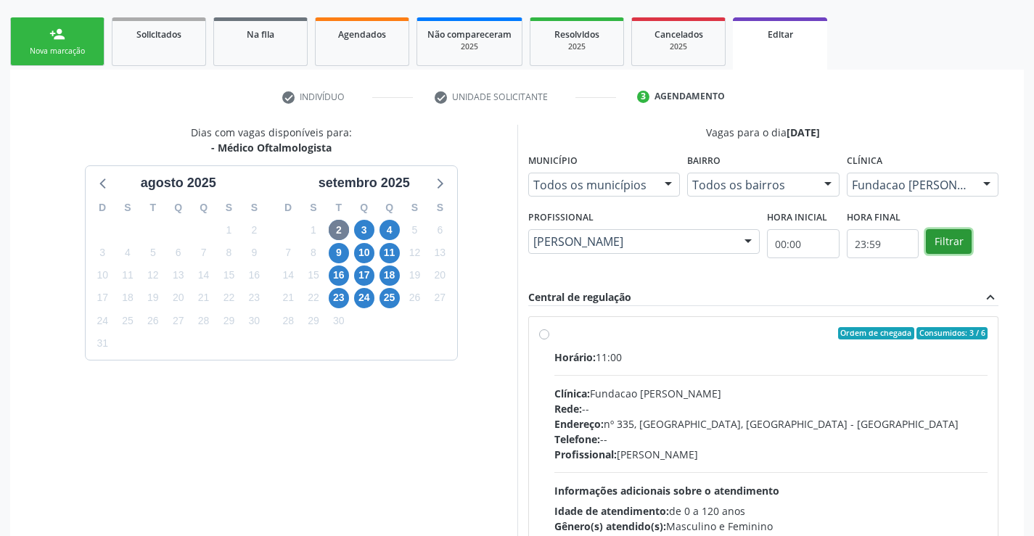
scroll to position [285, 0]
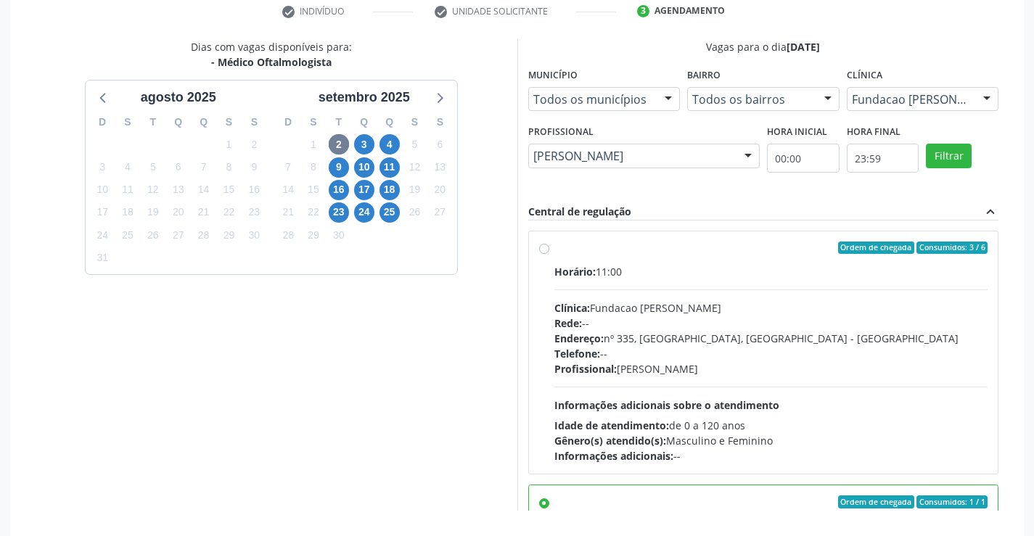
click at [632, 353] on div "Telefone: --" at bounding box center [771, 353] width 434 height 15
click at [549, 255] on input "Ordem de chegada Consumidos: 3 / 6 Horário: 11:00 Clínica: Fundacao [PERSON_NAM…" at bounding box center [544, 248] width 10 height 13
radio input "true"
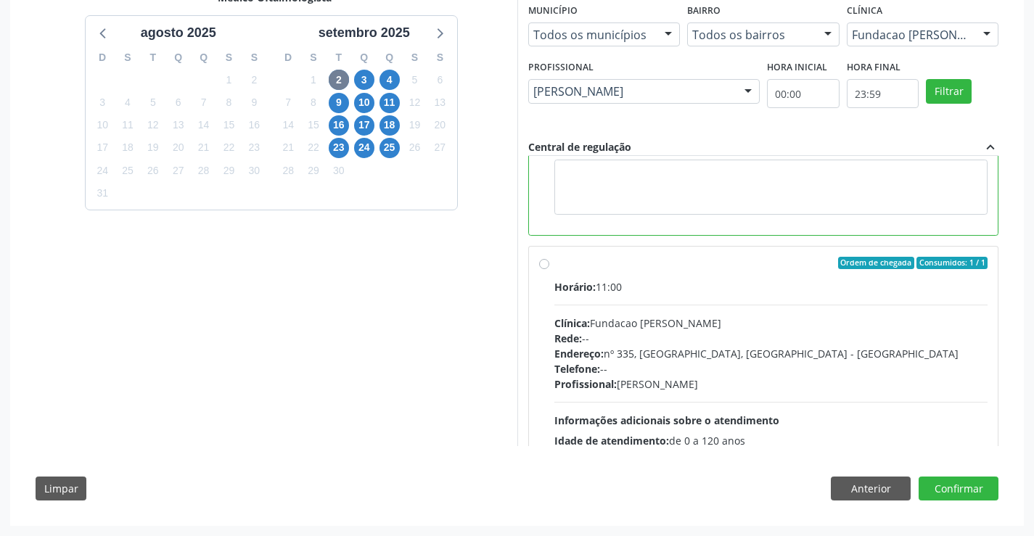
scroll to position [363, 0]
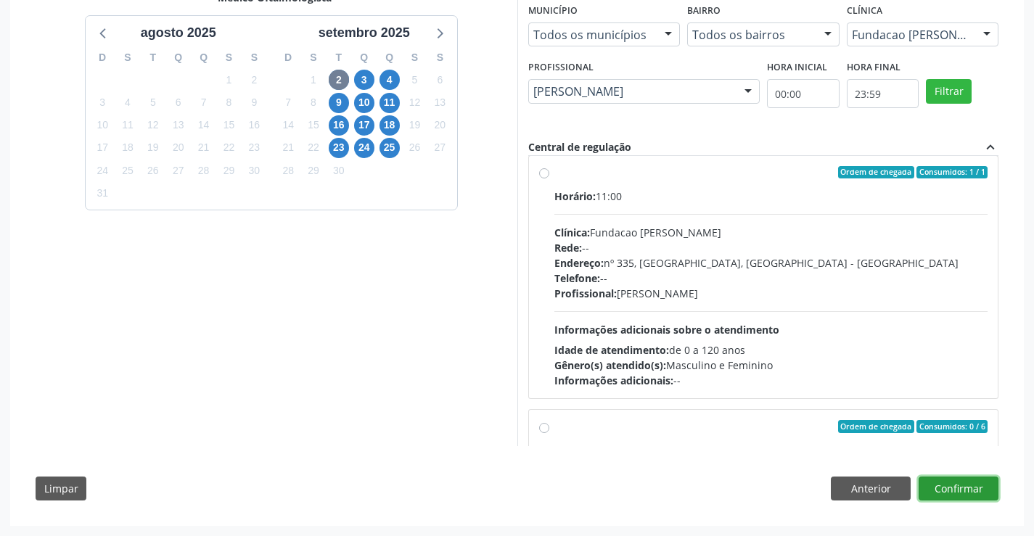
click at [954, 485] on button "Confirmar" at bounding box center [959, 489] width 80 height 25
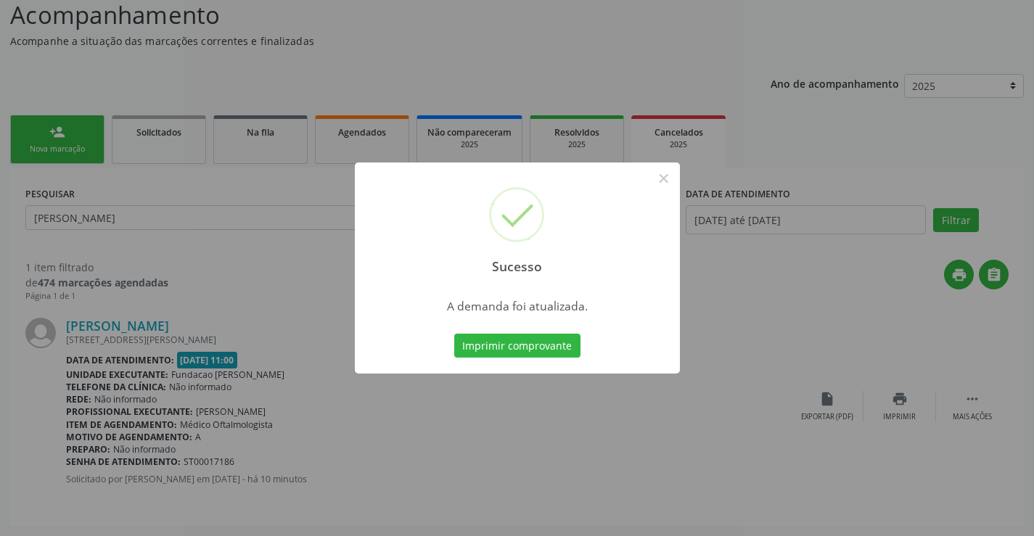
scroll to position [0, 0]
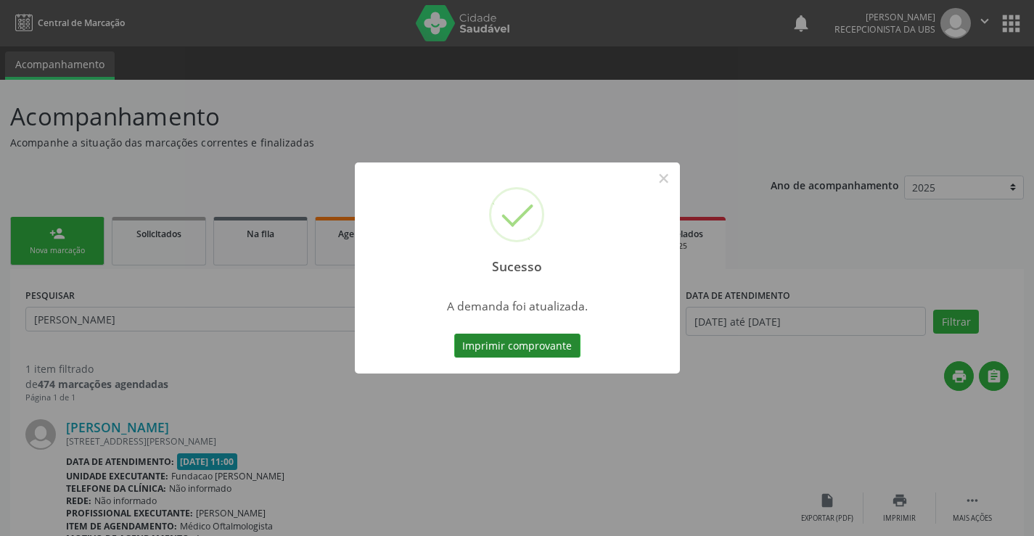
click at [531, 342] on button "Imprimir comprovante" at bounding box center [517, 346] width 126 height 25
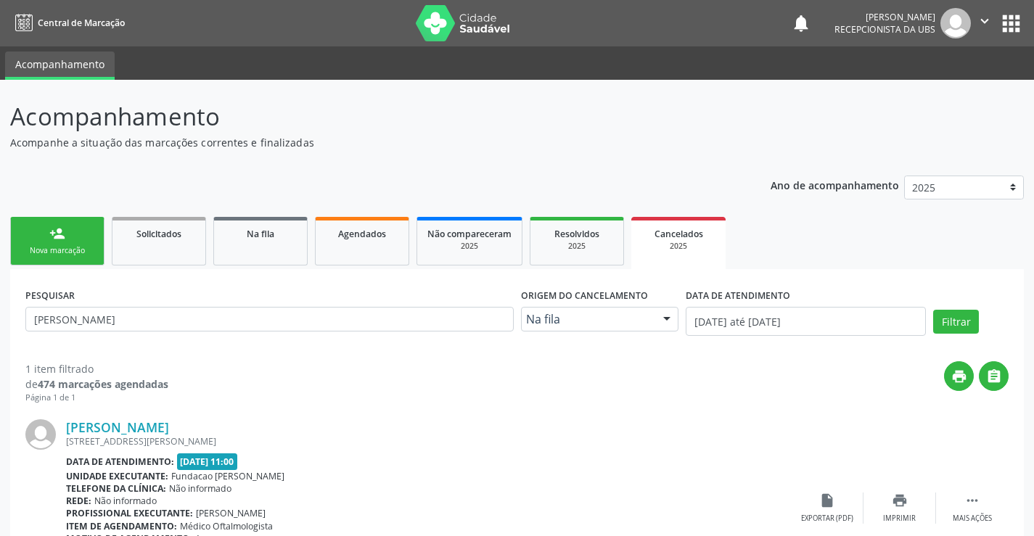
click at [75, 255] on div "Nova marcação" at bounding box center [57, 250] width 73 height 11
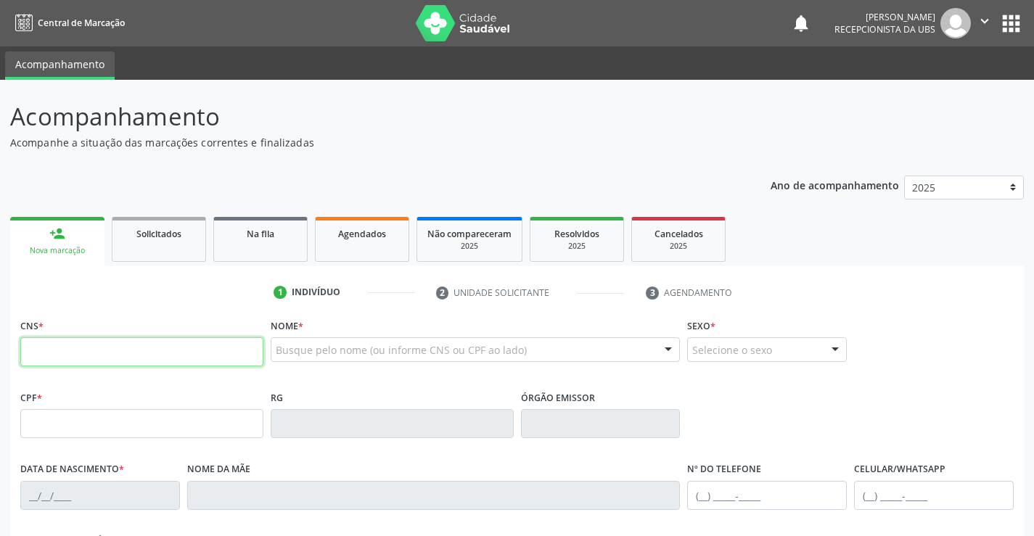
click at [144, 350] on input "text" at bounding box center [141, 351] width 243 height 29
paste input "700 6059 7612 5262"
type input "700 6059 7612 5262"
type input "045.771.634-70"
type input "[DATE]"
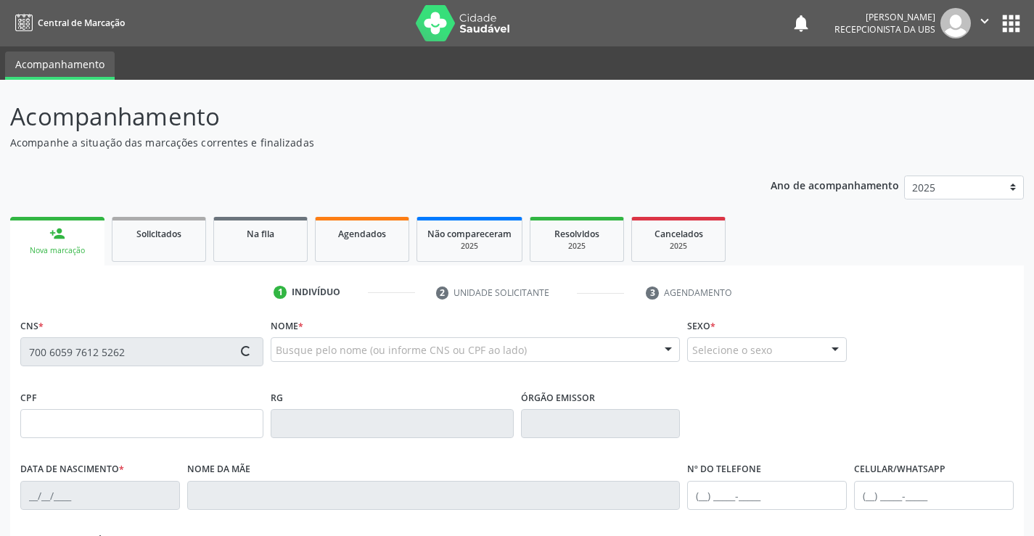
type input "[PERSON_NAME]"
type input "[PHONE_NUMBER]"
type input "014.505.604-07"
type input "86"
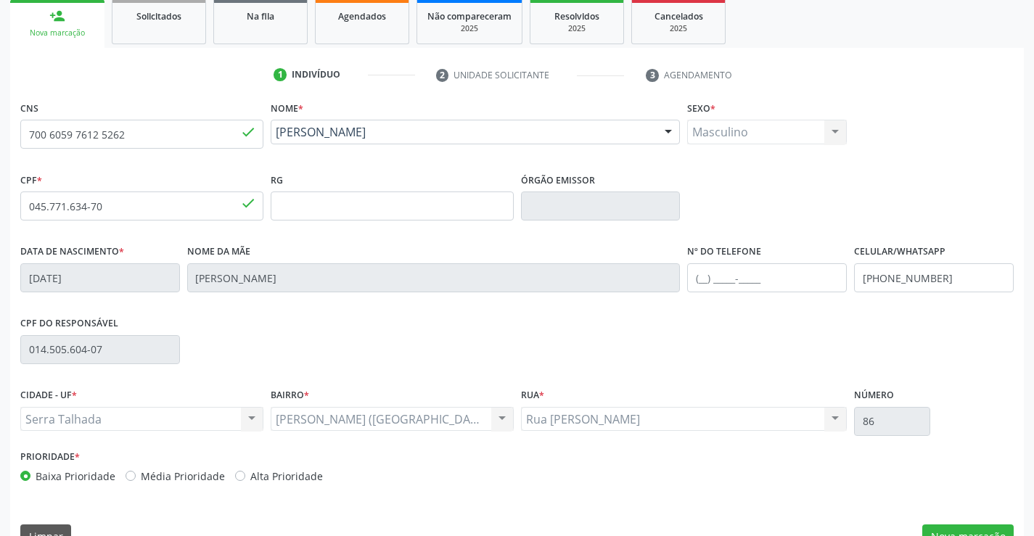
scroll to position [250, 0]
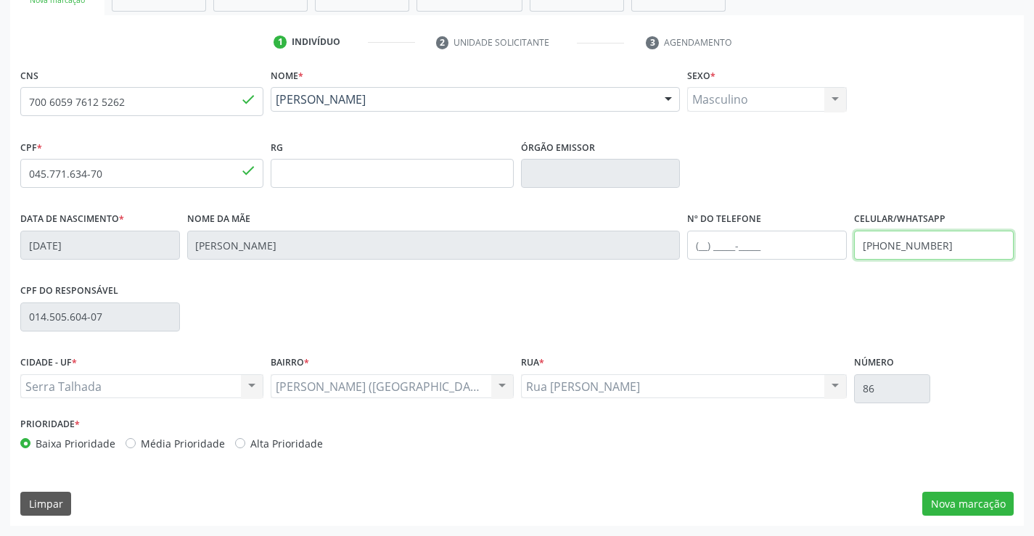
click at [911, 246] on input "[PHONE_NUMBER]" at bounding box center [934, 245] width 160 height 29
click at [567, 303] on div "CPF do responsável 014.505.604-07" at bounding box center [517, 316] width 1001 height 72
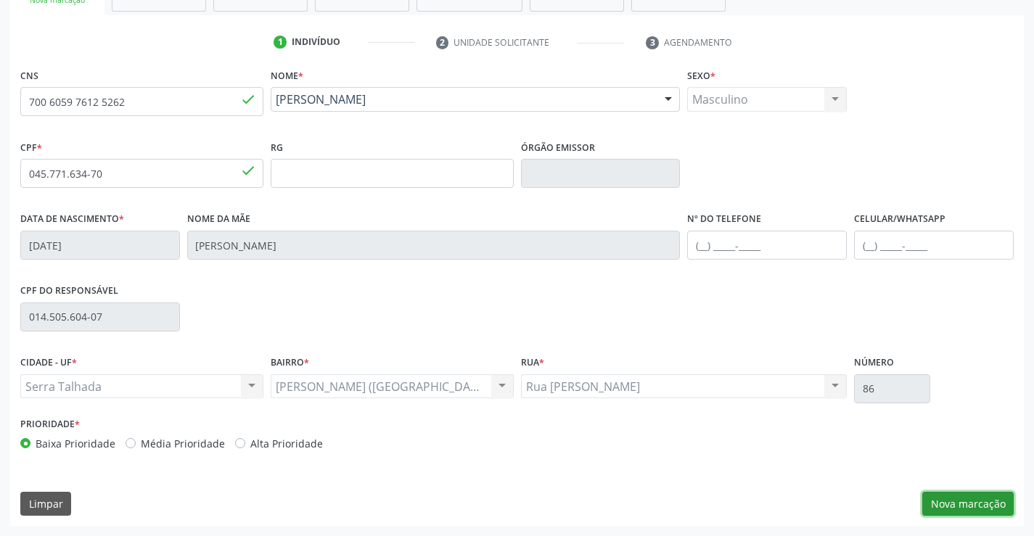
click at [973, 504] on button "Nova marcação" at bounding box center [967, 504] width 91 height 25
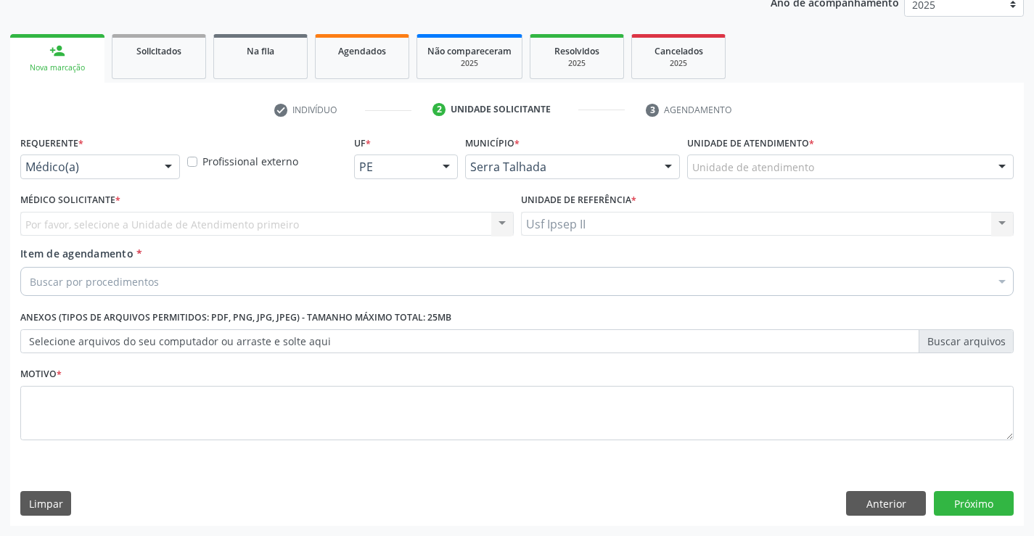
scroll to position [183, 0]
click at [898, 177] on div "Unidade de atendimento" at bounding box center [850, 167] width 326 height 25
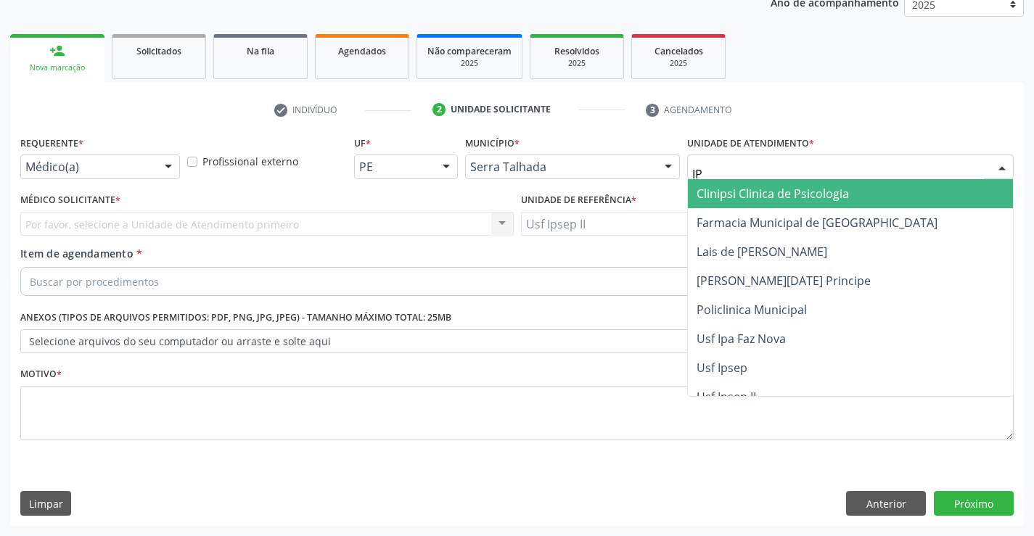
type input "IPS"
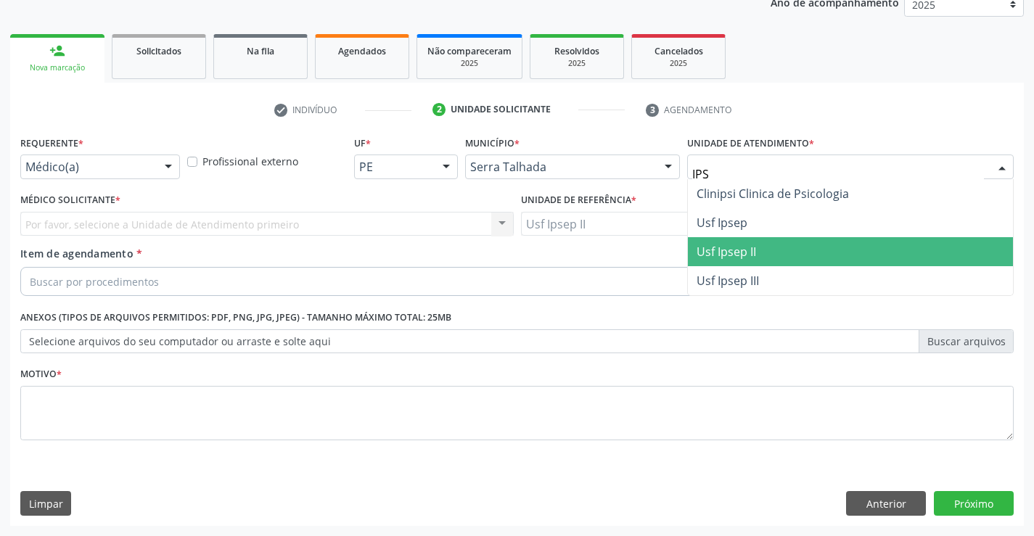
click at [720, 247] on span "Usf Ipsep II" at bounding box center [726, 252] width 59 height 16
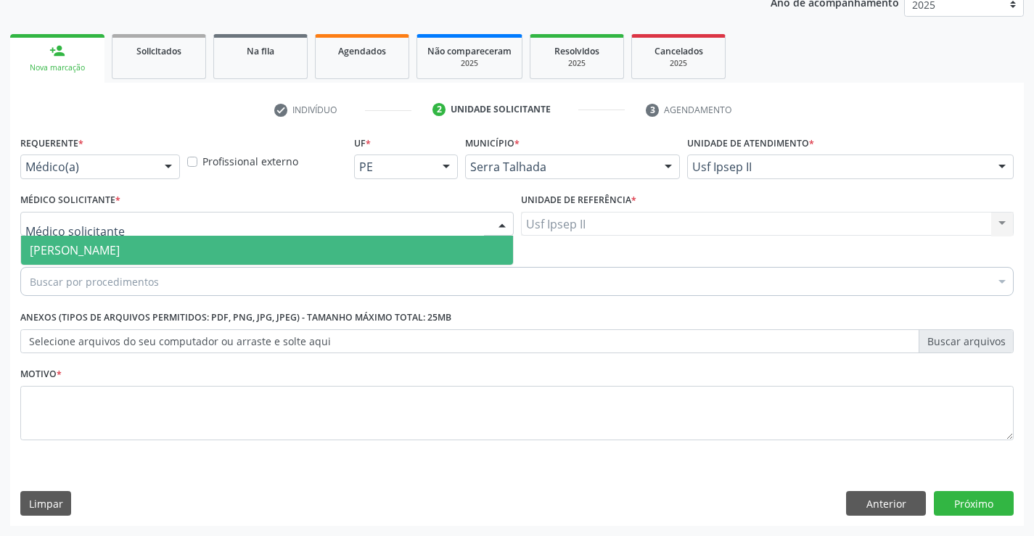
click at [116, 222] on div at bounding box center [266, 224] width 493 height 25
click at [120, 251] on span "[PERSON_NAME]" at bounding box center [75, 250] width 90 height 16
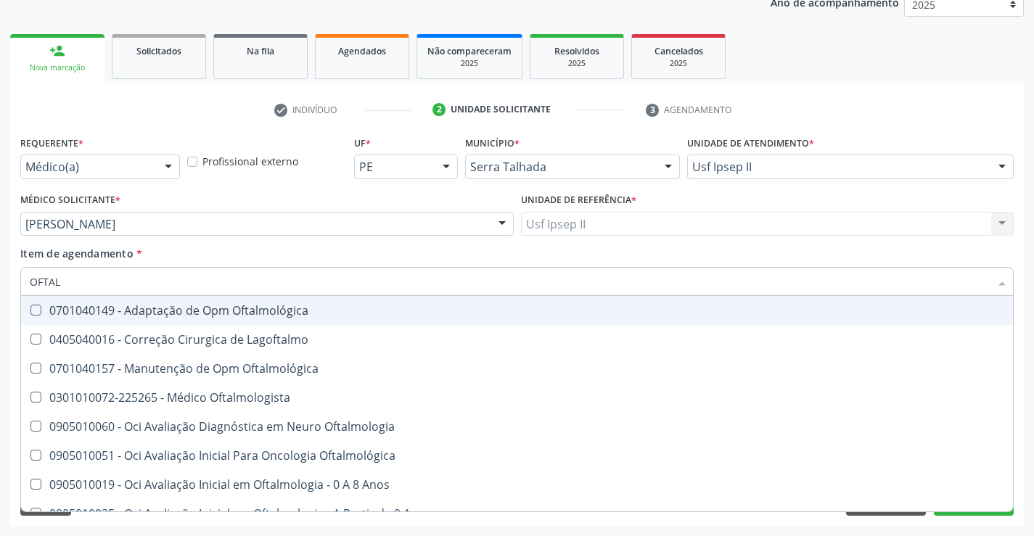
type input "OFTALM"
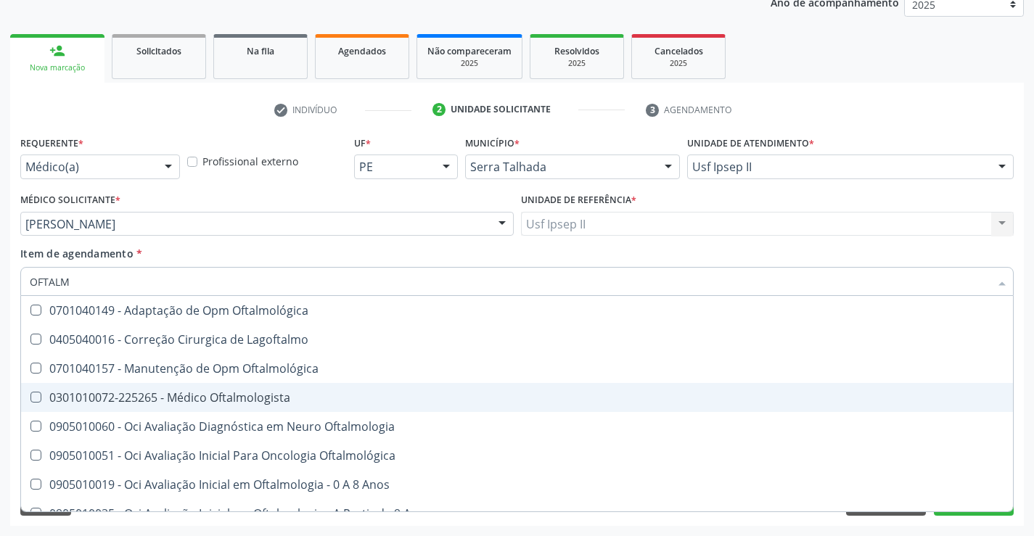
click at [167, 392] on div "0301010072-225265 - Médico Oftalmologista" at bounding box center [517, 398] width 974 height 12
checkbox Oftalmologista "true"
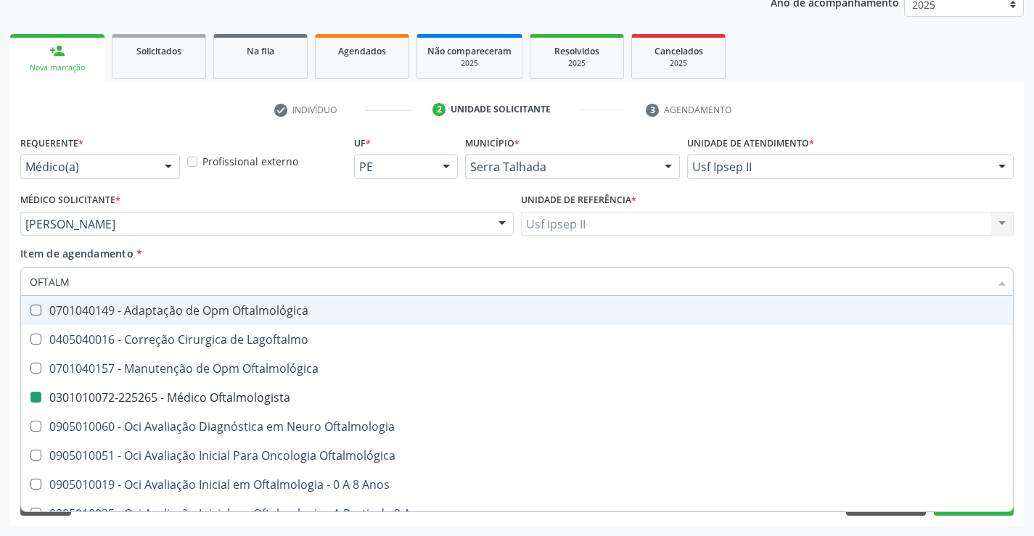
drag, startPoint x: 238, startPoint y: 255, endPoint x: 282, endPoint y: 334, distance: 90.6
click at [239, 255] on div "Item de agendamento * OFTALM Desfazer seleção 0701040149 - Adaptação de Opm Oft…" at bounding box center [516, 269] width 993 height 46
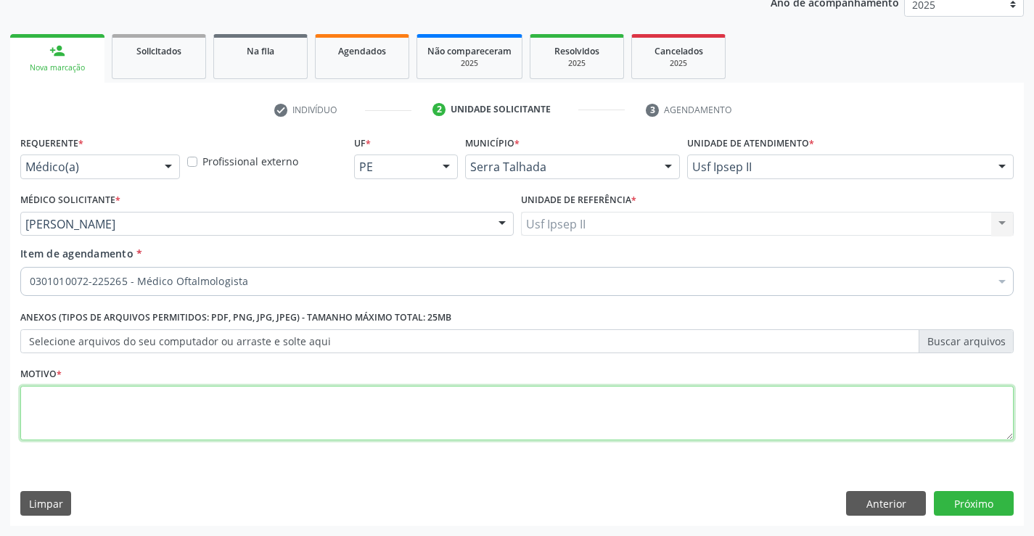
click at [175, 402] on textarea at bounding box center [516, 413] width 993 height 55
type textarea "A"
click at [958, 517] on div "Requerente * Médico(a) Médico(a) Enfermeiro(a) Paciente Nenhum resultado encont…" at bounding box center [517, 329] width 1014 height 394
click at [966, 510] on button "Próximo" at bounding box center [974, 503] width 80 height 25
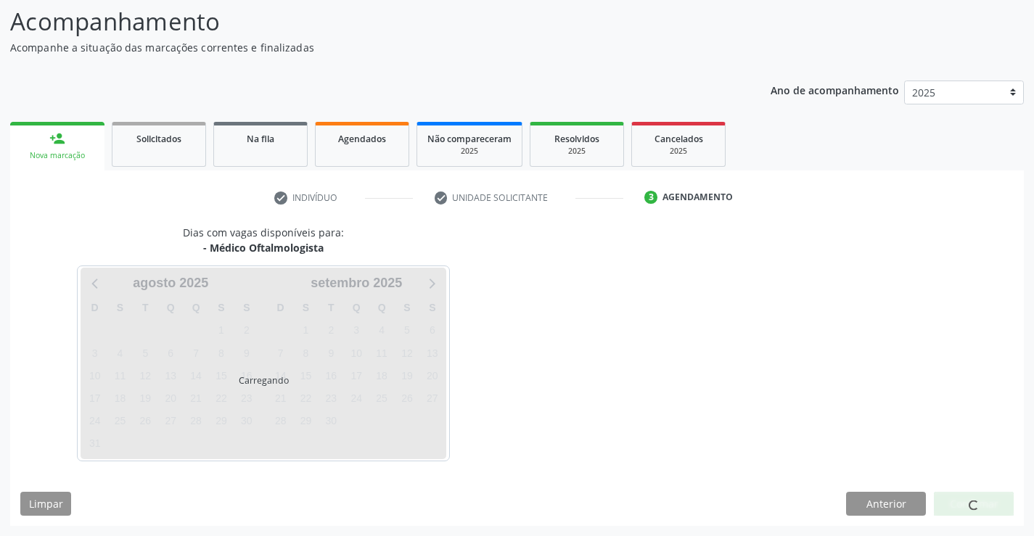
scroll to position [95, 0]
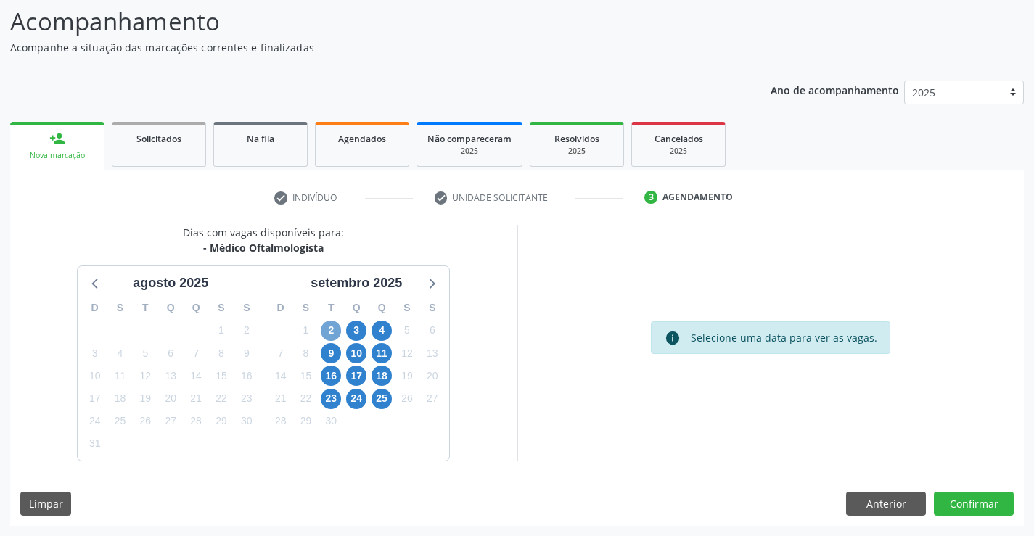
click at [327, 334] on span "2" at bounding box center [331, 331] width 20 height 20
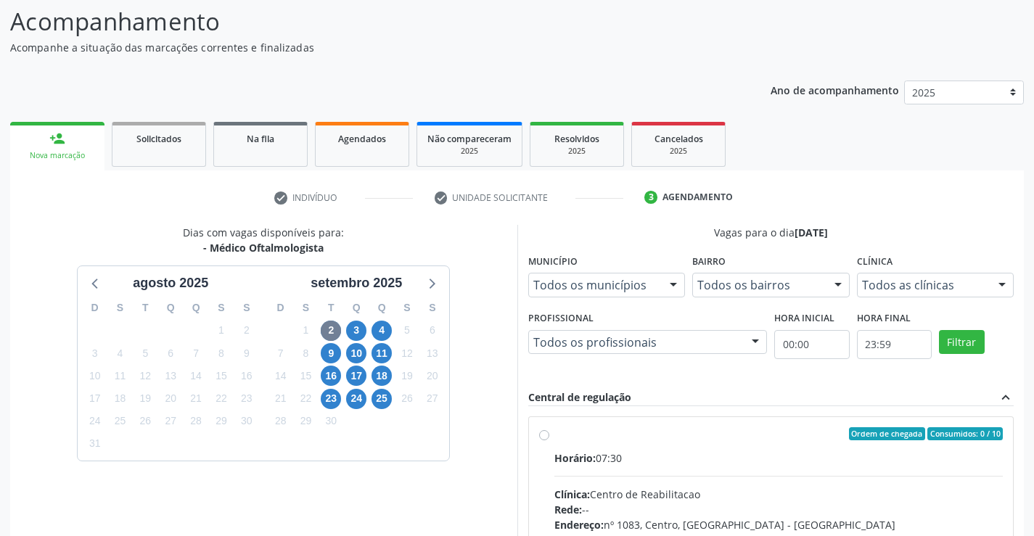
click at [978, 293] on div "Todos as clínicas" at bounding box center [935, 285] width 157 height 25
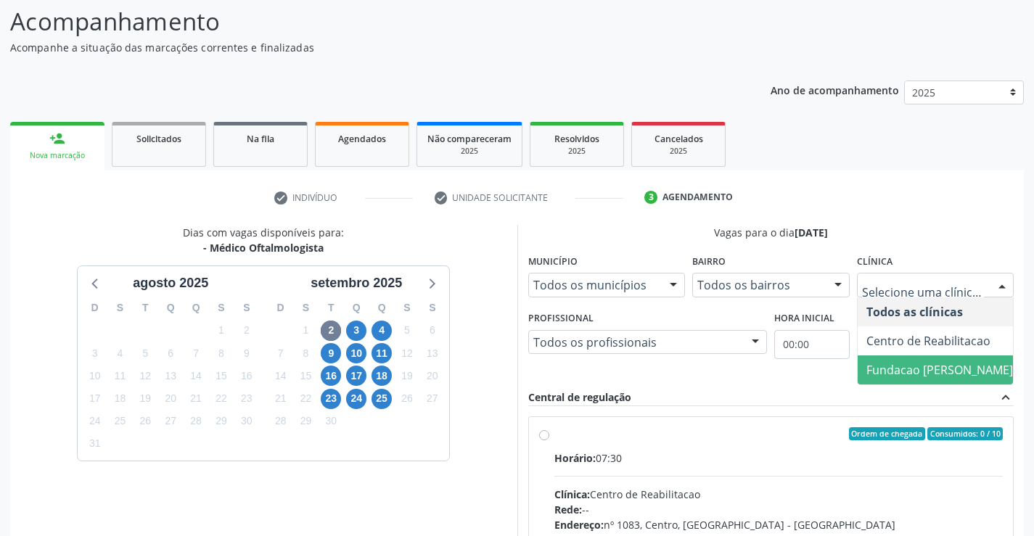
click at [887, 375] on span "Fundacao [PERSON_NAME]" at bounding box center [939, 370] width 147 height 16
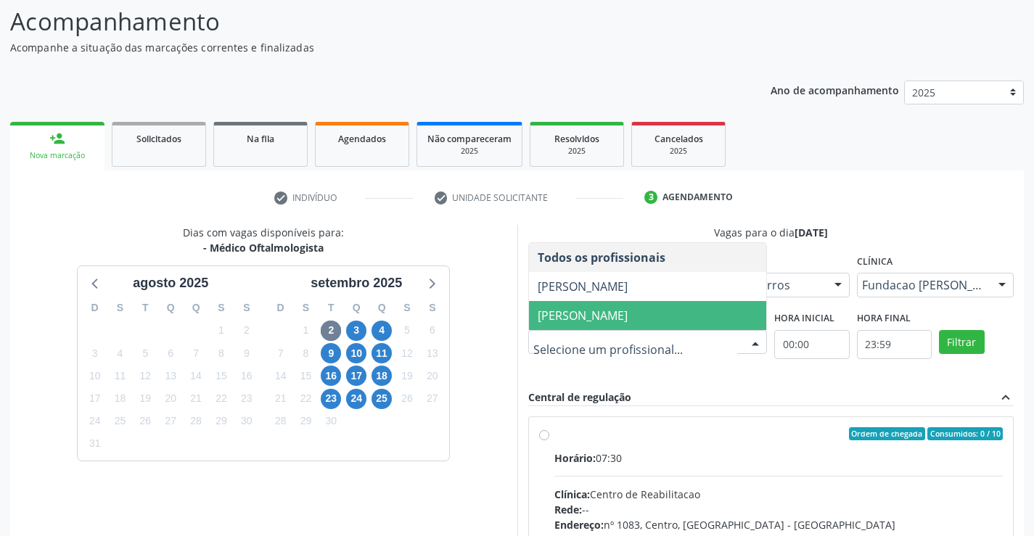
click at [579, 315] on span "[PERSON_NAME]" at bounding box center [583, 316] width 90 height 16
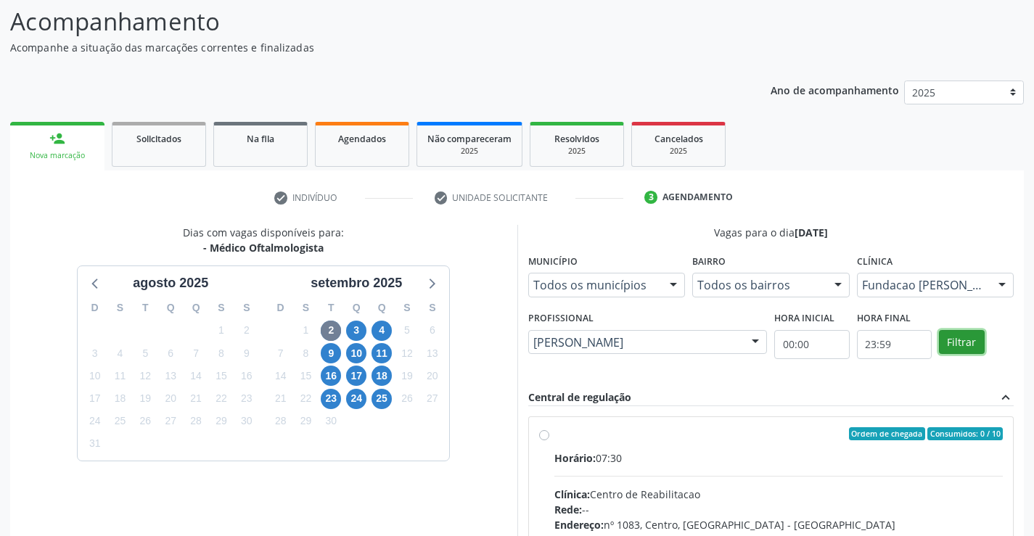
click at [968, 337] on button "Filtrar" at bounding box center [962, 342] width 46 height 25
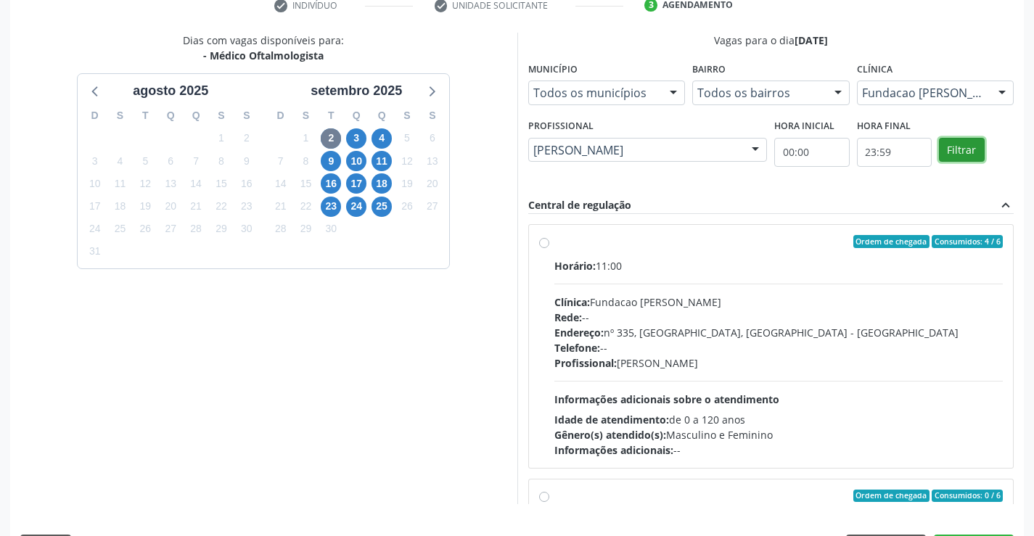
scroll to position [313, 0]
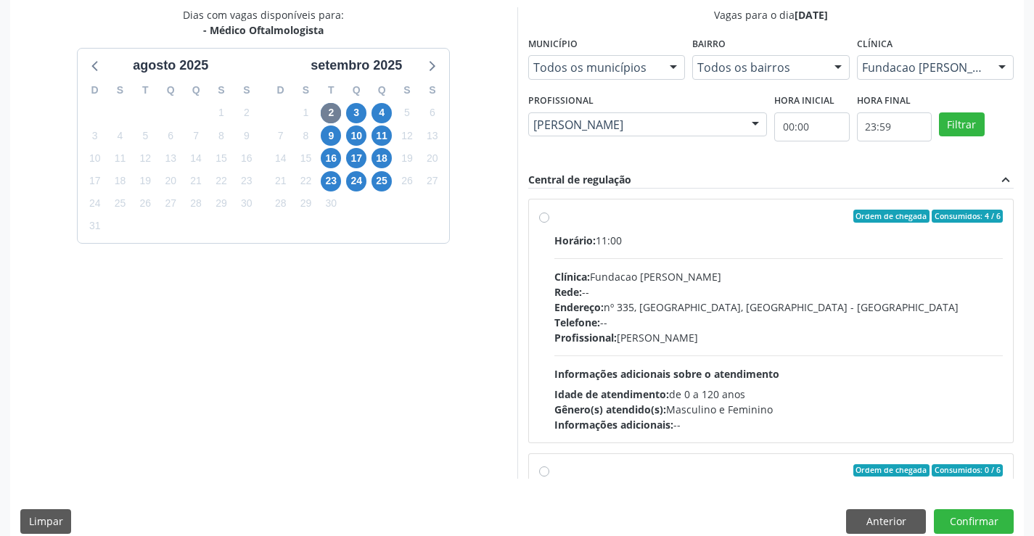
click at [623, 300] on div "Endereço: [STREET_ADDRESS]" at bounding box center [778, 307] width 449 height 15
click at [549, 223] on input "Ordem de chegada Consumidos: 4 / 6 Horário: 11:00 Clínica: Fundacao [PERSON_NAM…" at bounding box center [544, 216] width 10 height 13
radio input "true"
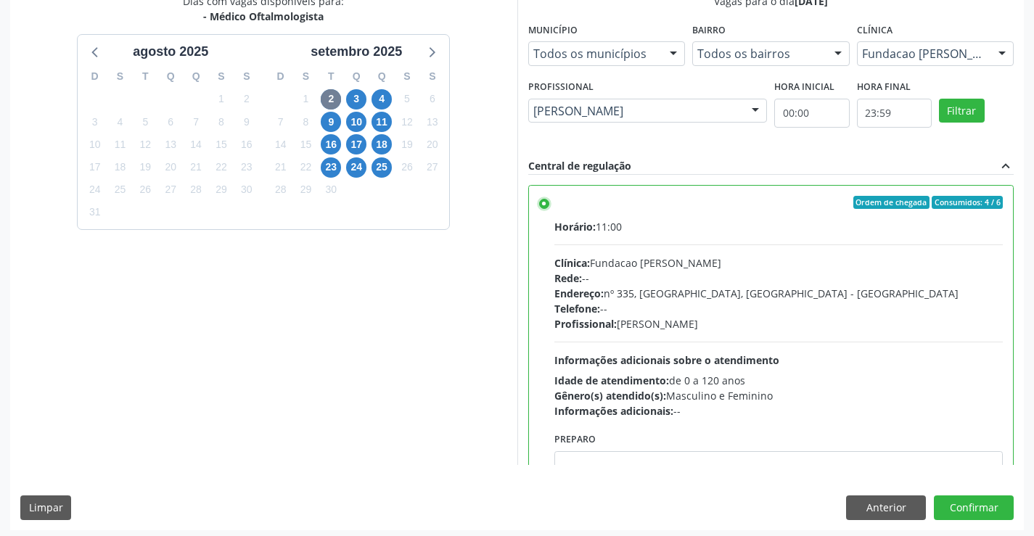
scroll to position [331, 0]
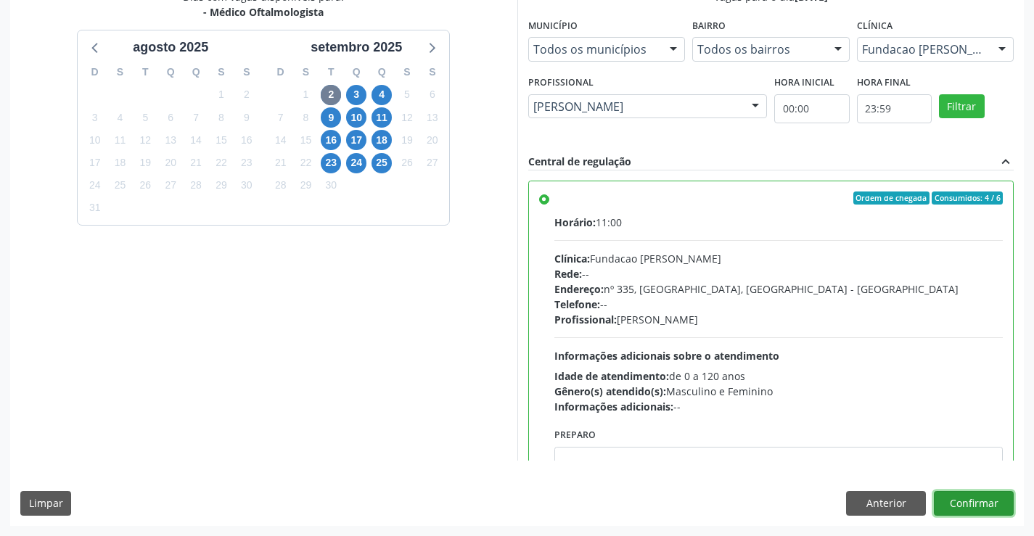
click at [971, 508] on button "Confirmar" at bounding box center [974, 503] width 80 height 25
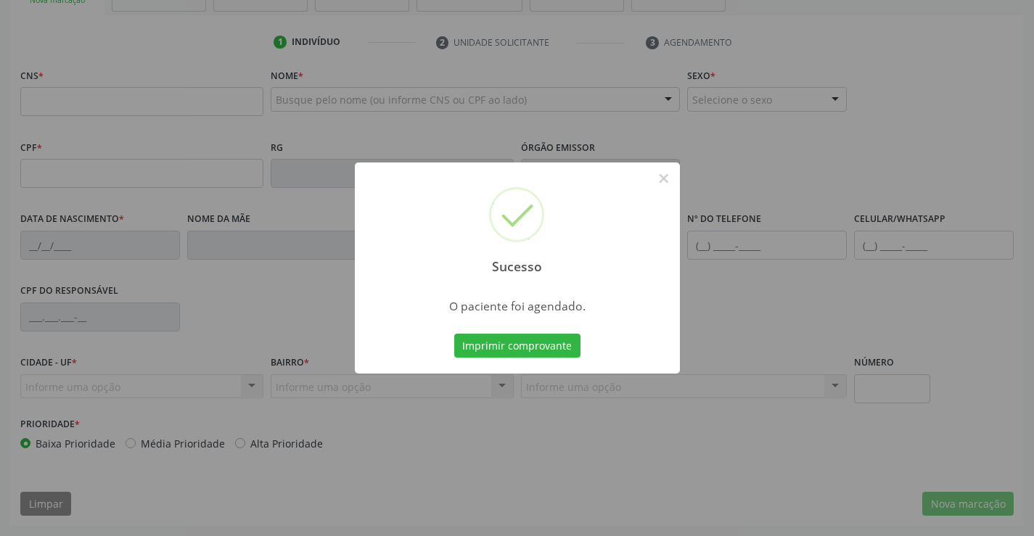
scroll to position [250, 0]
click at [533, 341] on button "Imprimir comprovante" at bounding box center [517, 346] width 126 height 25
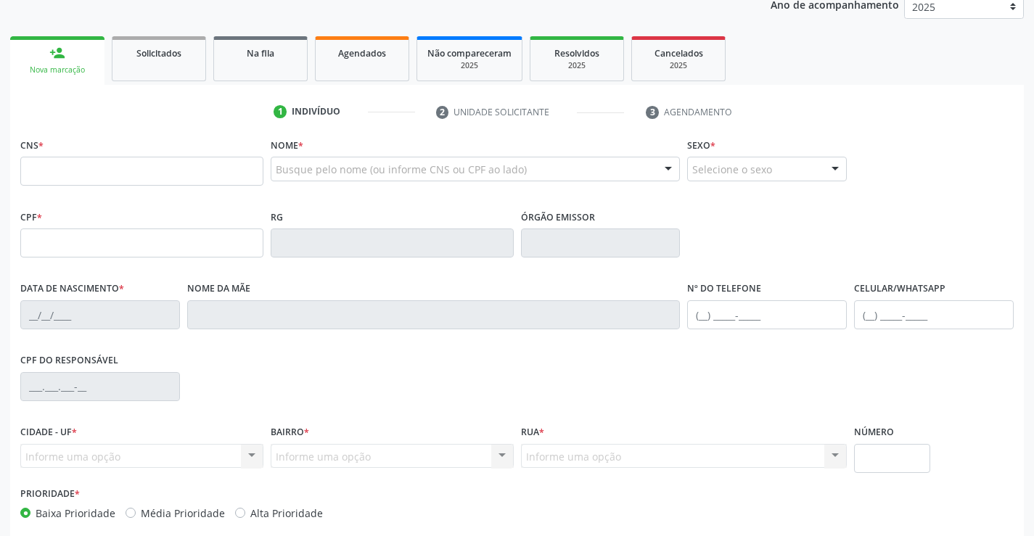
scroll to position [105, 0]
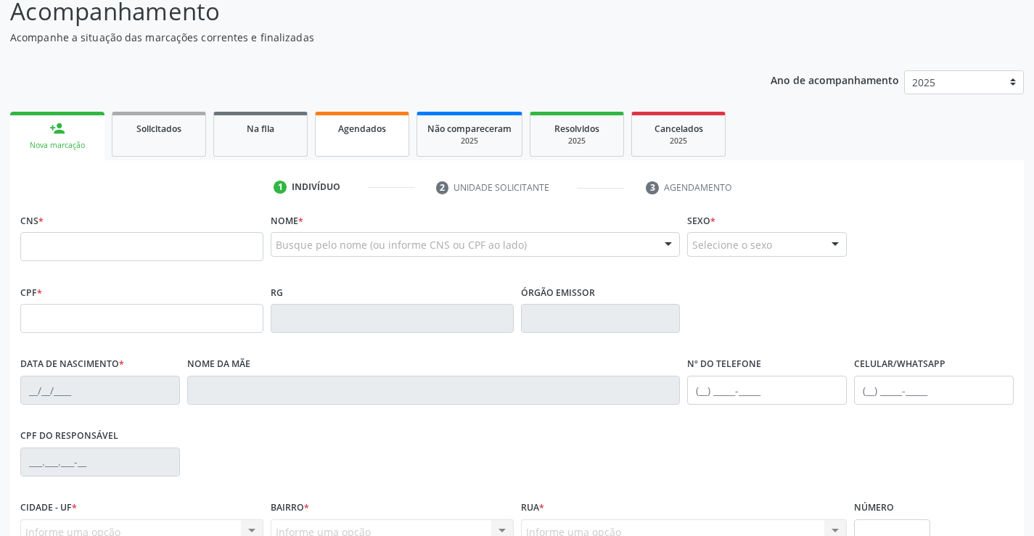
click at [378, 149] on link "Agendados" at bounding box center [362, 134] width 94 height 45
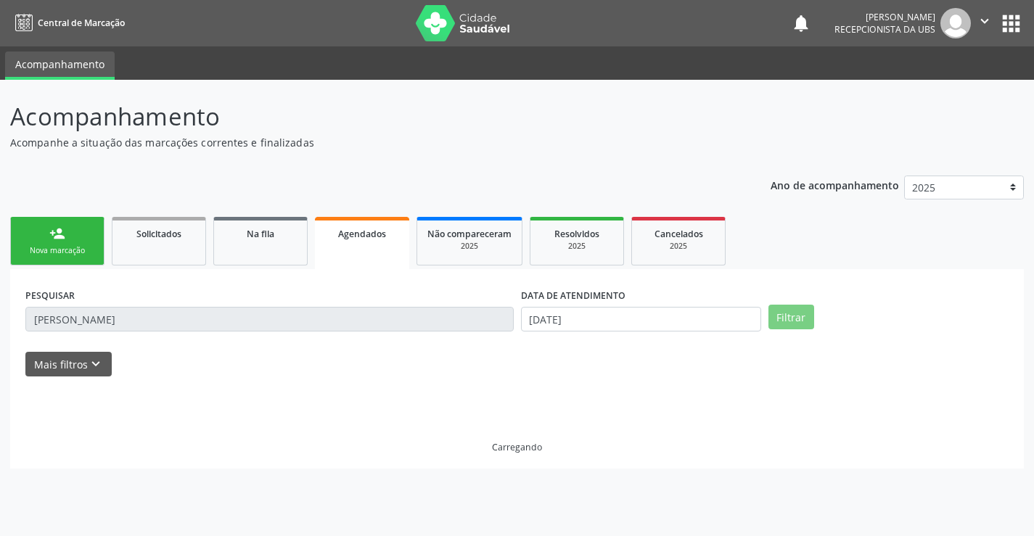
scroll to position [0, 0]
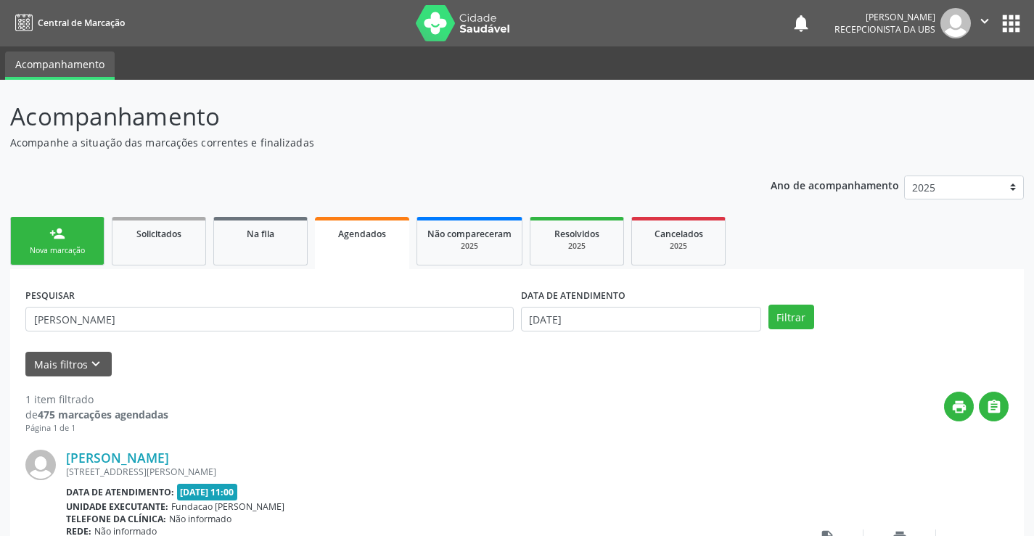
click at [658, 389] on div "1 item filtrado de 475 marcações agendadas Página 1 de 1 print  [PERSON_NAME] …" at bounding box center [516, 516] width 983 height 279
click at [66, 240] on link "person_add Nova marcação" at bounding box center [57, 241] width 94 height 49
